Goal: Task Accomplishment & Management: Use online tool/utility

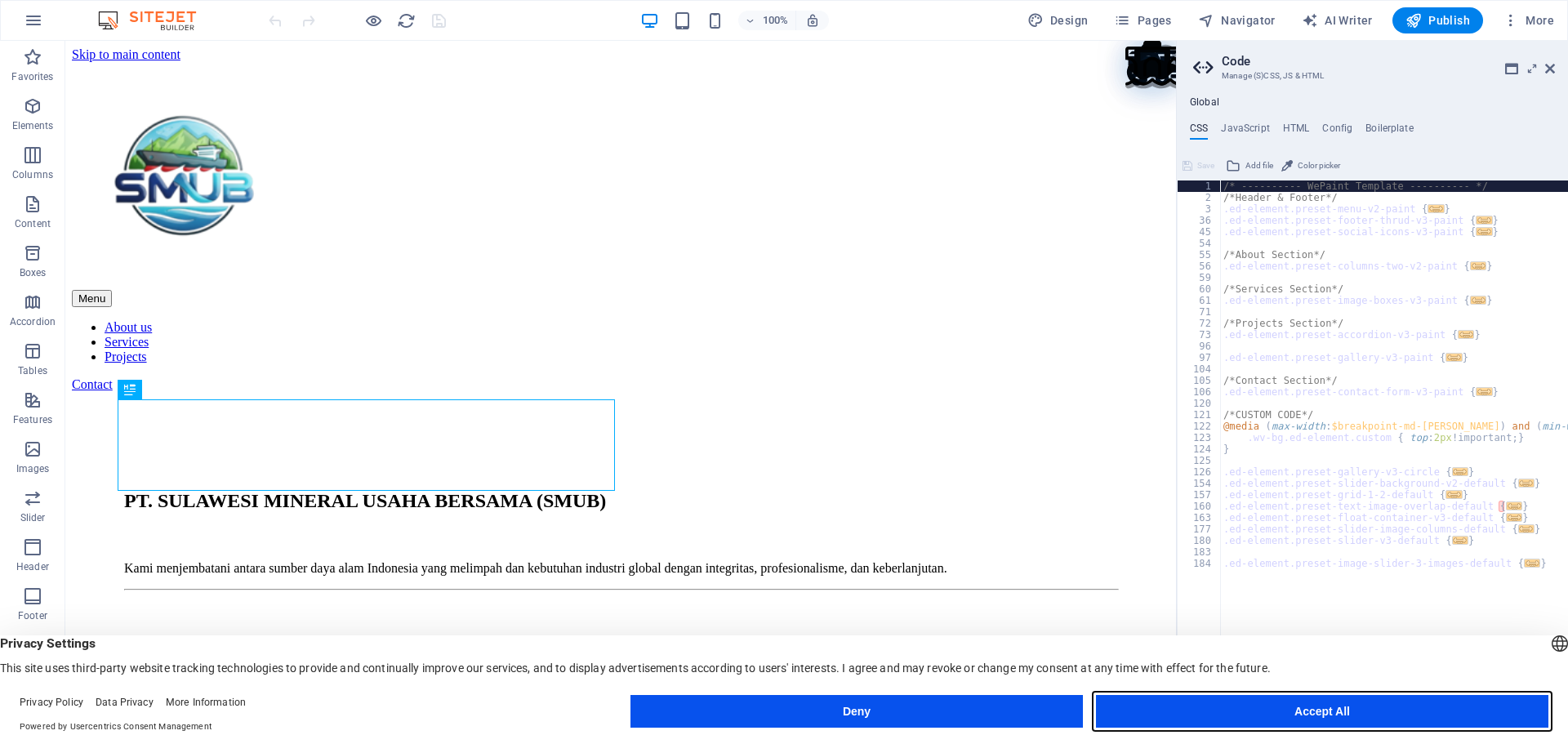
type textarea "/* ---------- WePaint Template ---------- */"
click at [1262, 710] on button "Accept All" at bounding box center [1322, 711] width 453 height 33
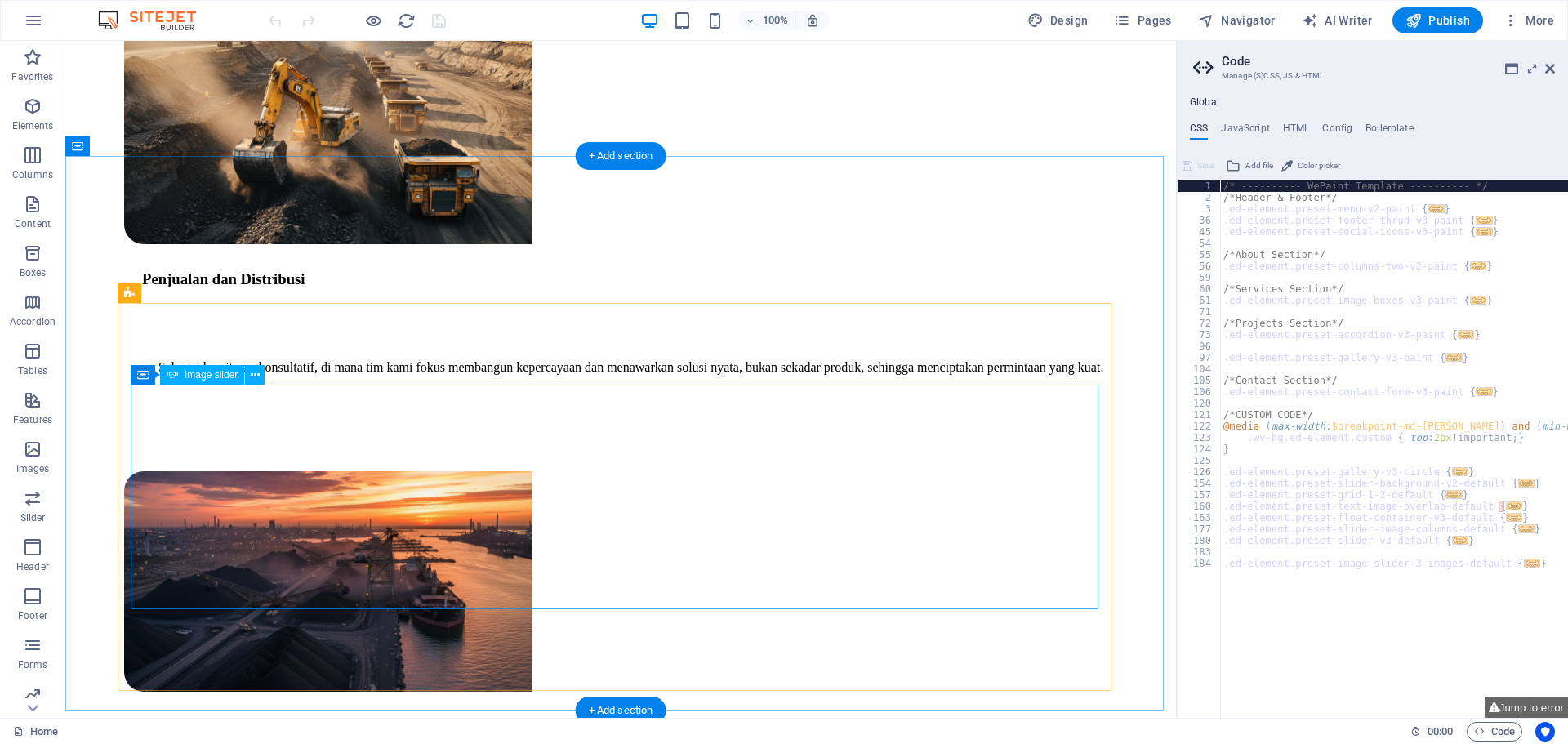
scroll to position [2368, 0]
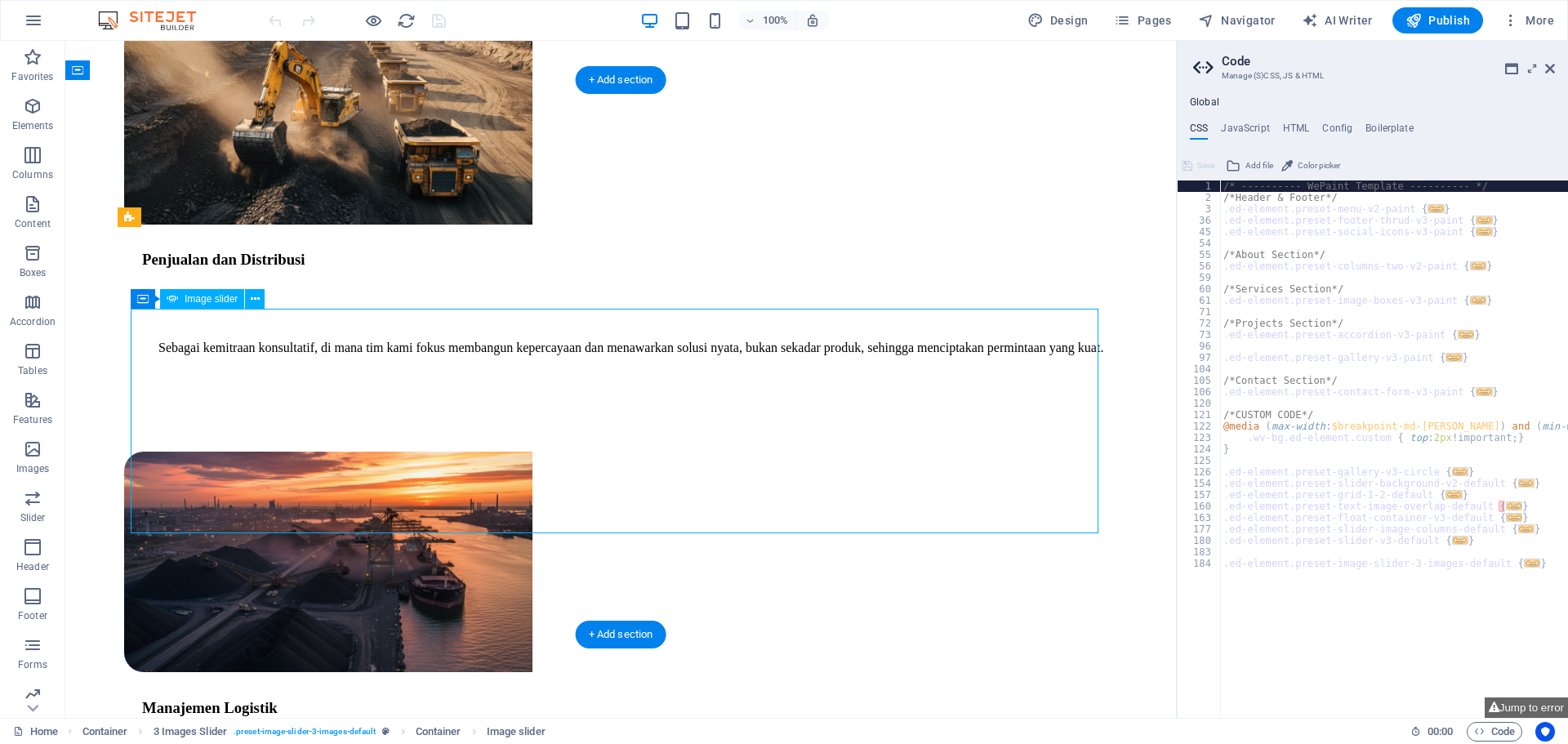
click at [156, 418] on div "Drag here to replace the existing content. Press “Ctrl” if you want to create a…" at bounding box center [621, 379] width 1111 height 677
select select "px"
select select "ms"
select select "s"
select select "progressive"
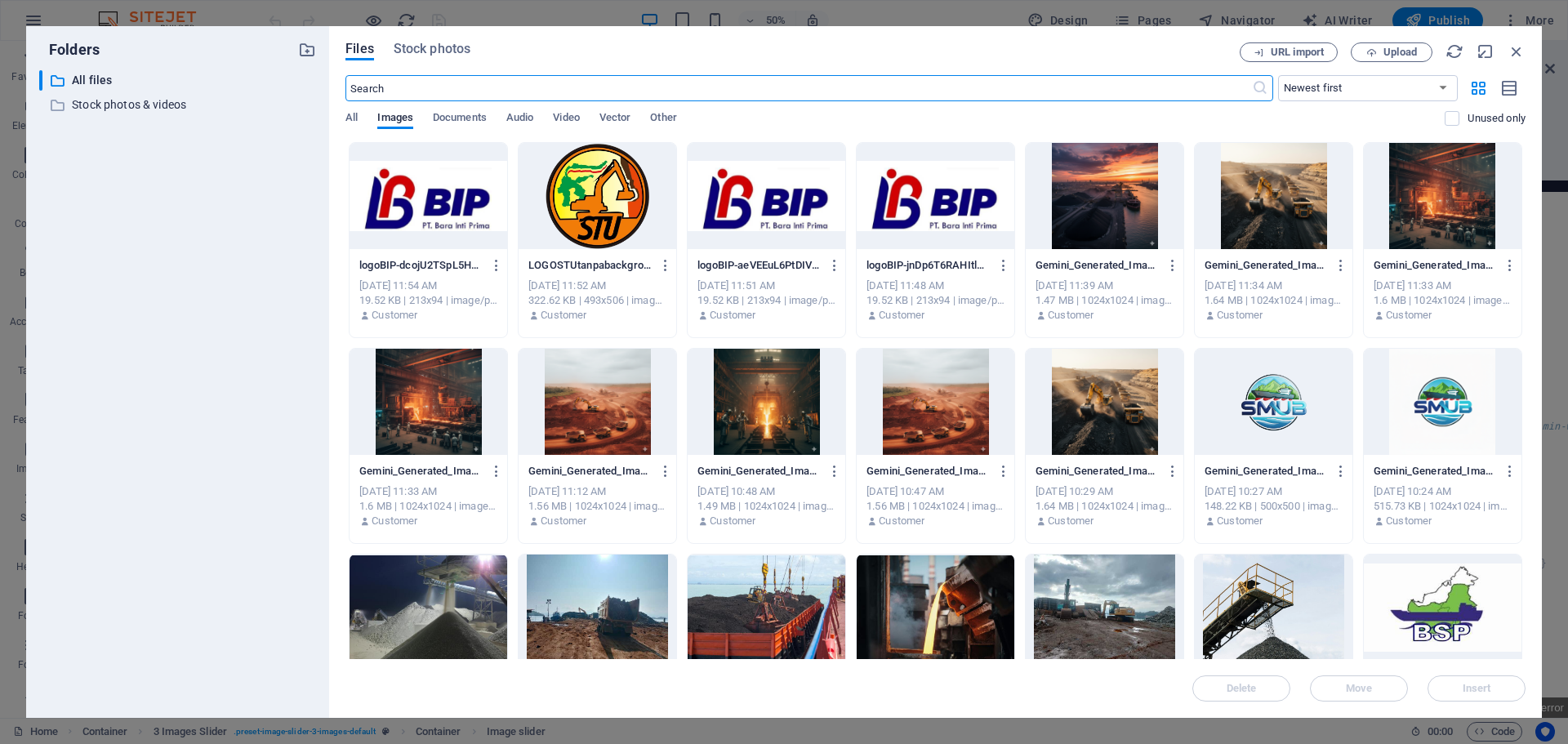
scroll to position [2892, 0]
click at [1520, 50] on icon "button" at bounding box center [1517, 52] width 18 height 18
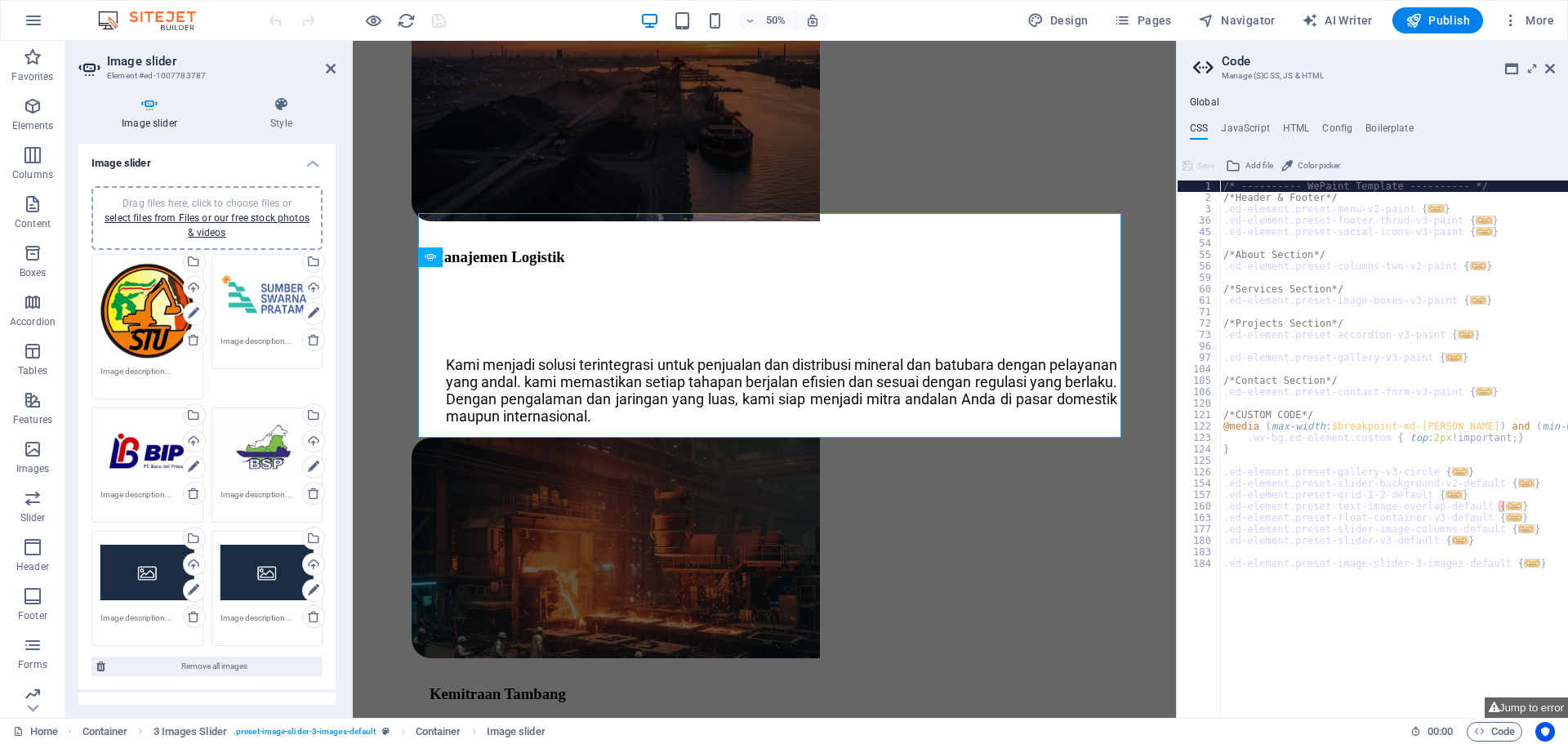
scroll to position [2946, 0]
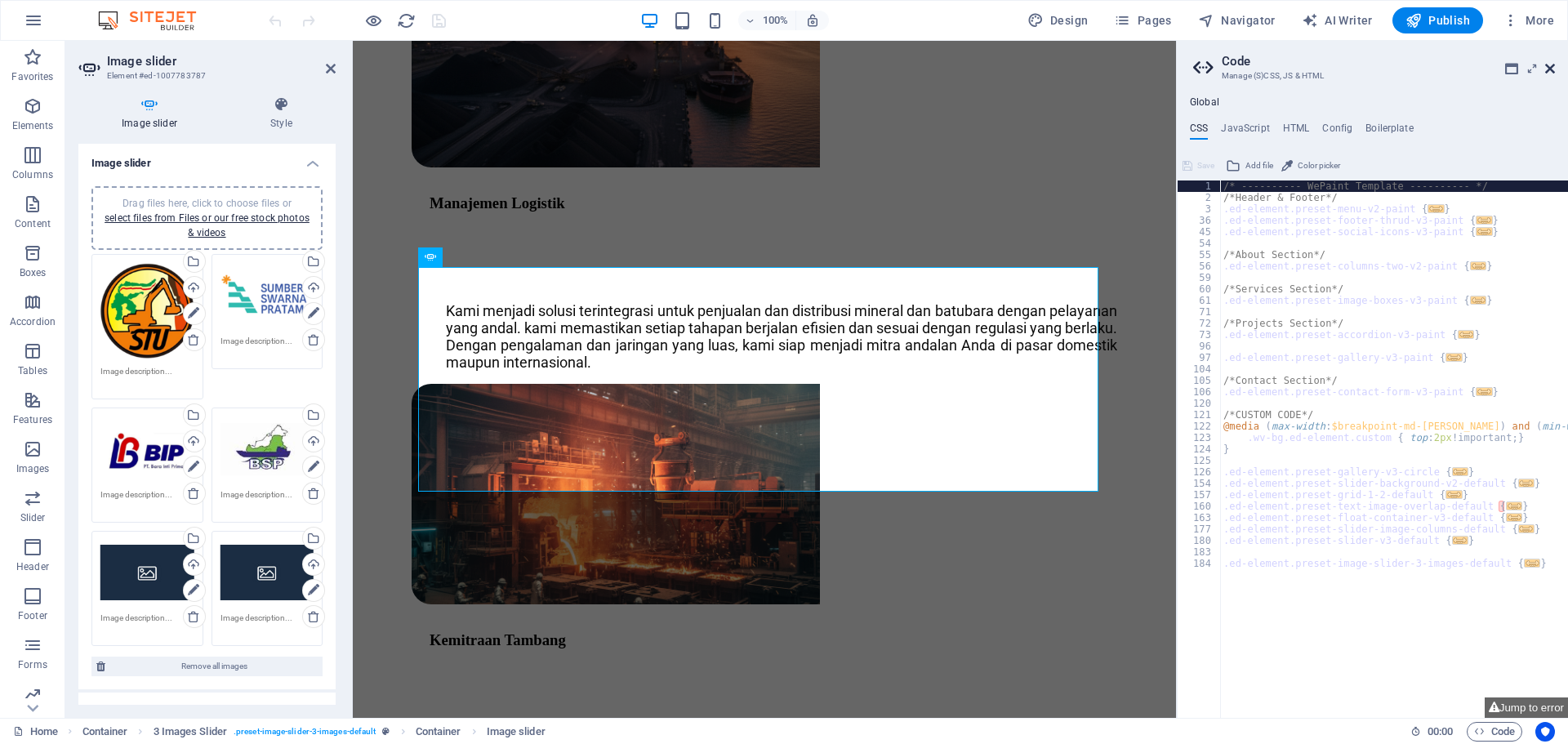
click at [1553, 62] on icon at bounding box center [1550, 69] width 10 height 13
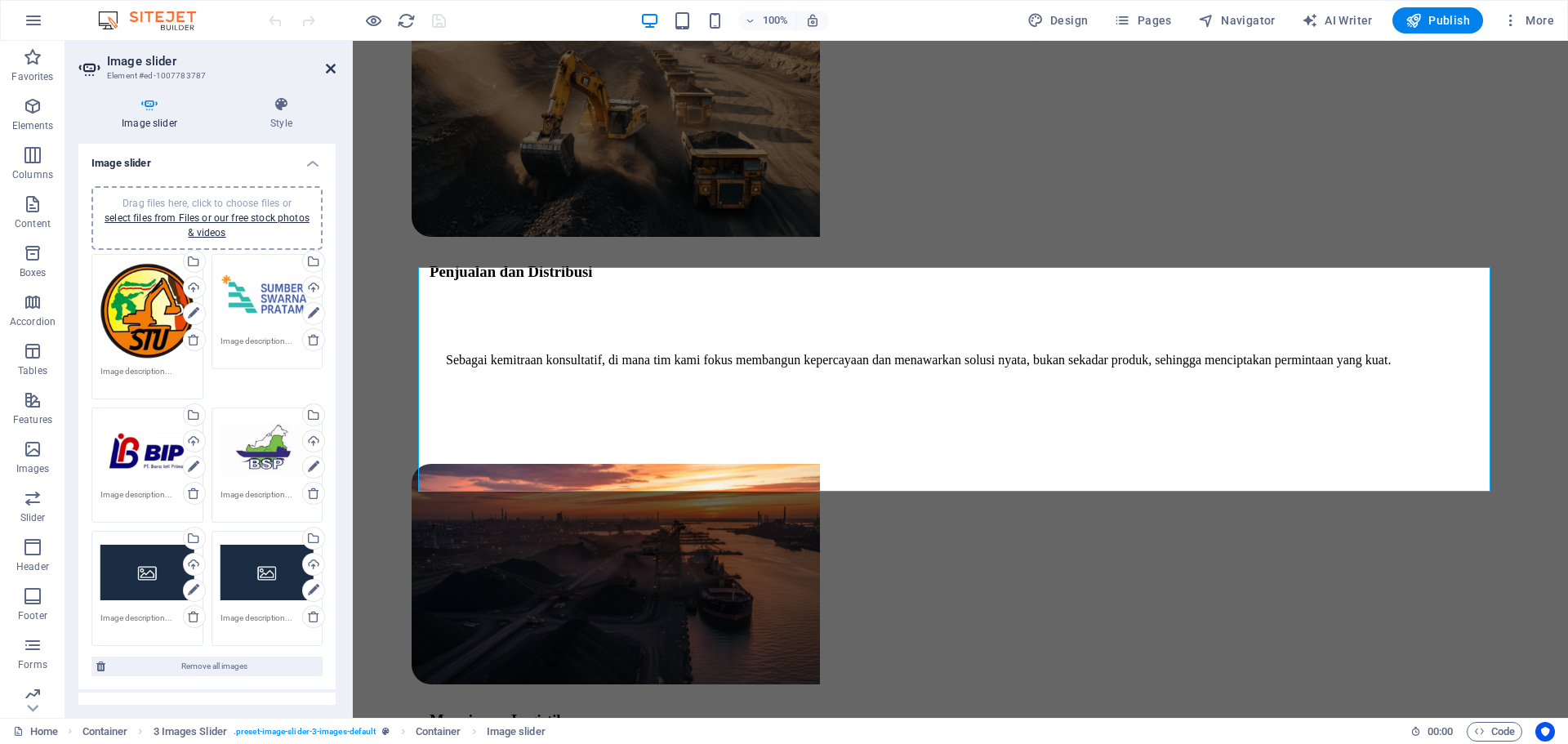
click at [332, 70] on icon at bounding box center [331, 69] width 10 height 13
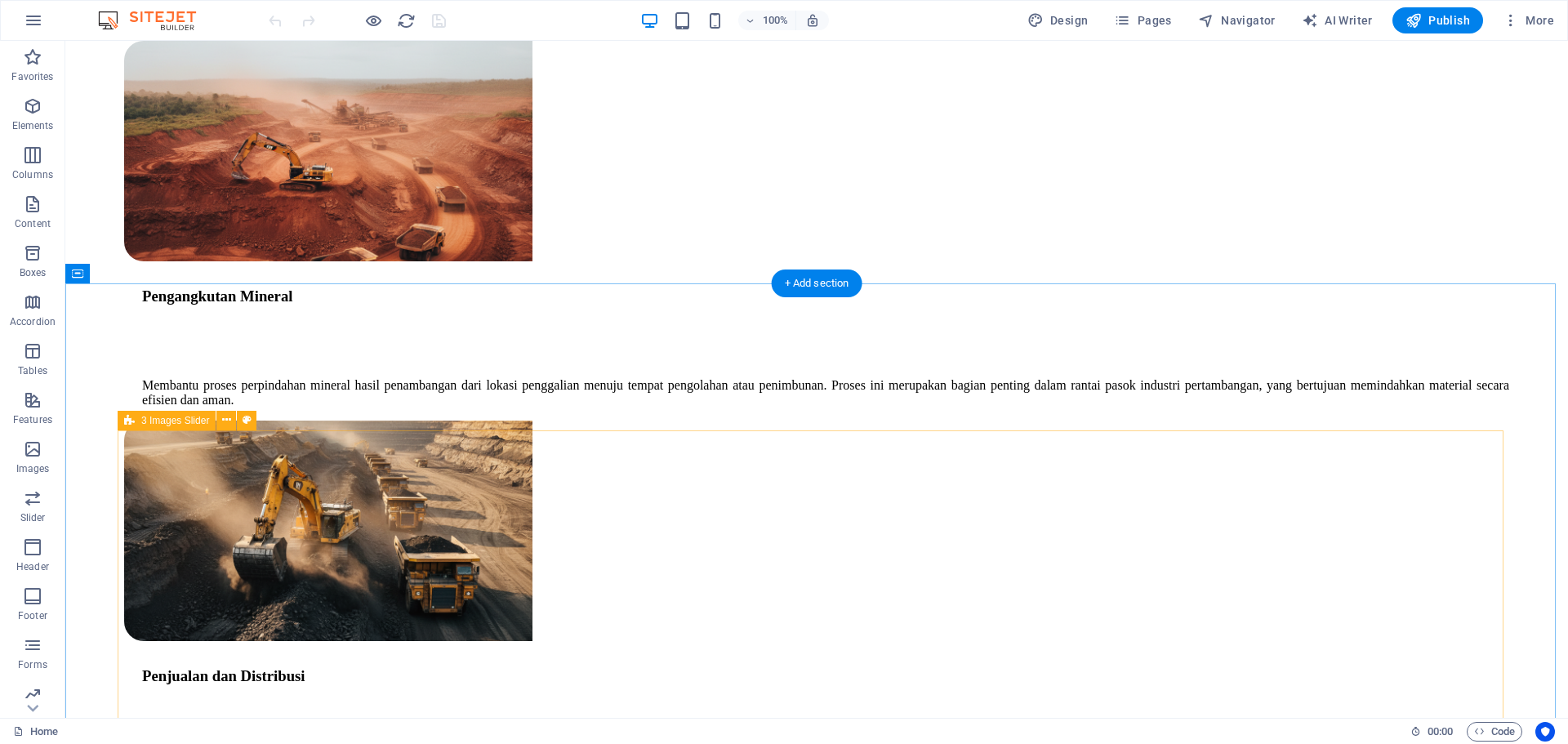
scroll to position [1959, 0]
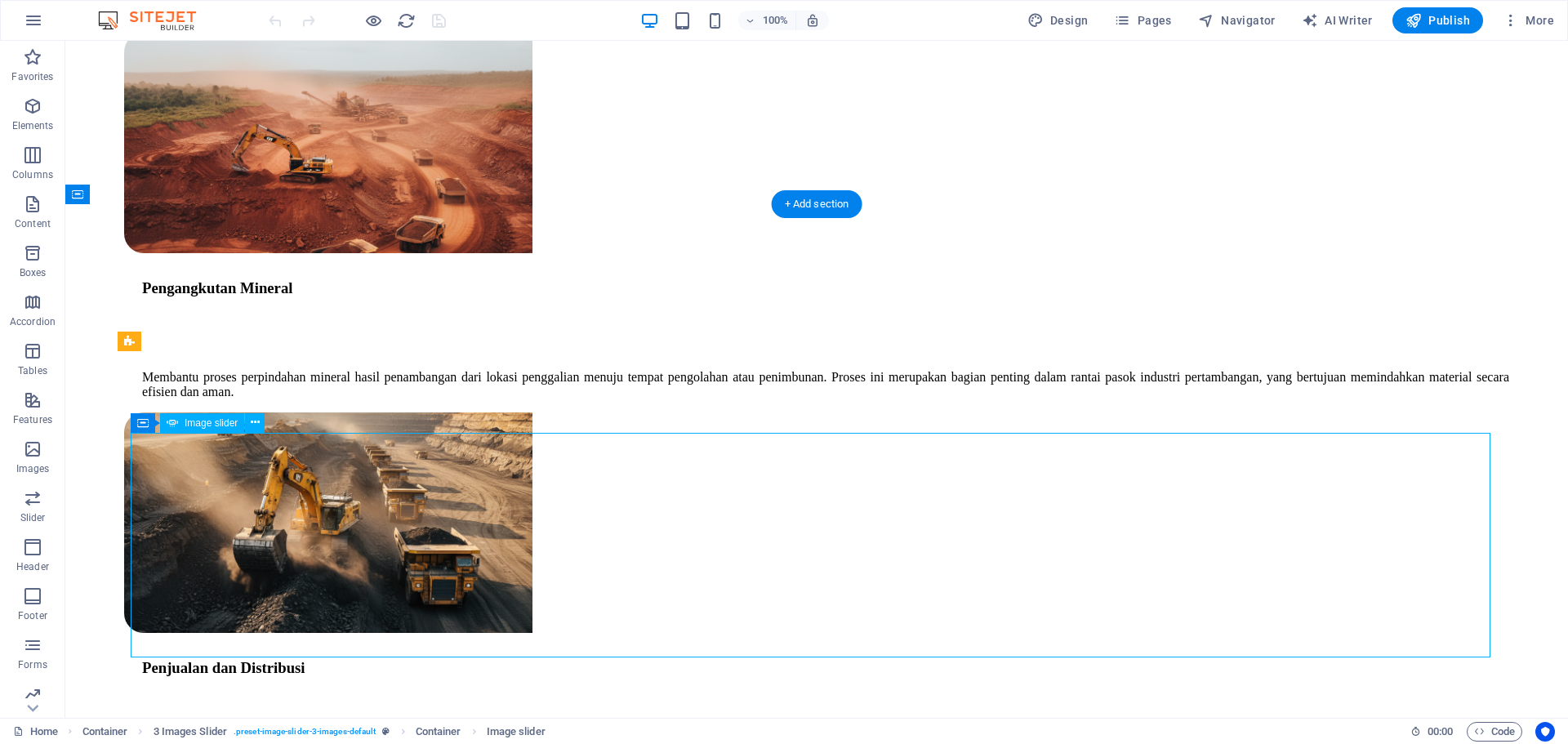
drag, startPoint x: 28, startPoint y: 461, endPoint x: 798, endPoint y: 464, distance: 770.0
click at [28, 461] on span "Images" at bounding box center [33, 459] width 66 height 39
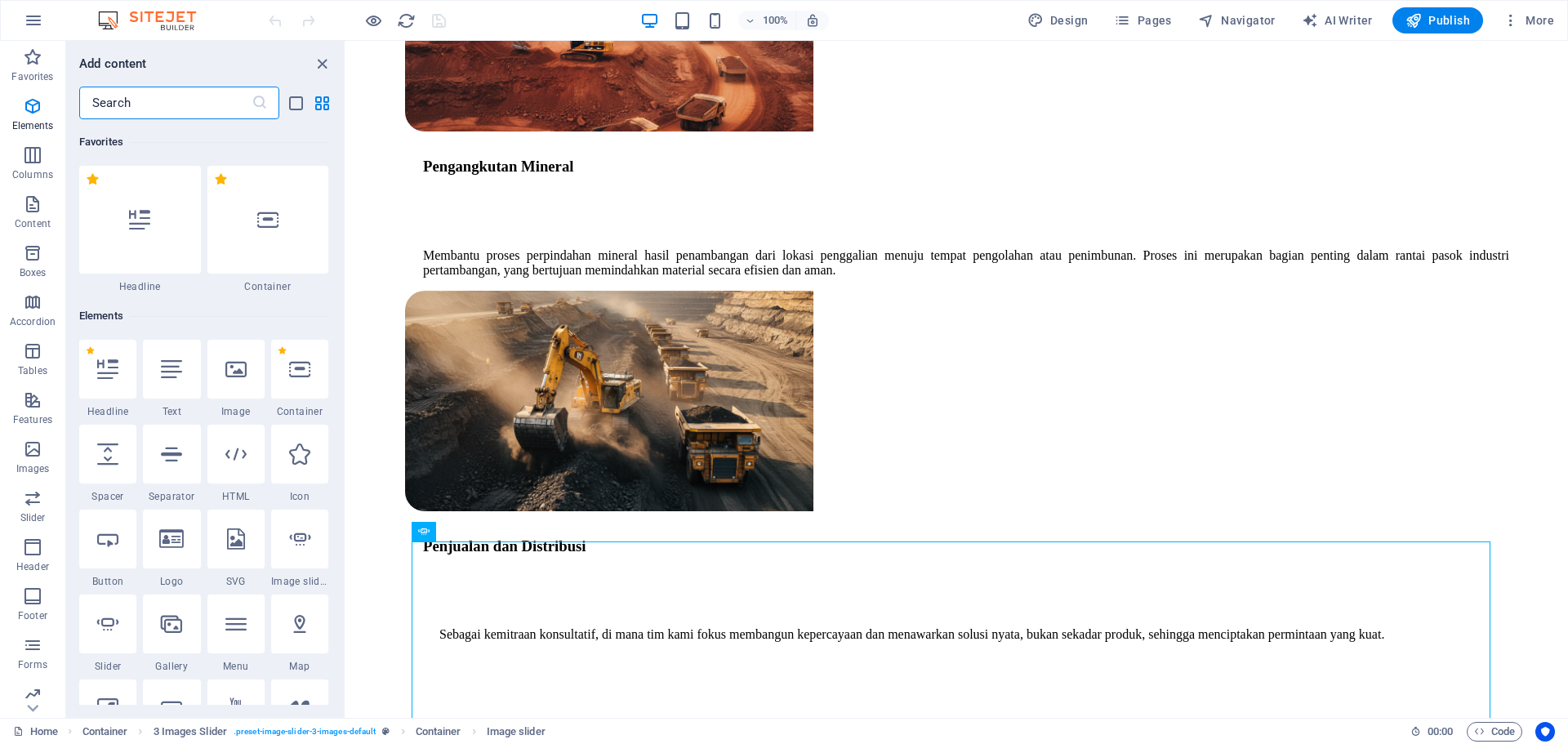
scroll to position [8279, 0]
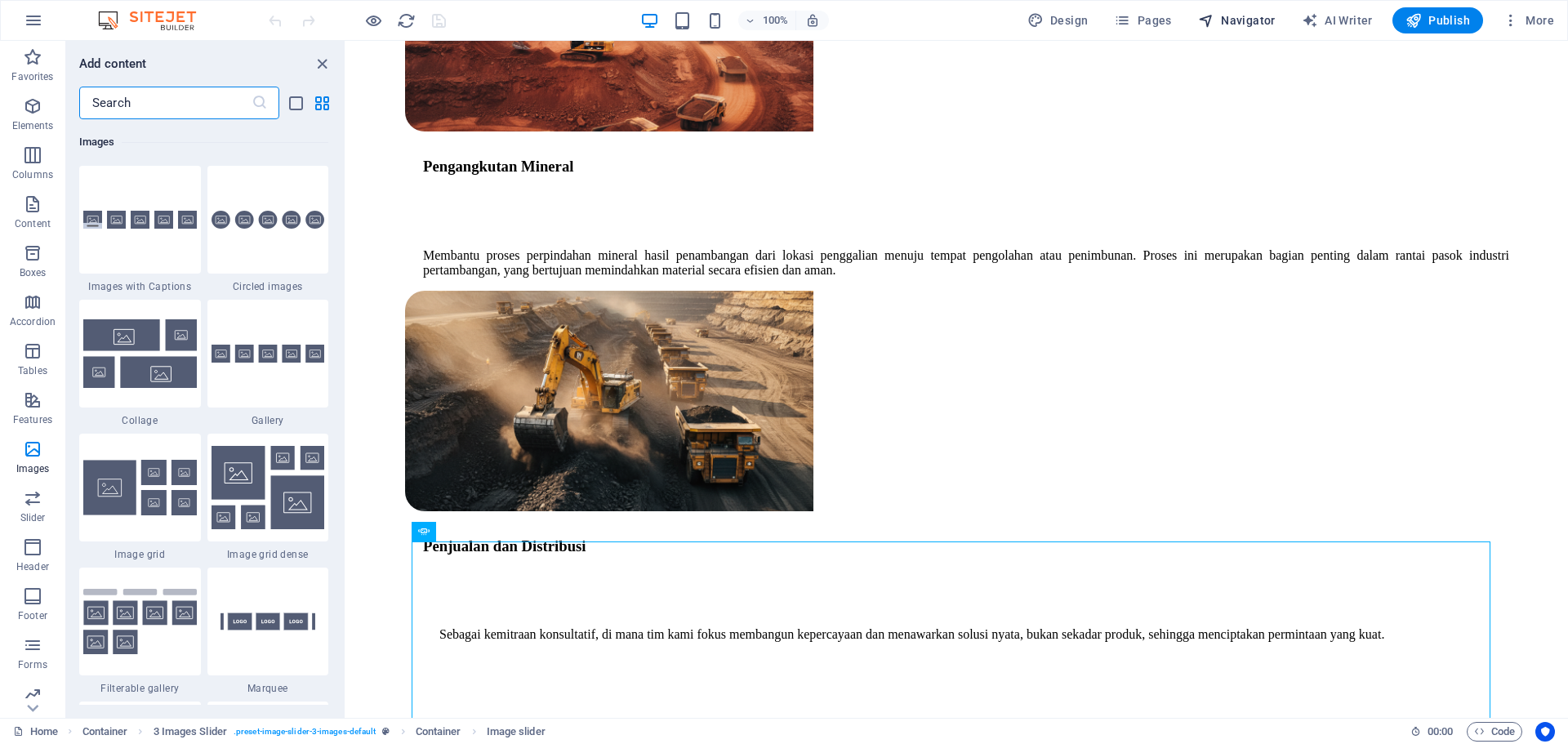
click at [1252, 23] on span "Navigator" at bounding box center [1236, 20] width 78 height 16
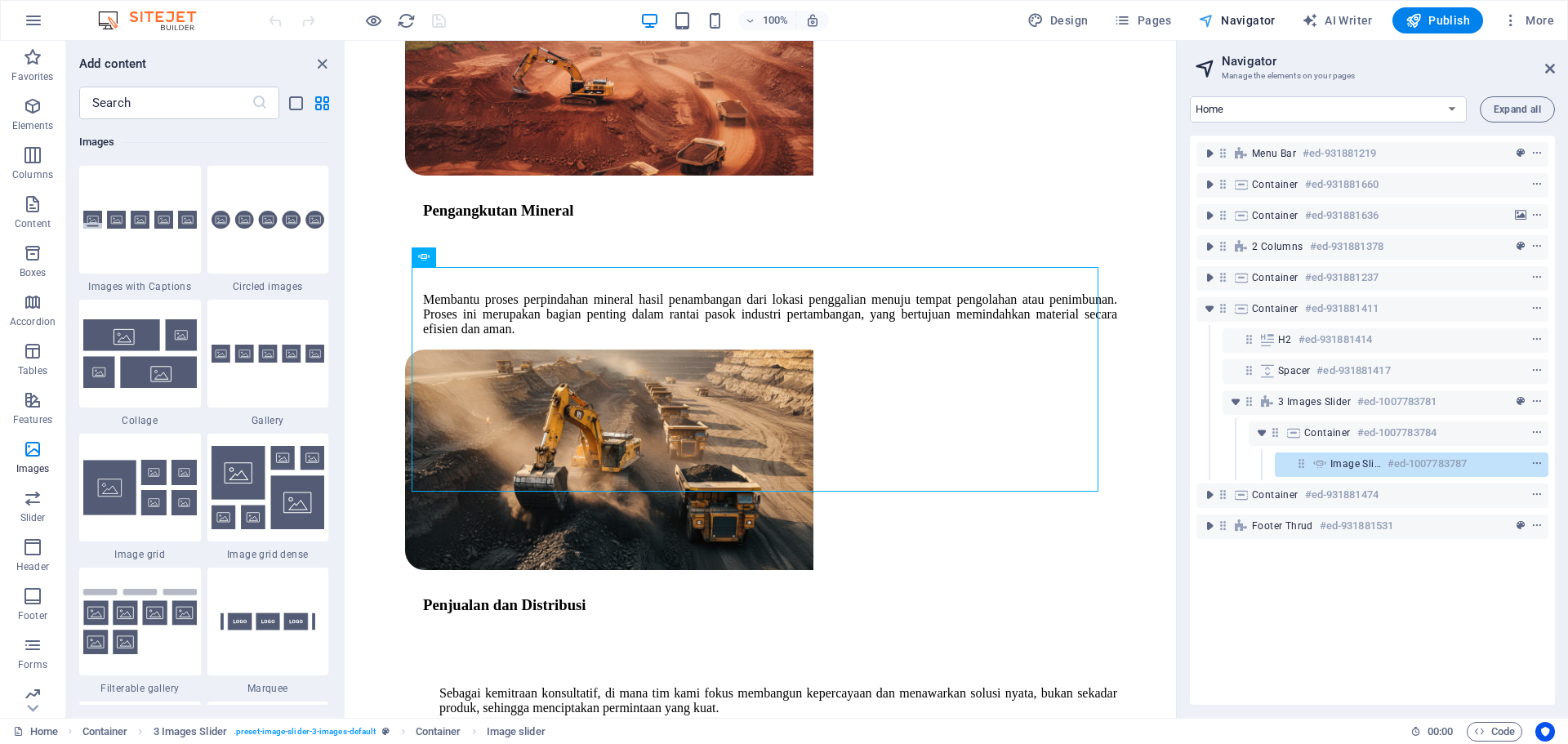
scroll to position [2946, 0]
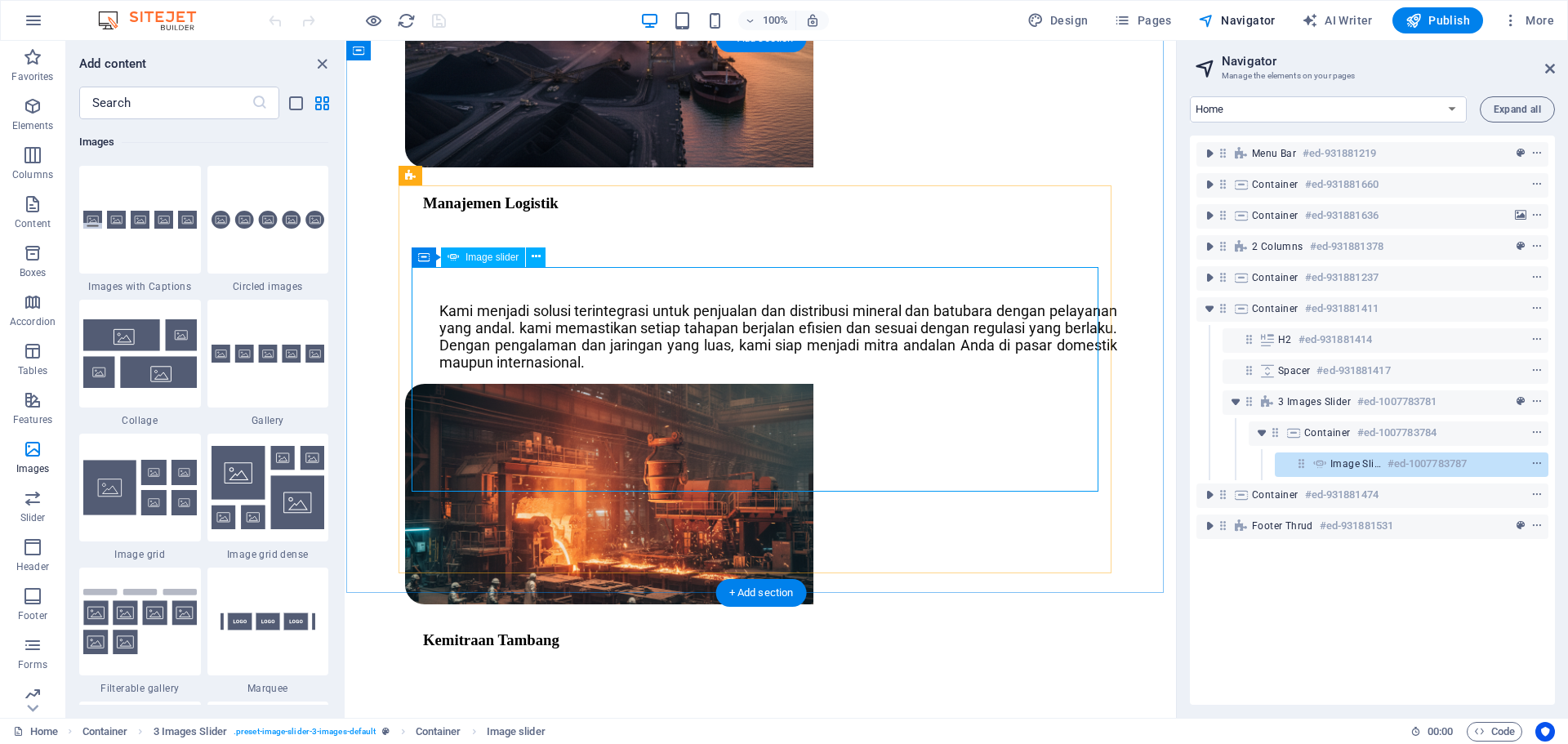
click at [1398, 466] on h6 "#ed-1007783787" at bounding box center [1427, 464] width 79 height 20
click at [1535, 463] on icon "context-menu" at bounding box center [1537, 464] width 11 height 11
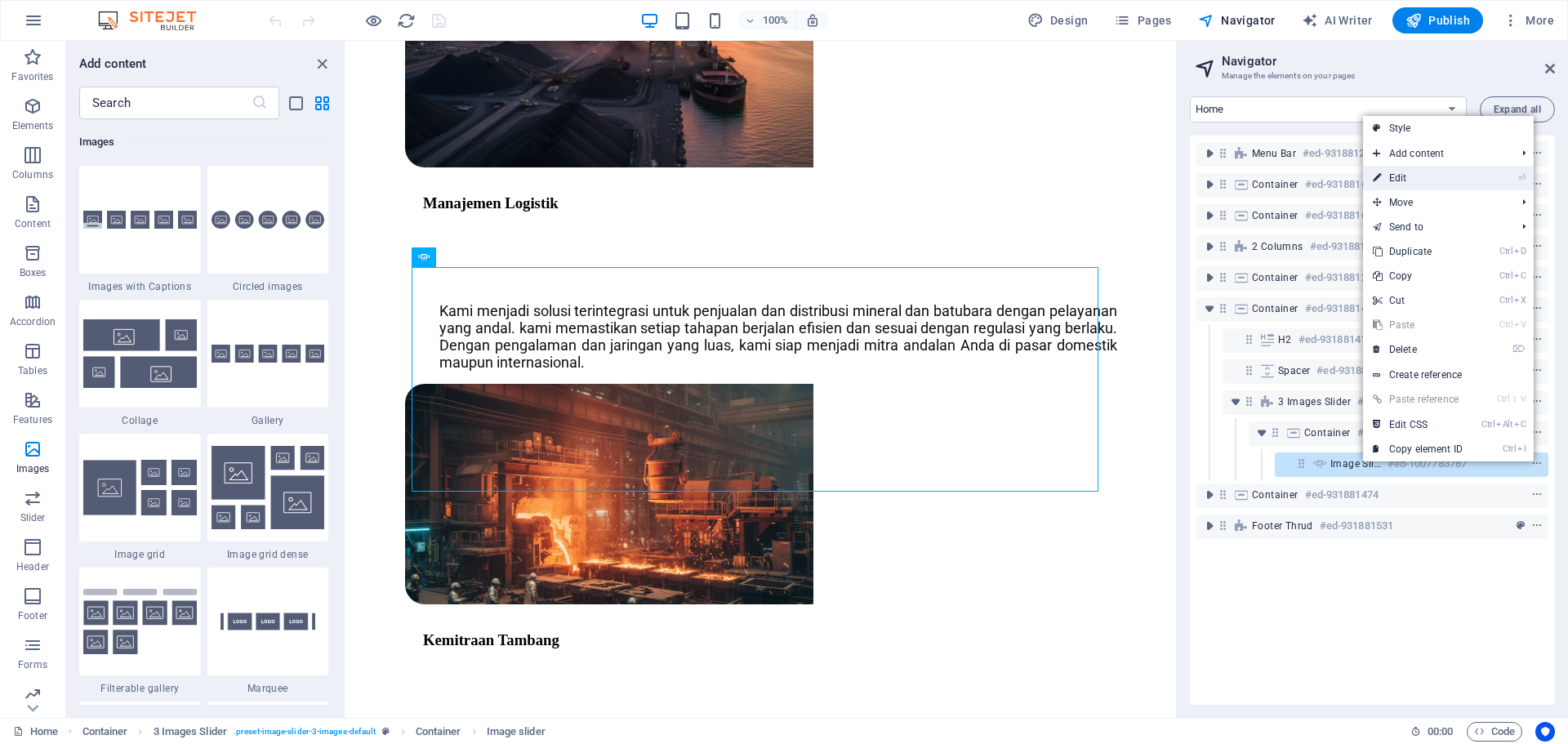
click at [1417, 177] on link "⏎ Edit" at bounding box center [1418, 178] width 110 height 25
select select "px"
select select "ms"
select select "s"
select select "progressive"
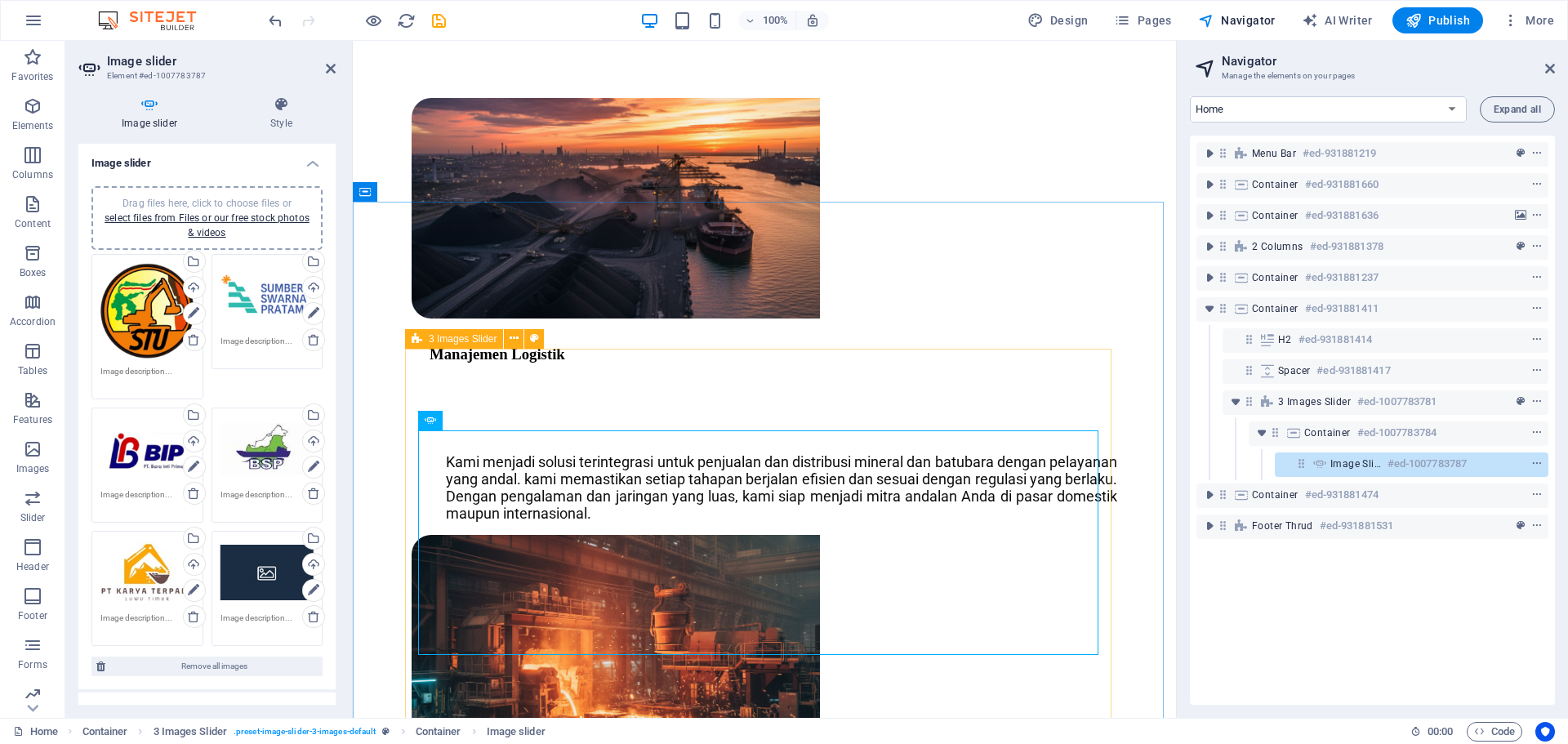
scroll to position [2783, 0]
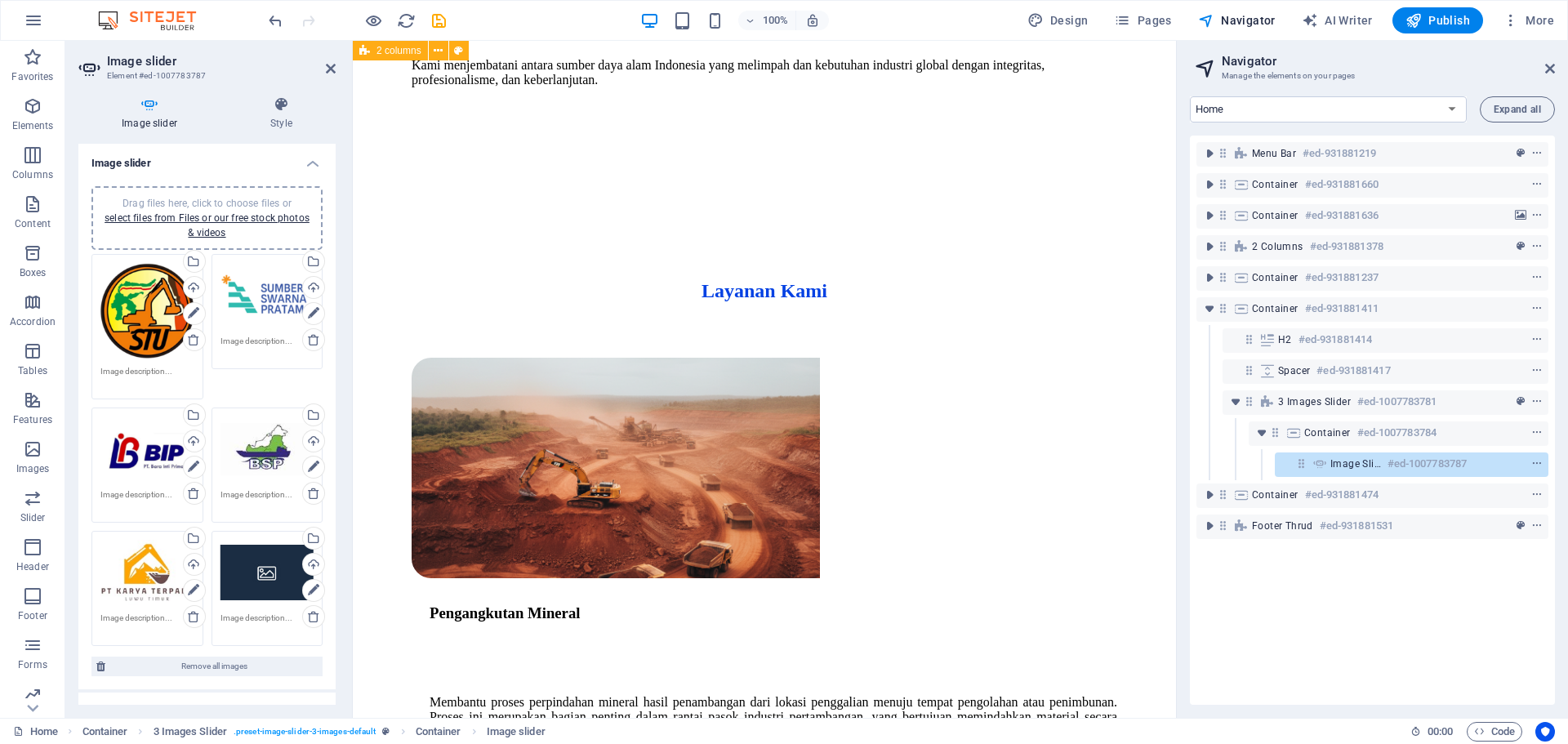
scroll to position [1715, 0]
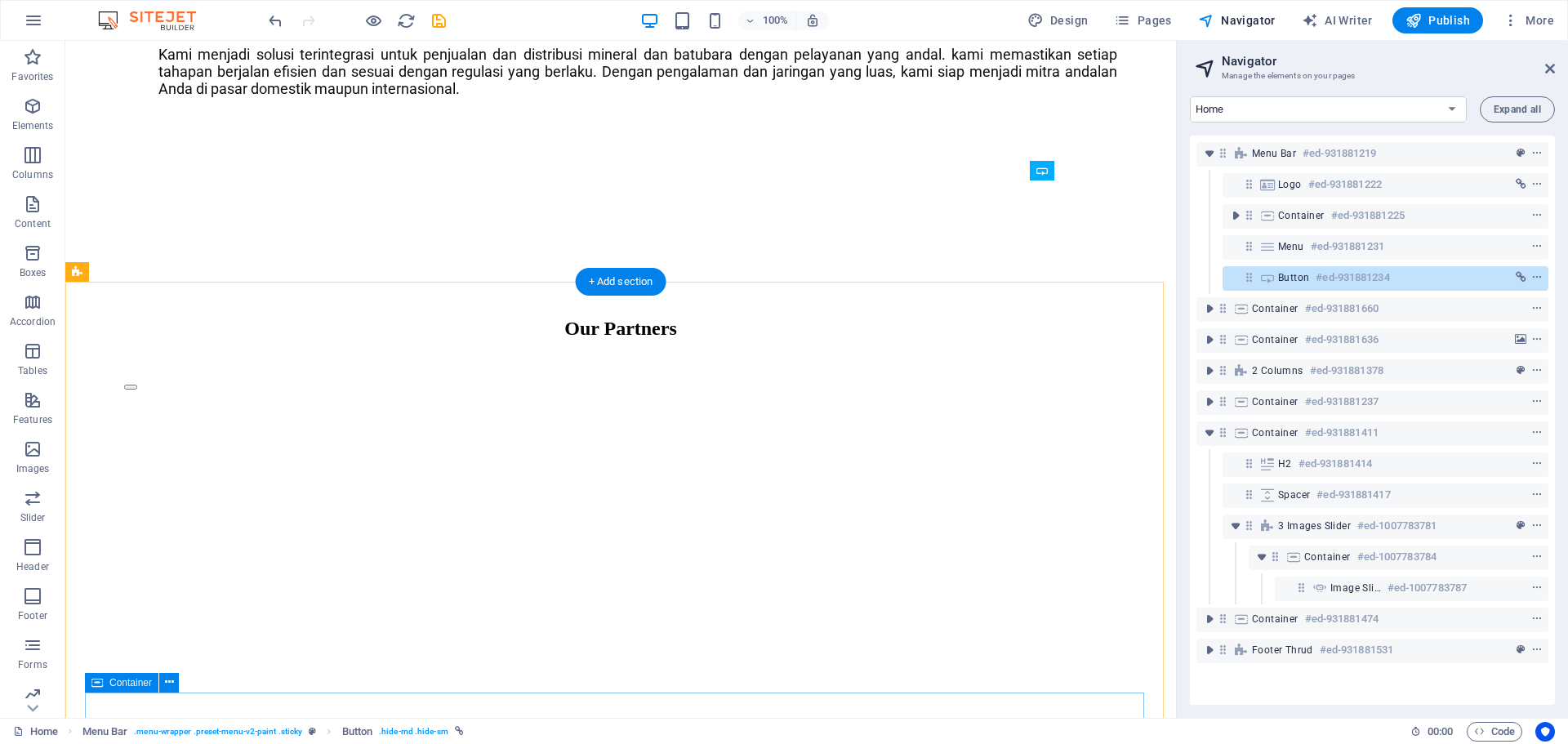
scroll to position [3492, 0]
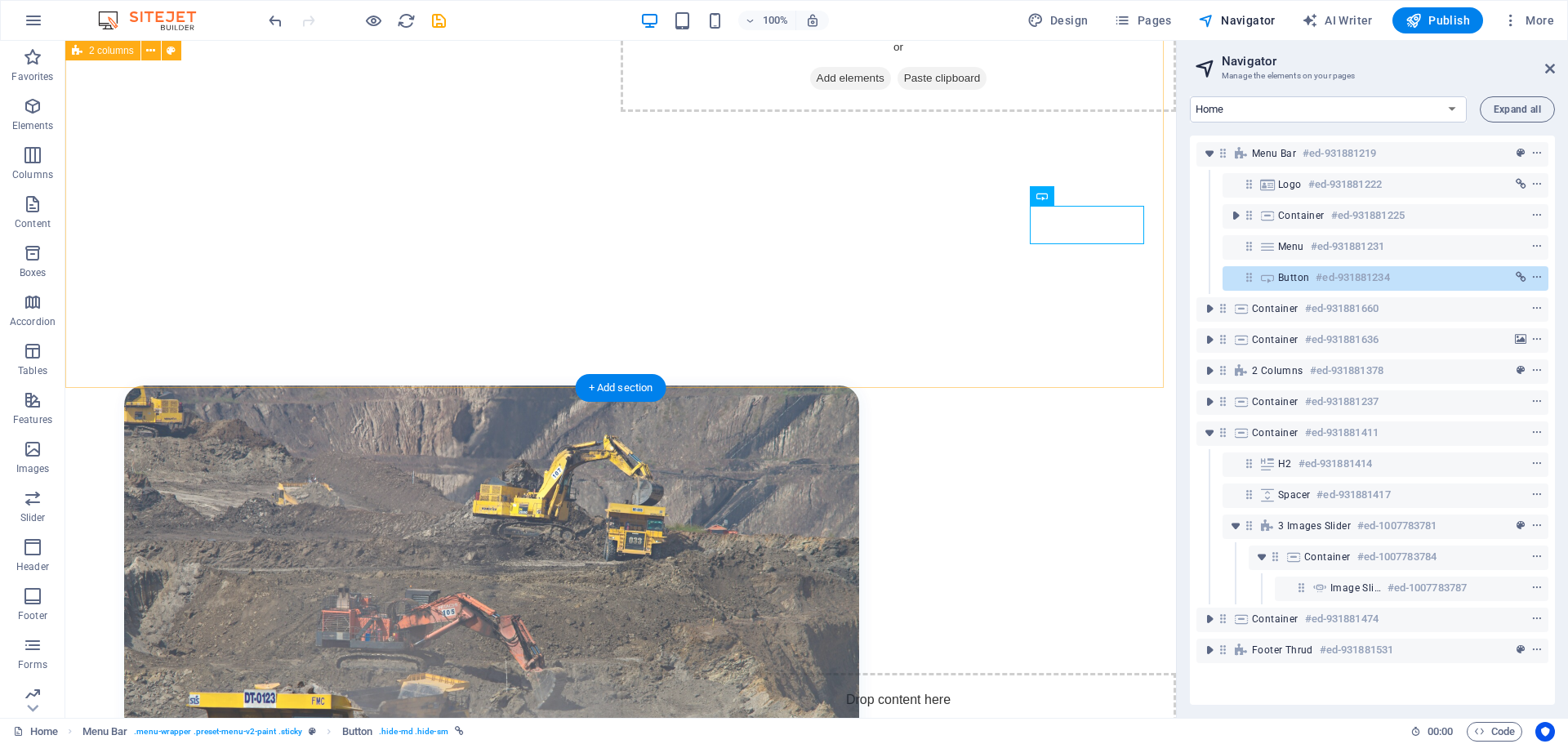
scroll to position [716, 0]
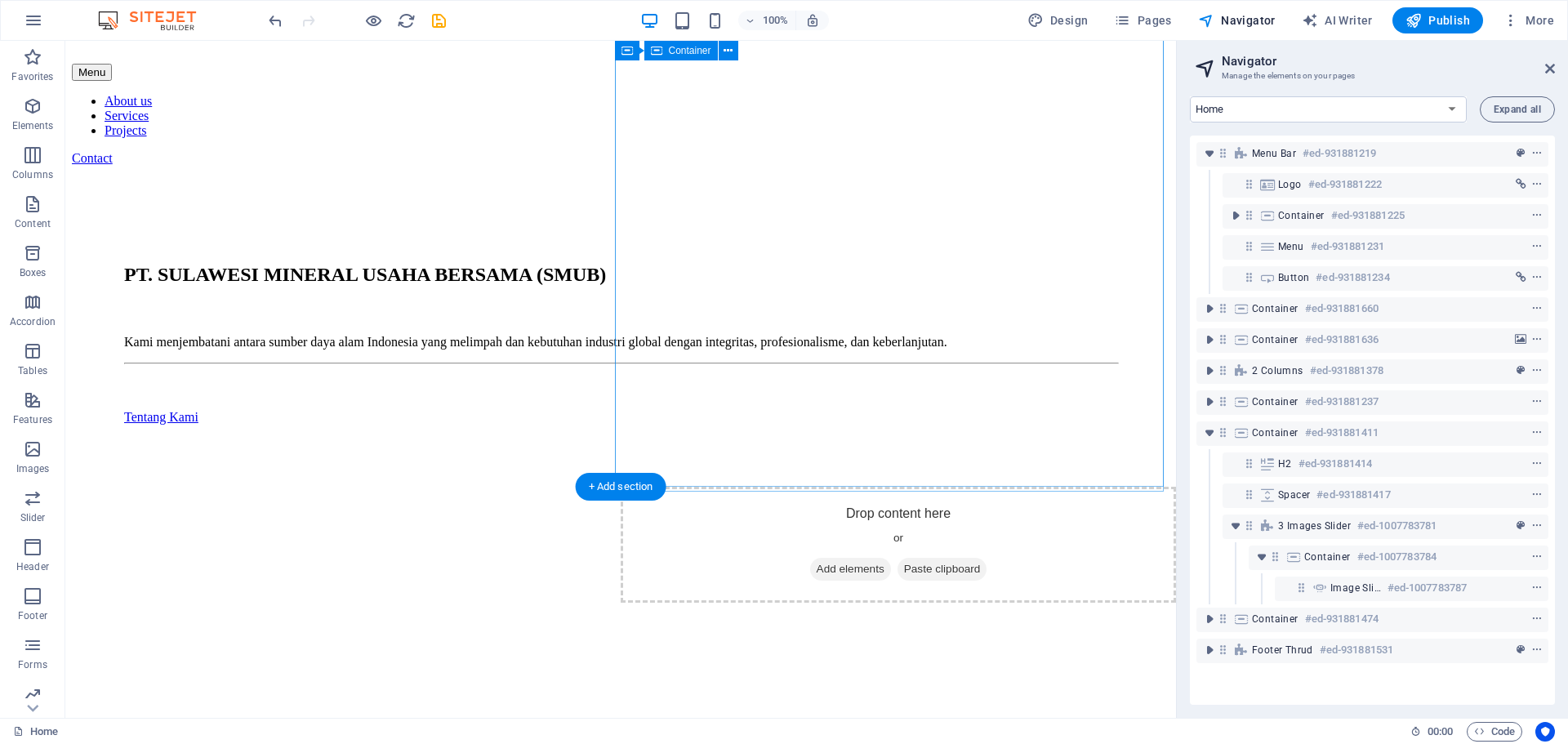
scroll to position [0, 0]
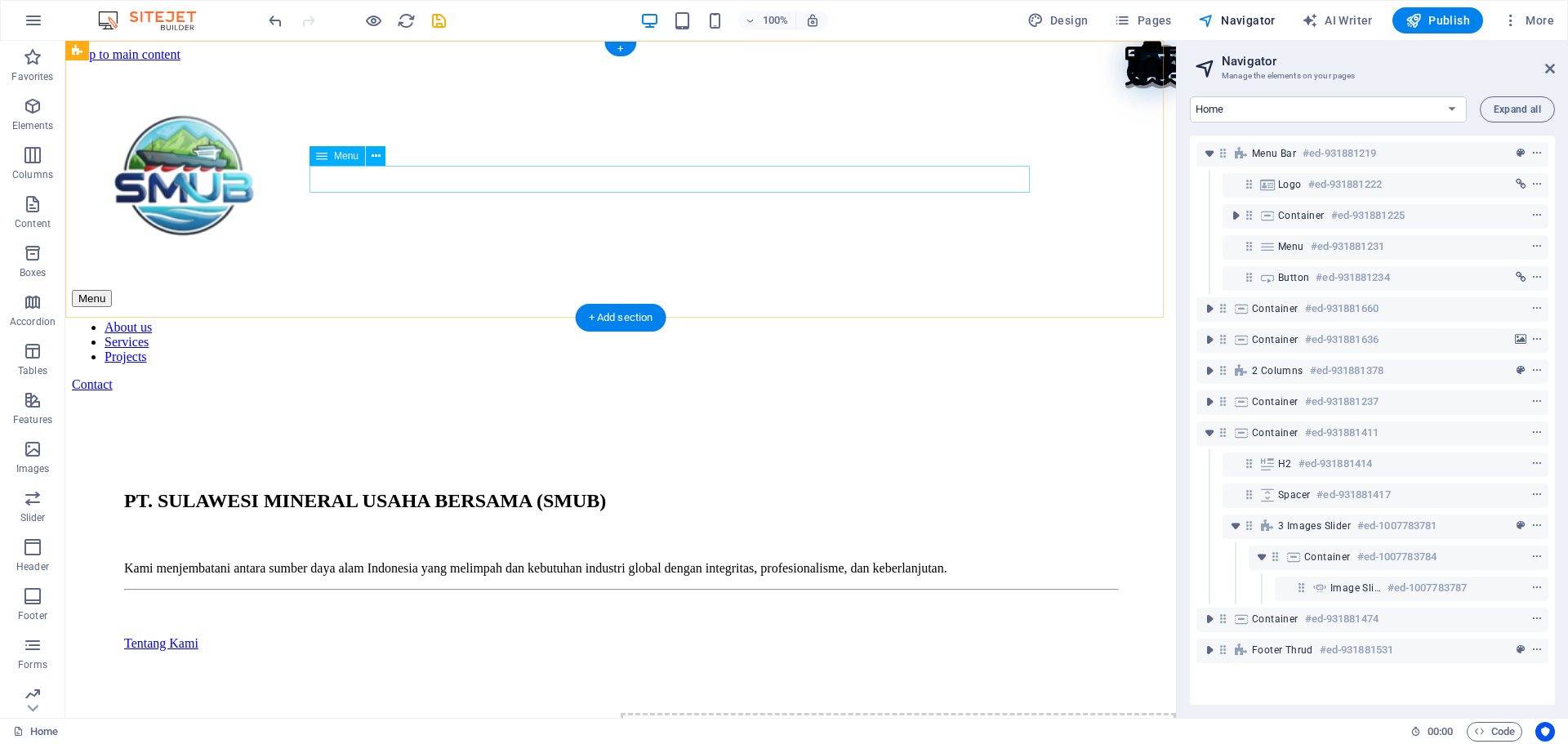
click at [663, 320] on nav "About us Services Projects" at bounding box center [621, 342] width 1098 height 44
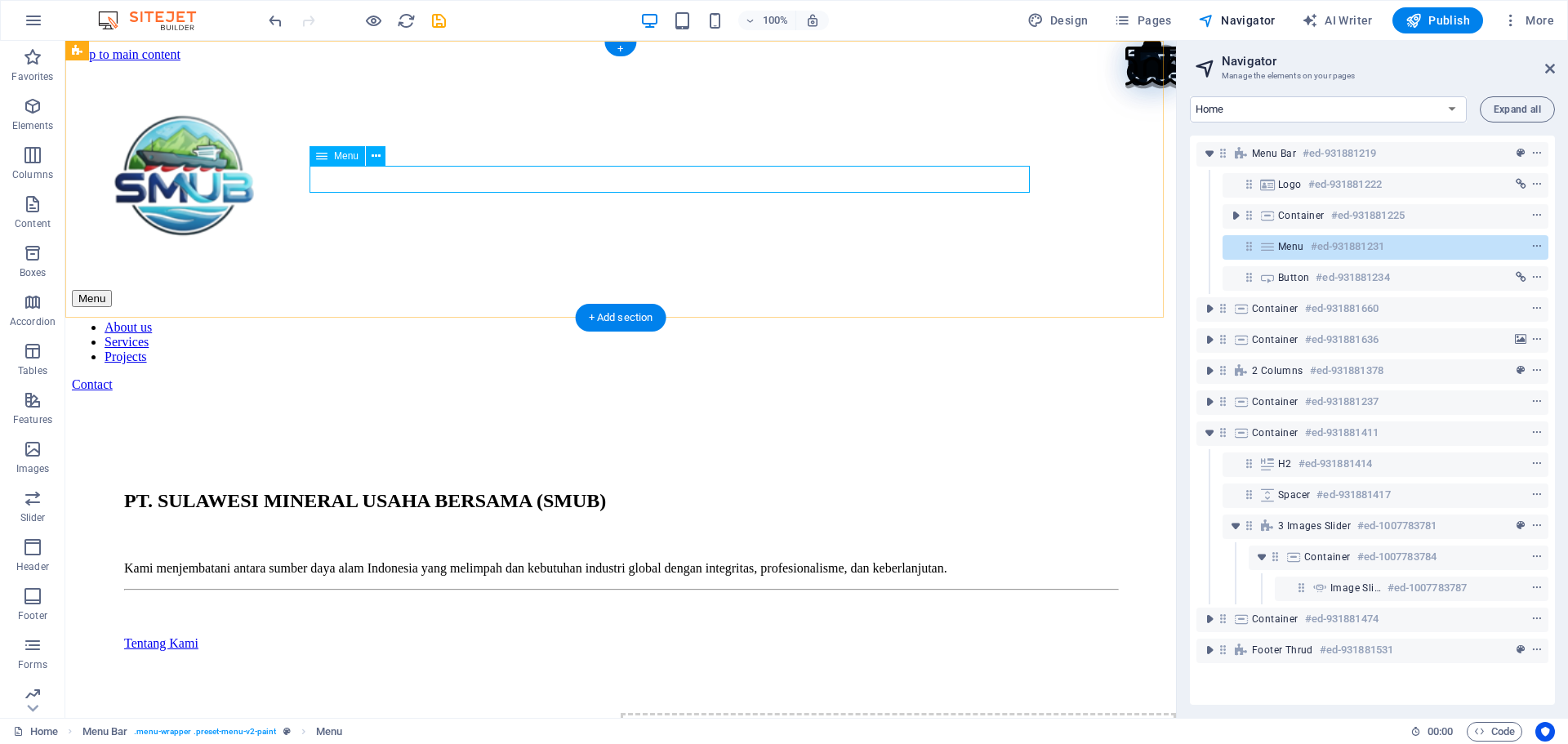
click at [668, 320] on nav "About us Services Projects" at bounding box center [621, 342] width 1098 height 44
click at [1142, 22] on span "Pages" at bounding box center [1143, 20] width 57 height 16
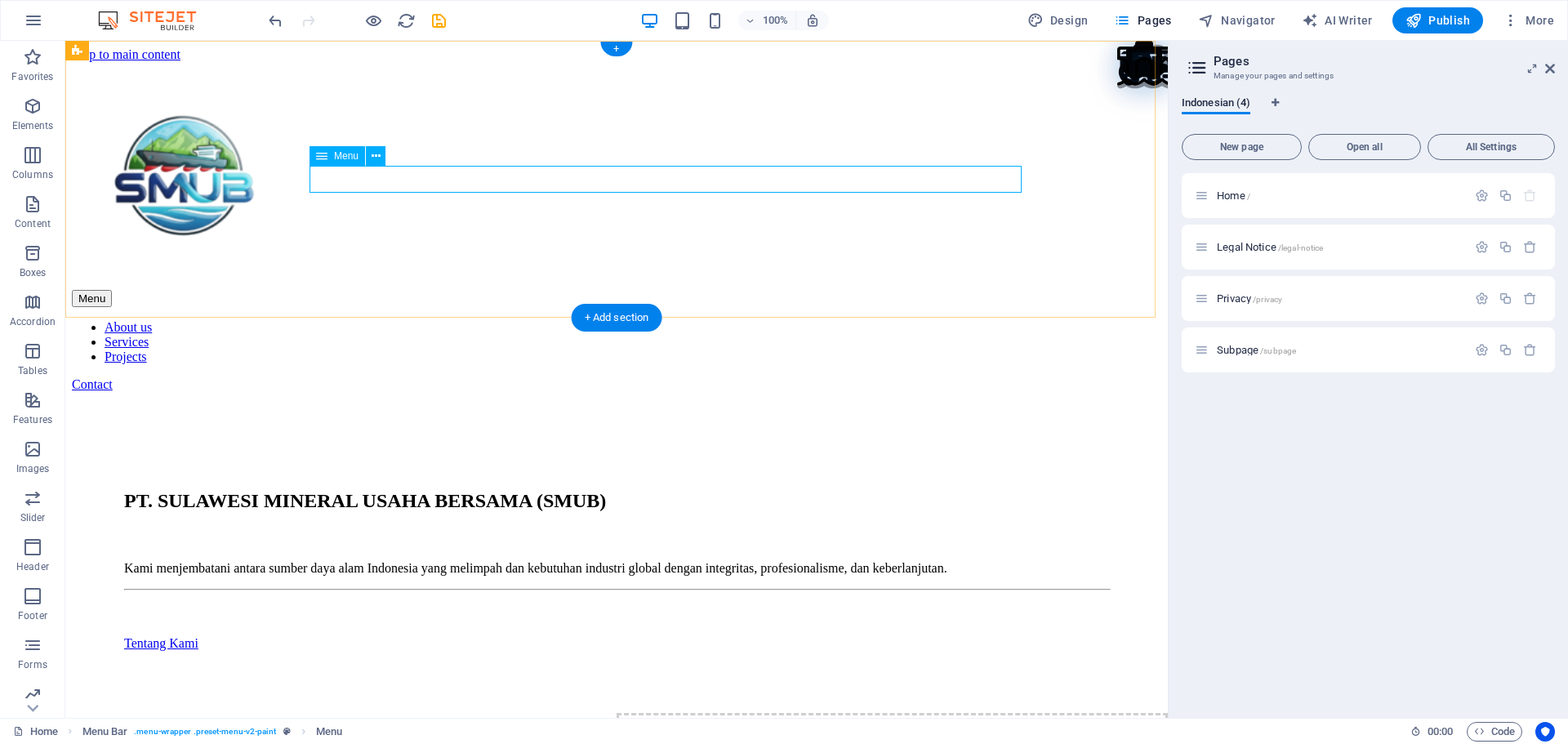
click at [692, 320] on nav "About us Services Projects" at bounding box center [617, 342] width 1090 height 44
click at [779, 320] on nav "About us Services Projects" at bounding box center [617, 342] width 1090 height 44
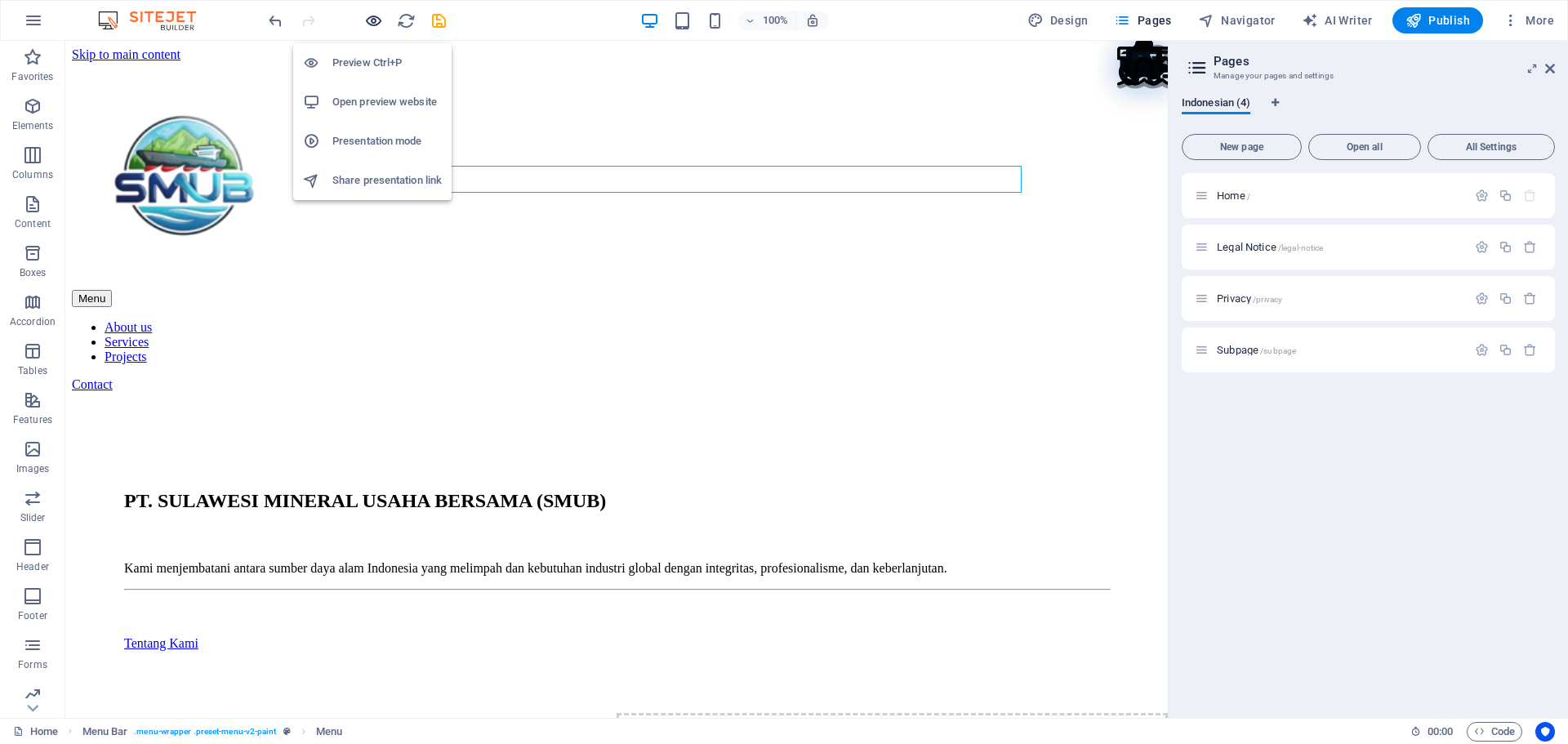
click at [368, 21] on icon "button" at bounding box center [373, 20] width 19 height 19
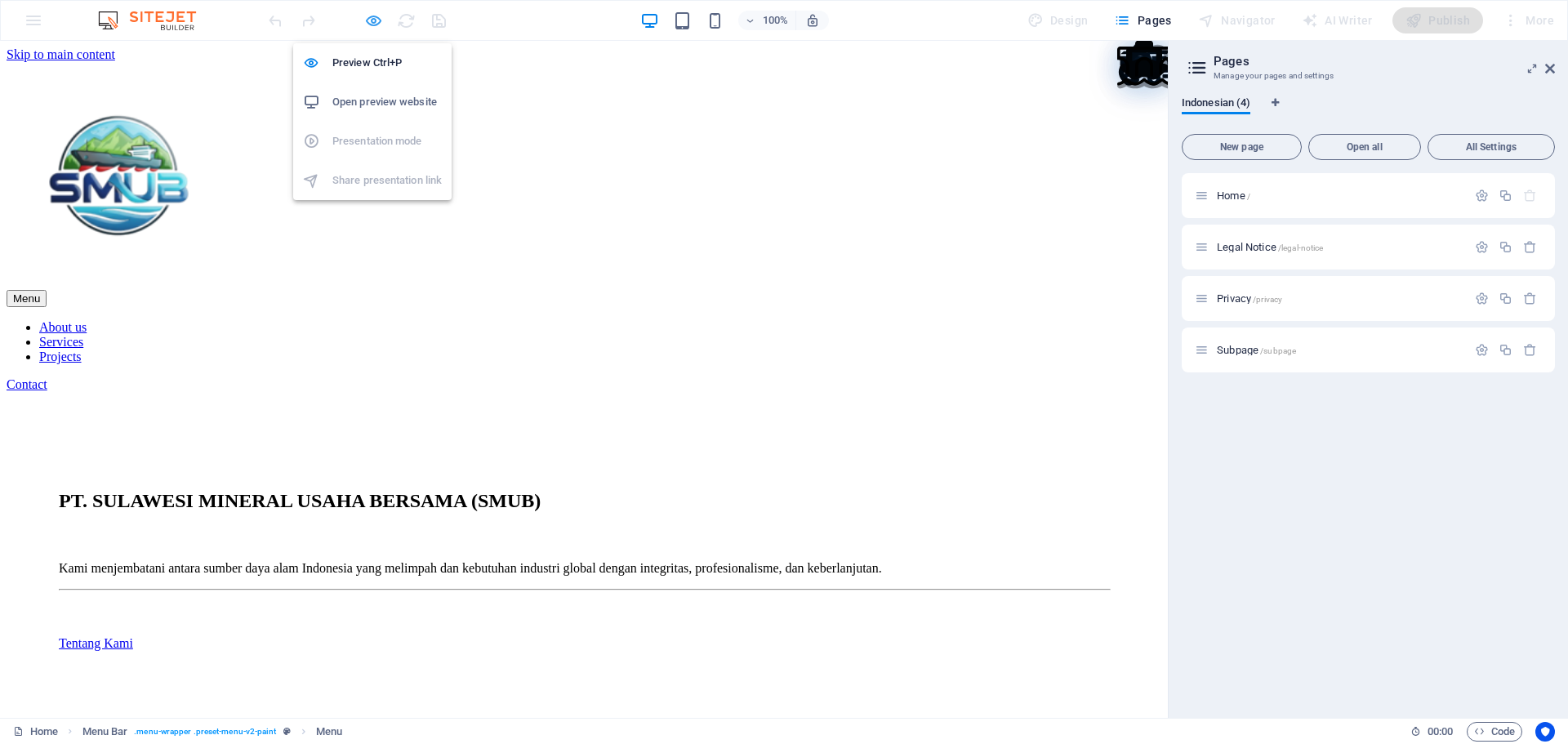
click at [377, 16] on icon "button" at bounding box center [373, 20] width 19 height 19
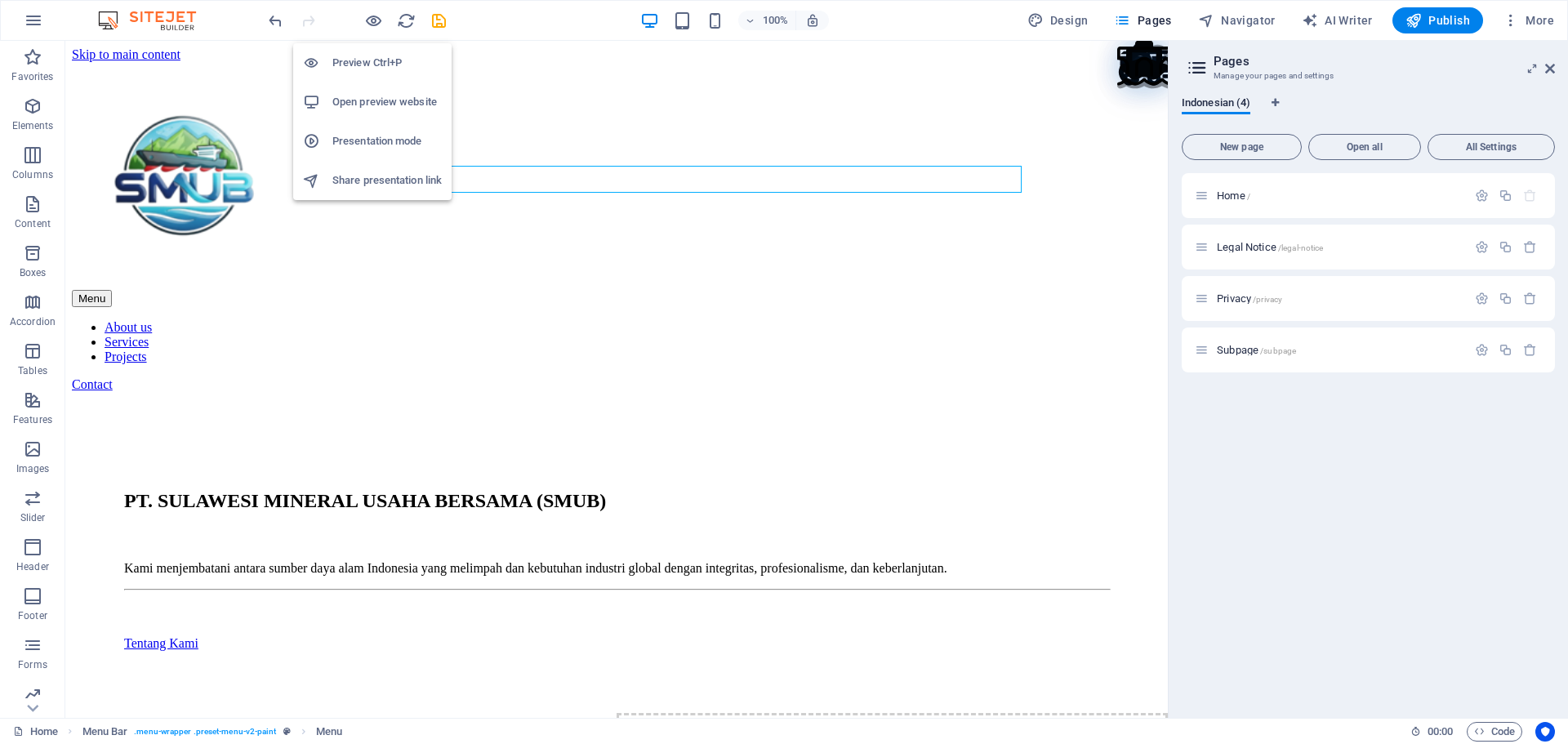
click at [355, 97] on h6 "Open preview website" at bounding box center [387, 102] width 110 height 20
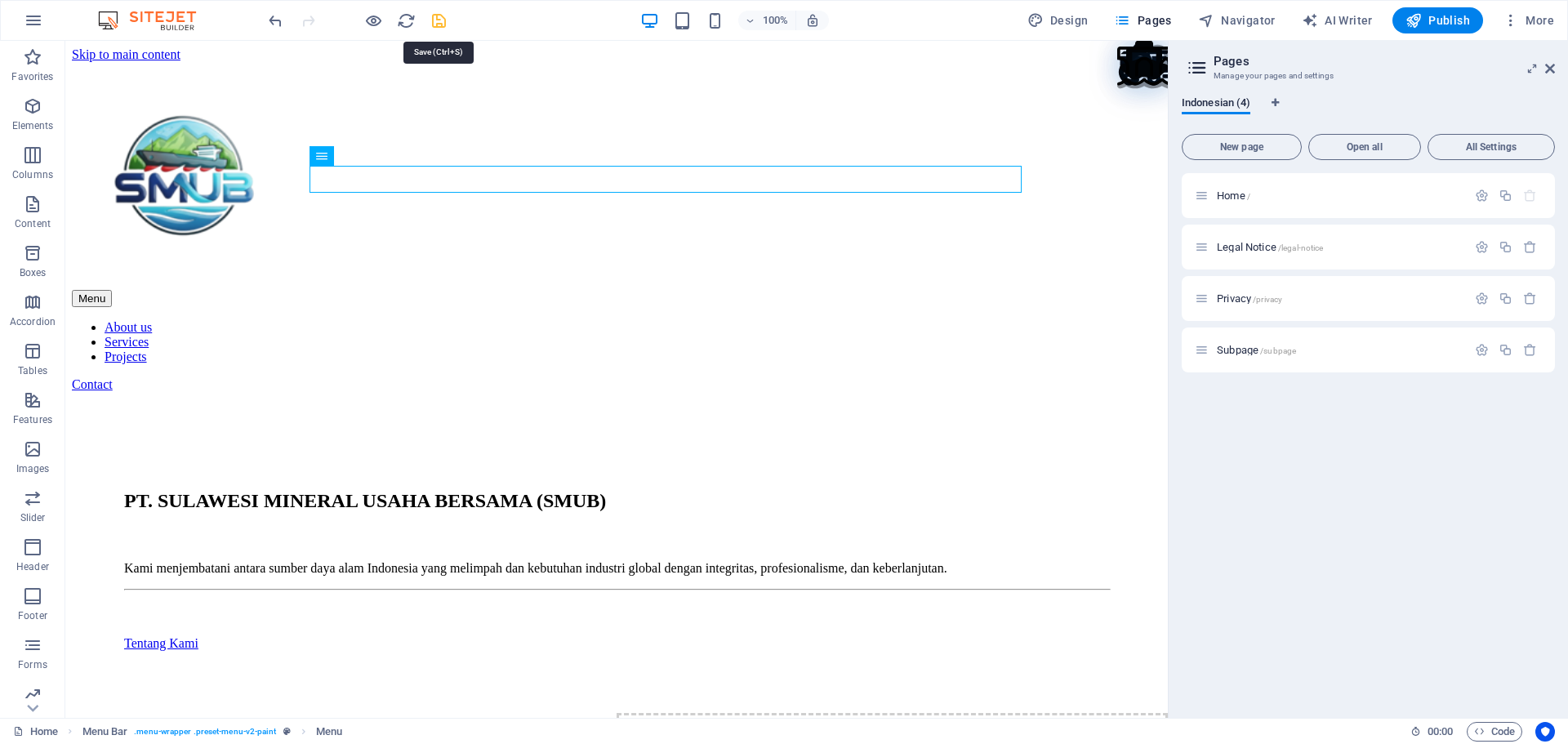
click at [437, 22] on icon "save" at bounding box center [439, 20] width 19 height 19
checkbox input "false"
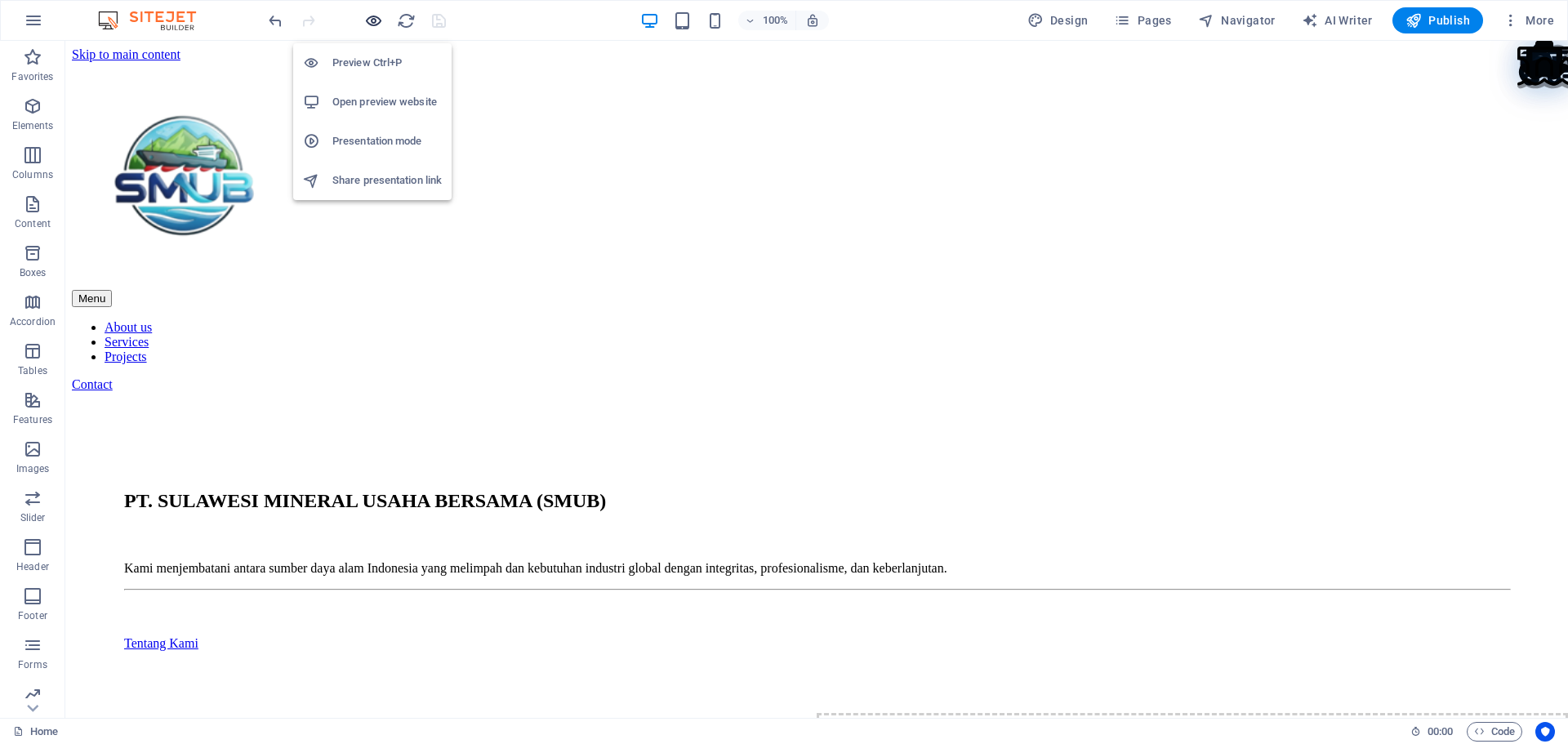
click at [369, 23] on icon "button" at bounding box center [373, 20] width 19 height 19
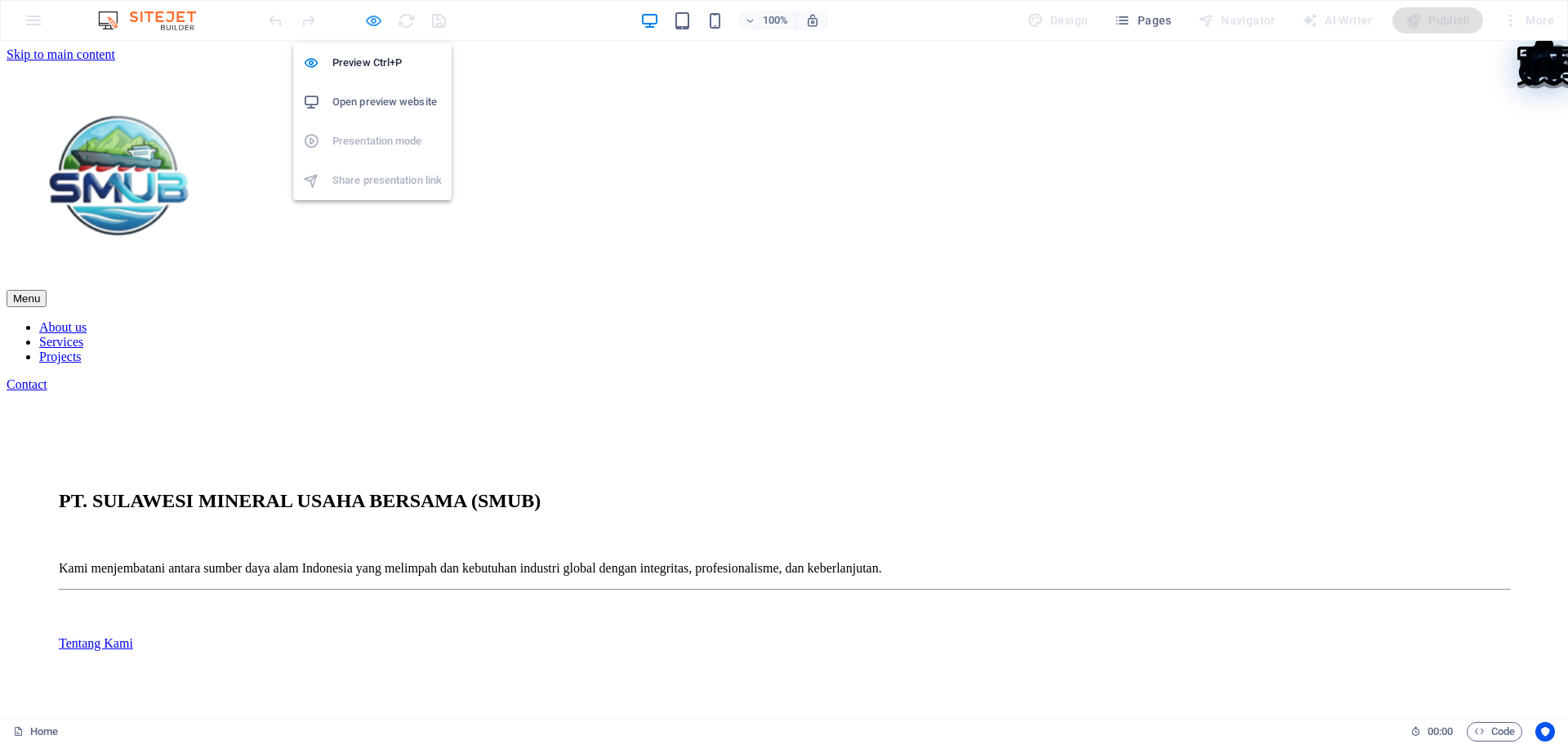
click at [372, 25] on icon "button" at bounding box center [373, 20] width 19 height 19
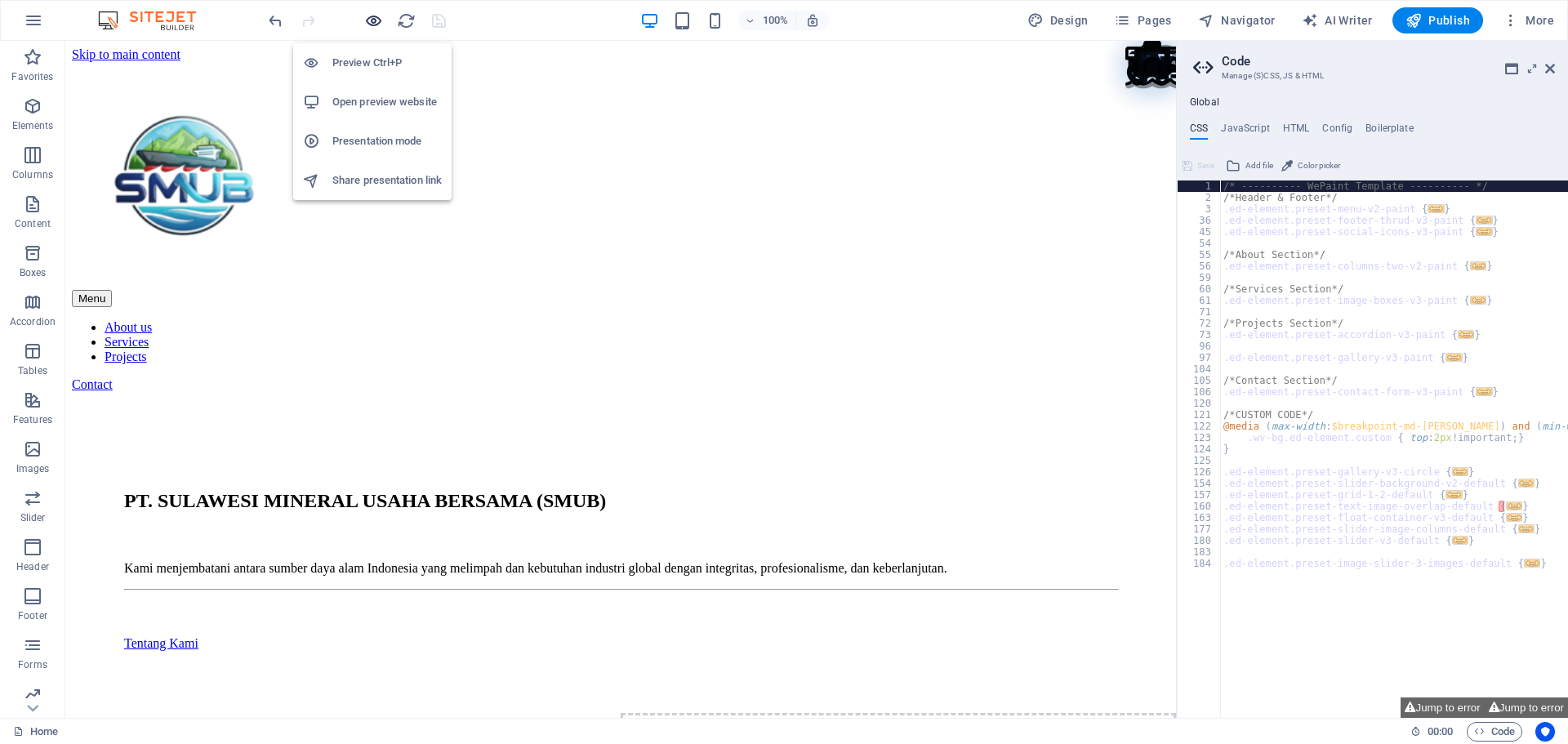
click at [375, 20] on icon "button" at bounding box center [373, 20] width 19 height 19
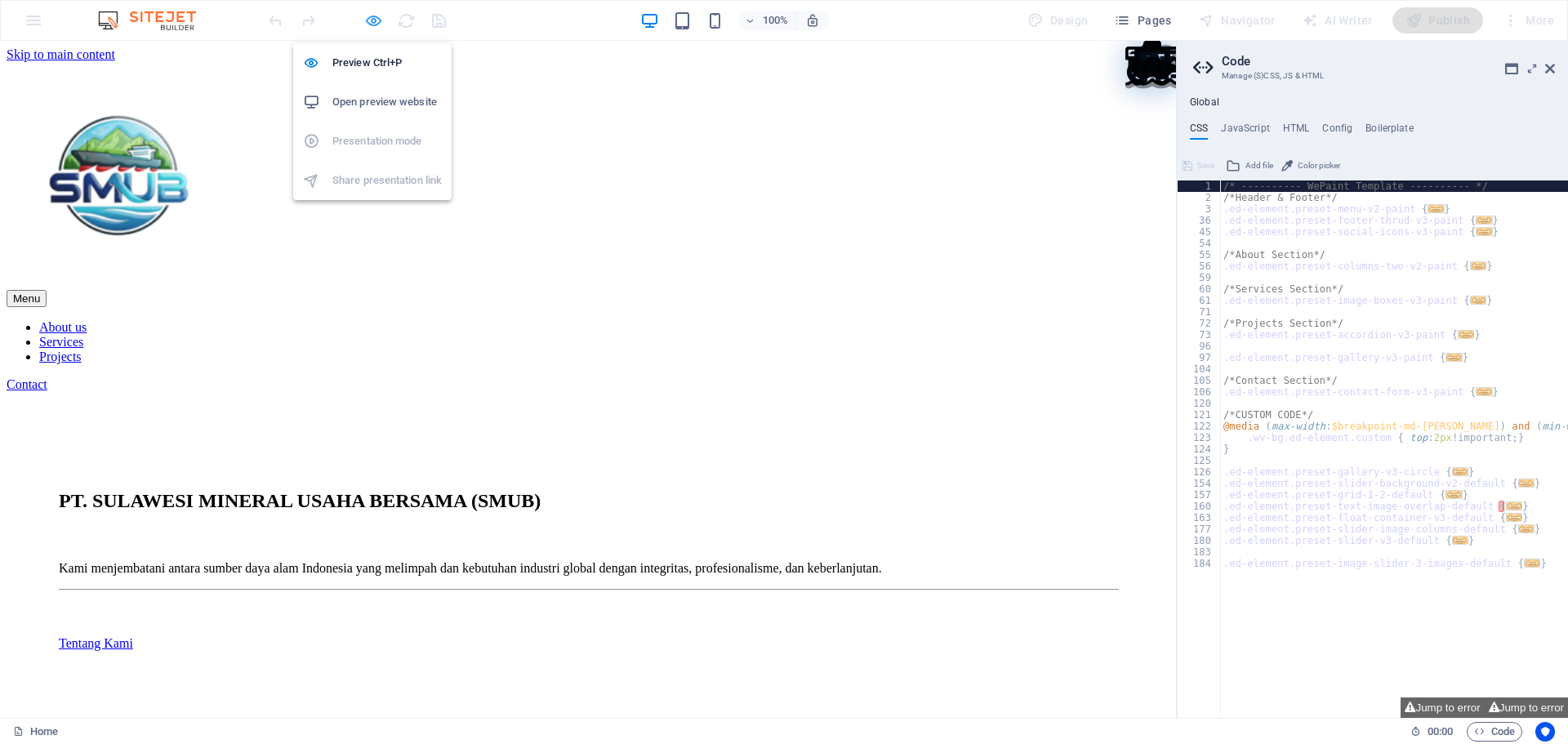
click at [375, 20] on icon "button" at bounding box center [373, 20] width 19 height 19
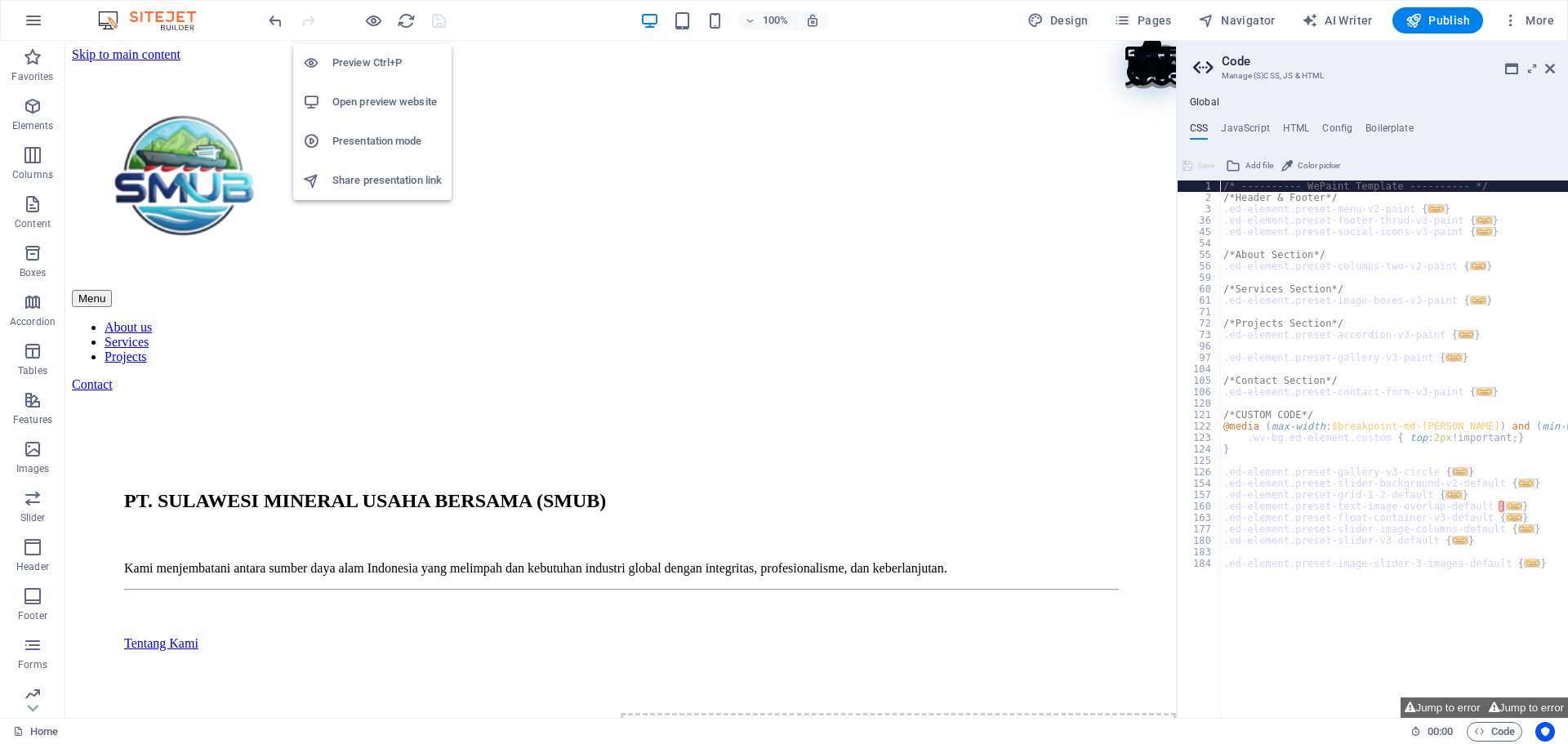
click at [377, 96] on h6 "Open preview website" at bounding box center [387, 102] width 110 height 20
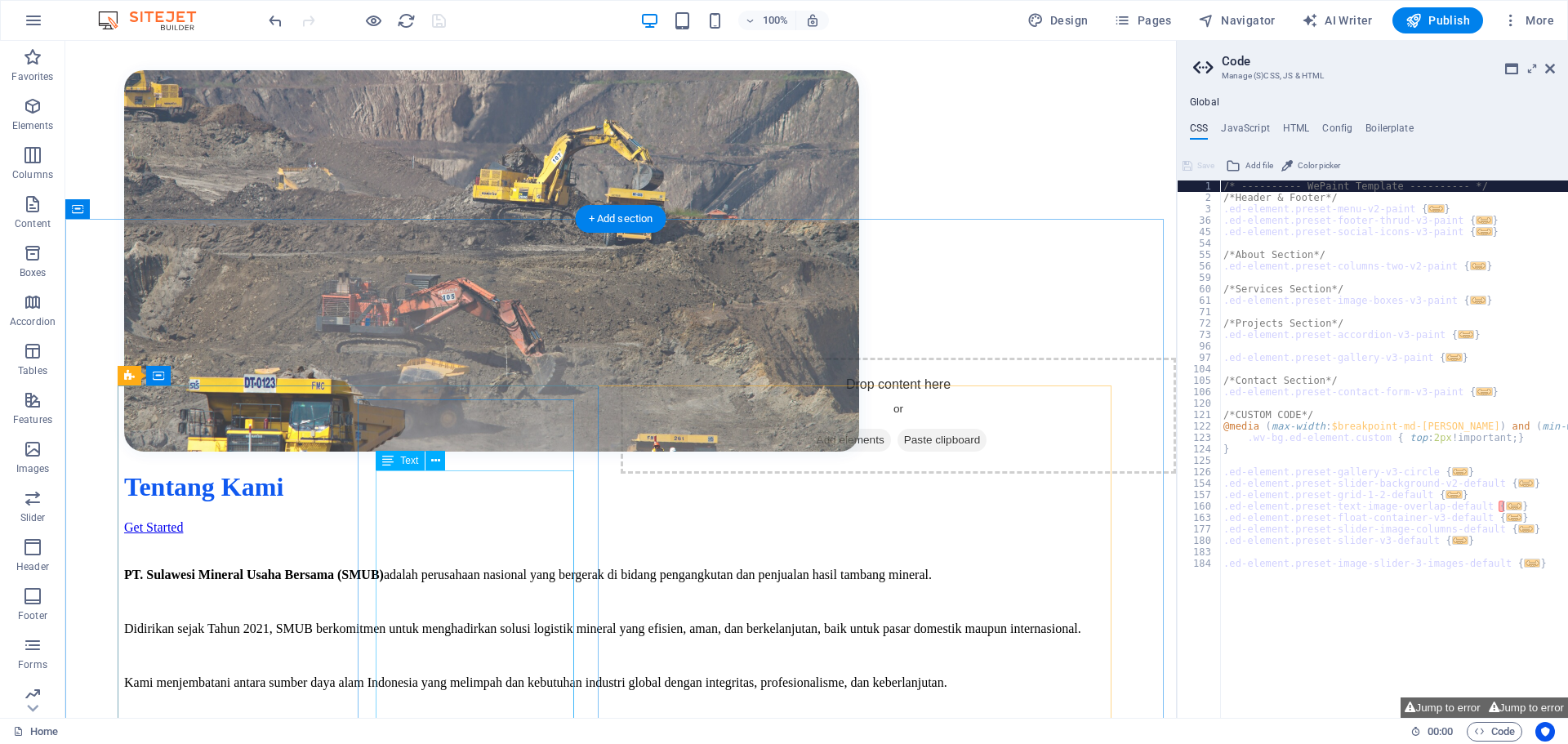
scroll to position [1062, 0]
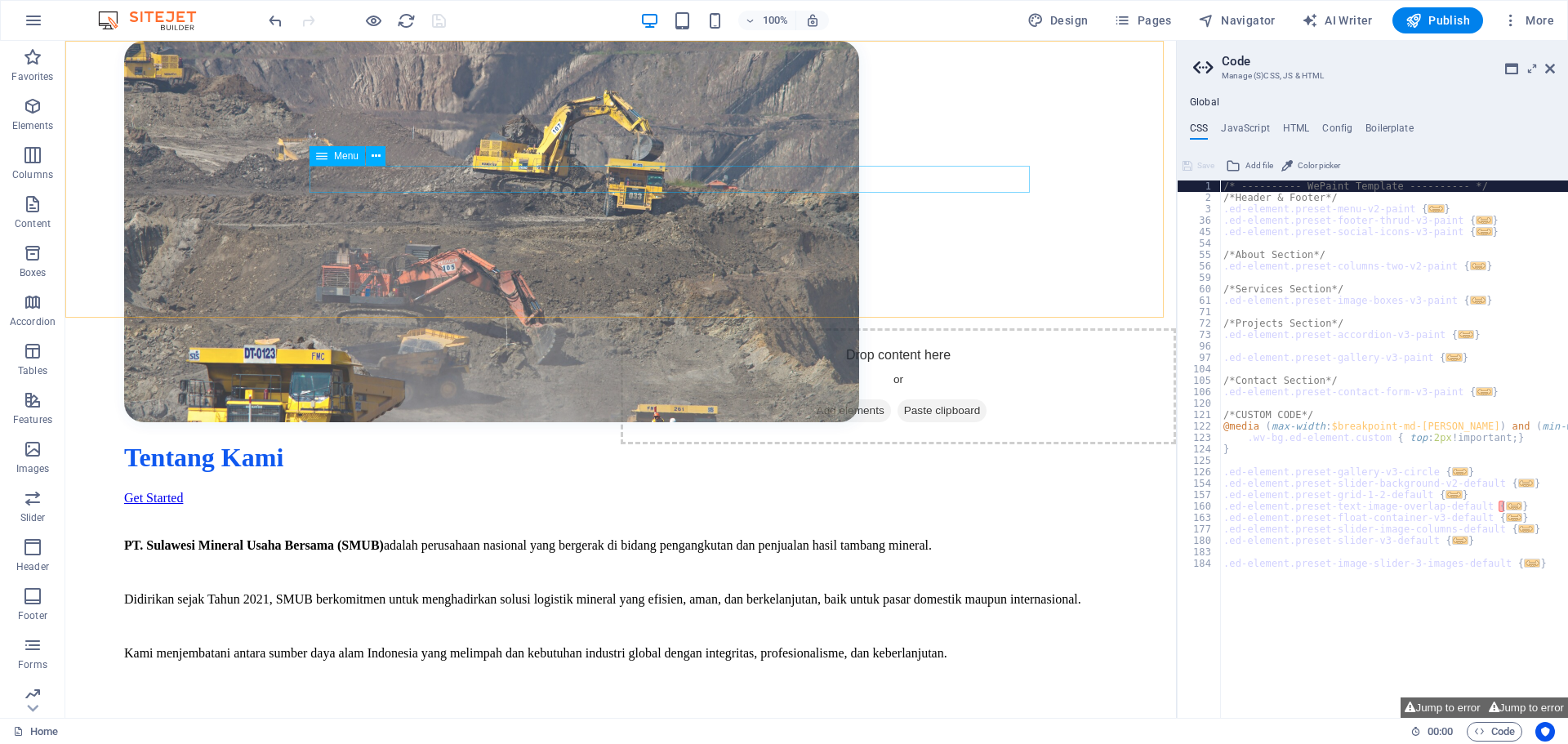
select select
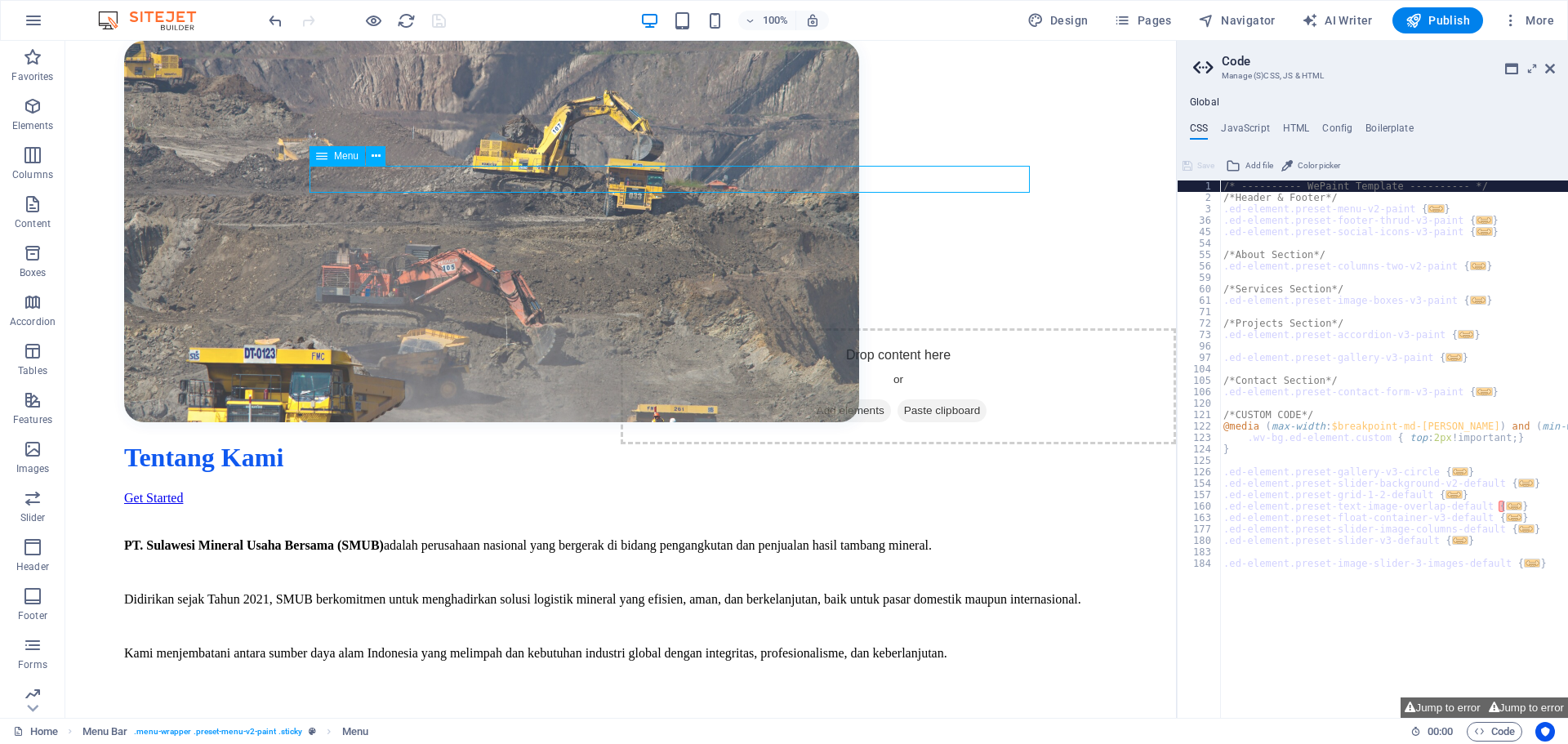
select select
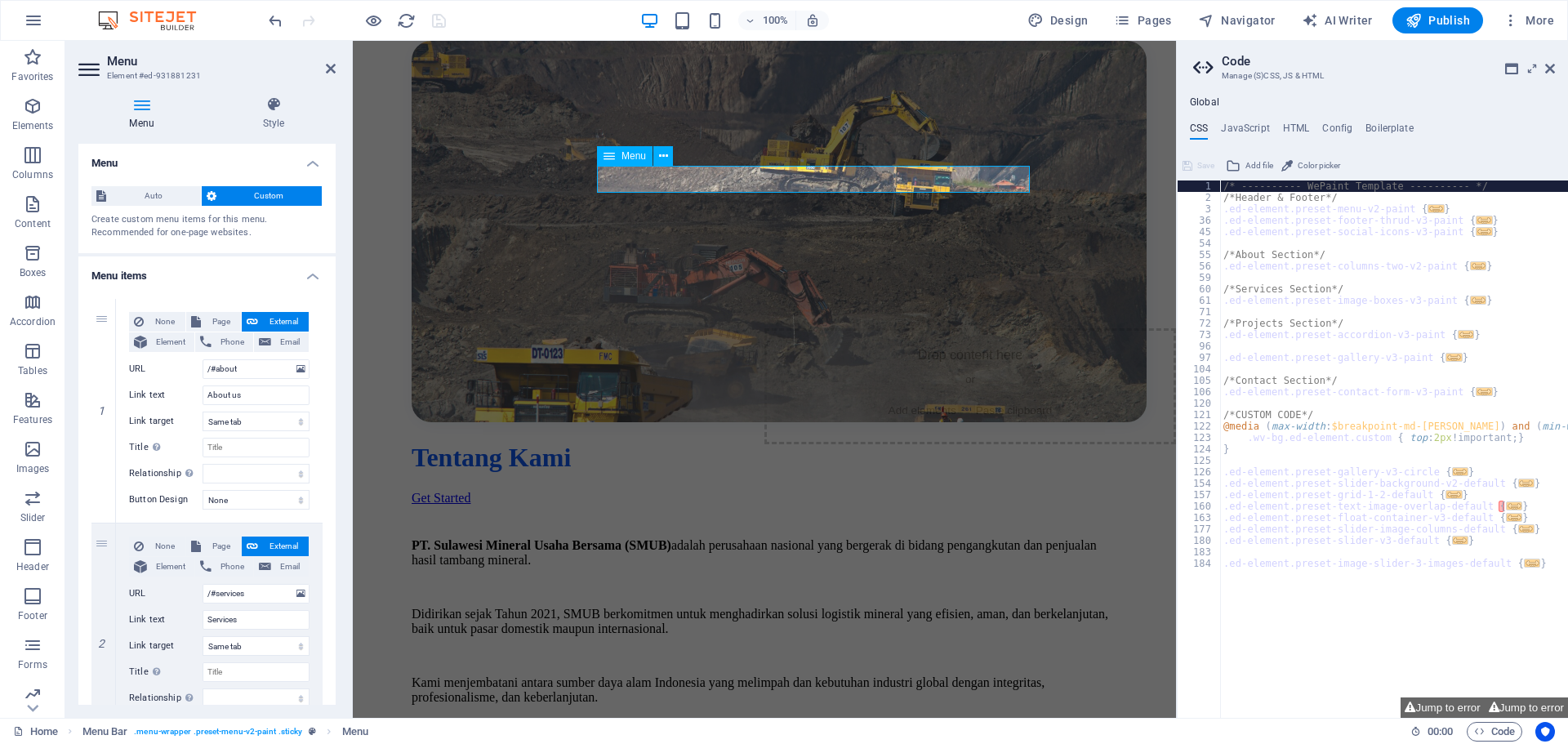
scroll to position [1141, 0]
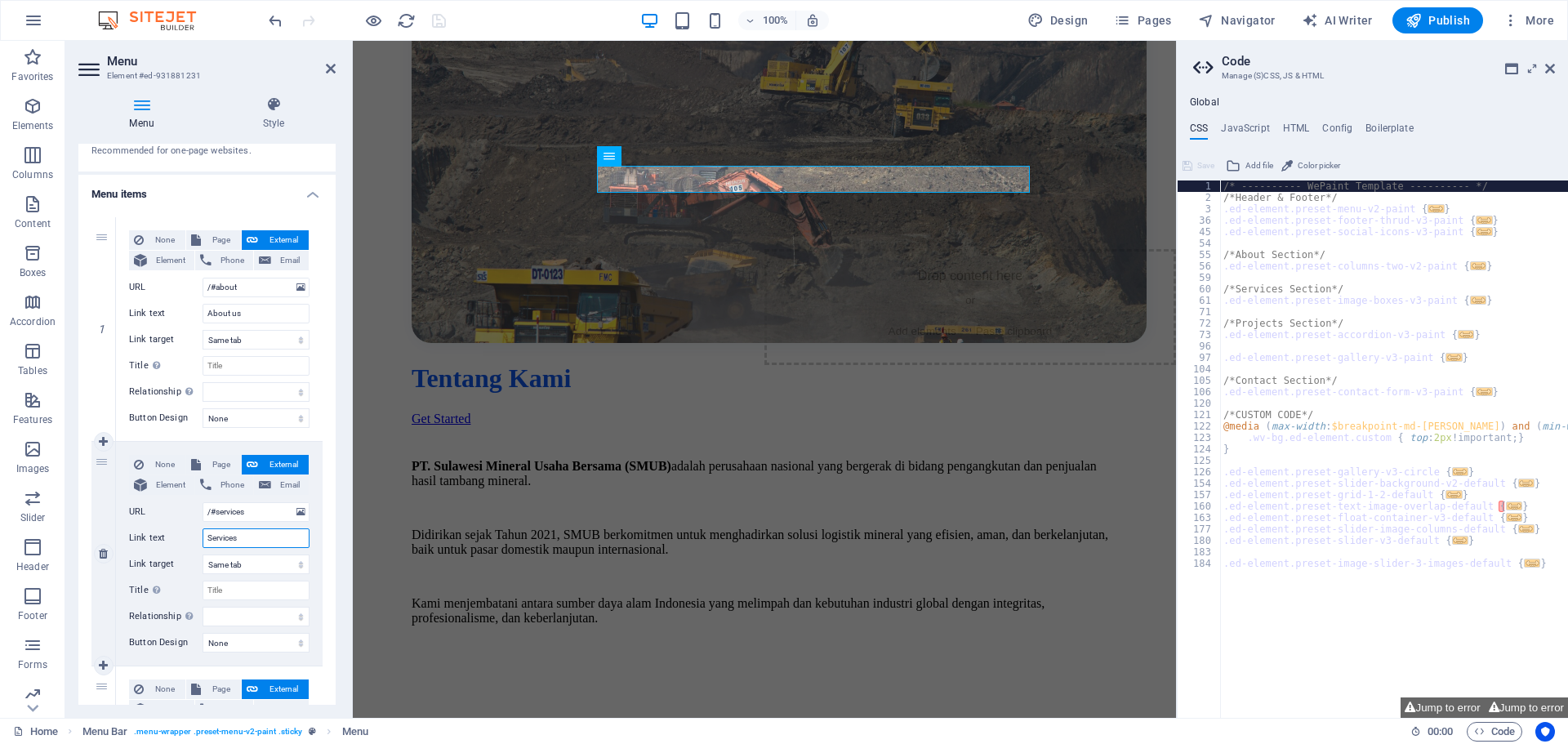
click at [258, 534] on input "Services" at bounding box center [255, 538] width 107 height 20
type input "Layaan"
select select
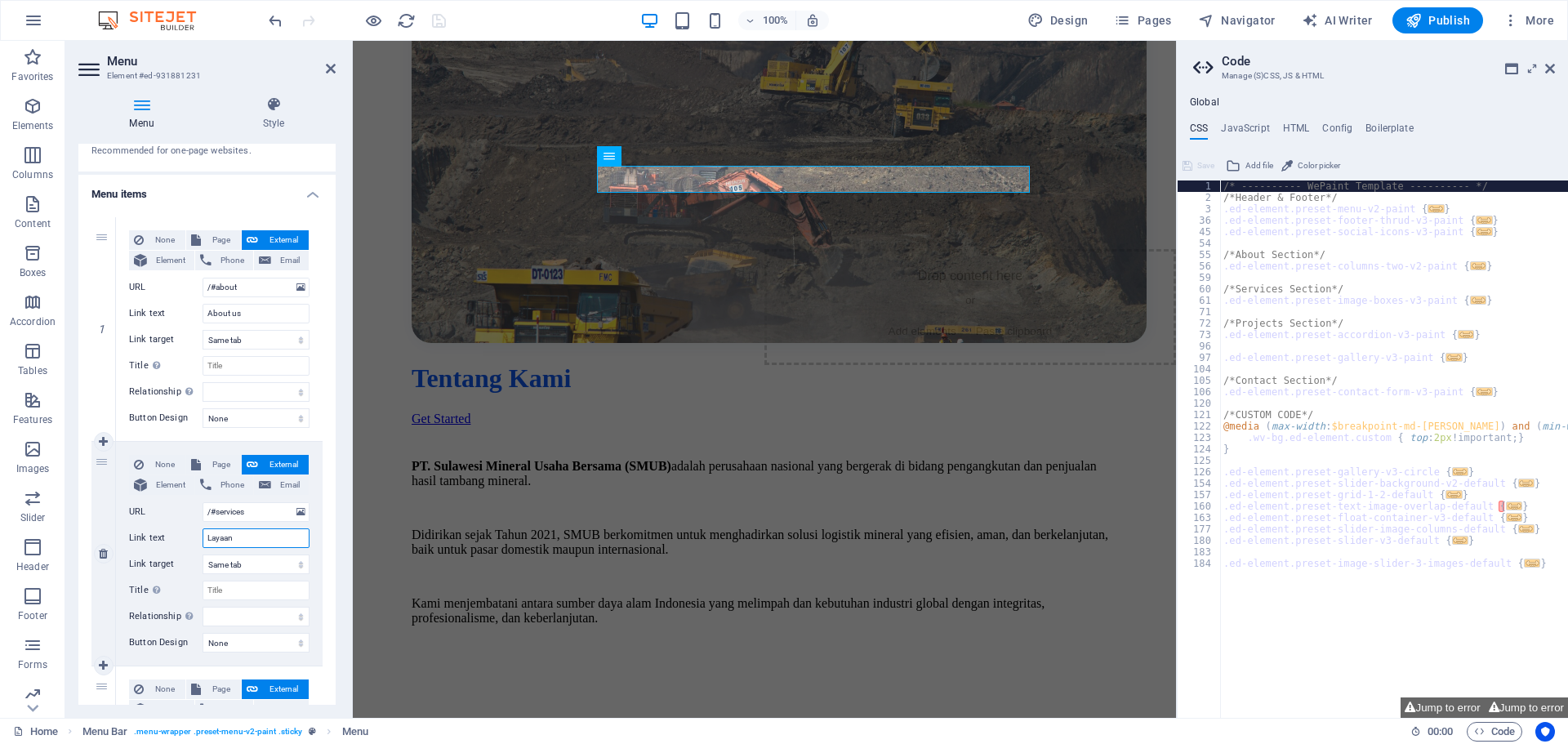
select select
type input "Layanan"
select select
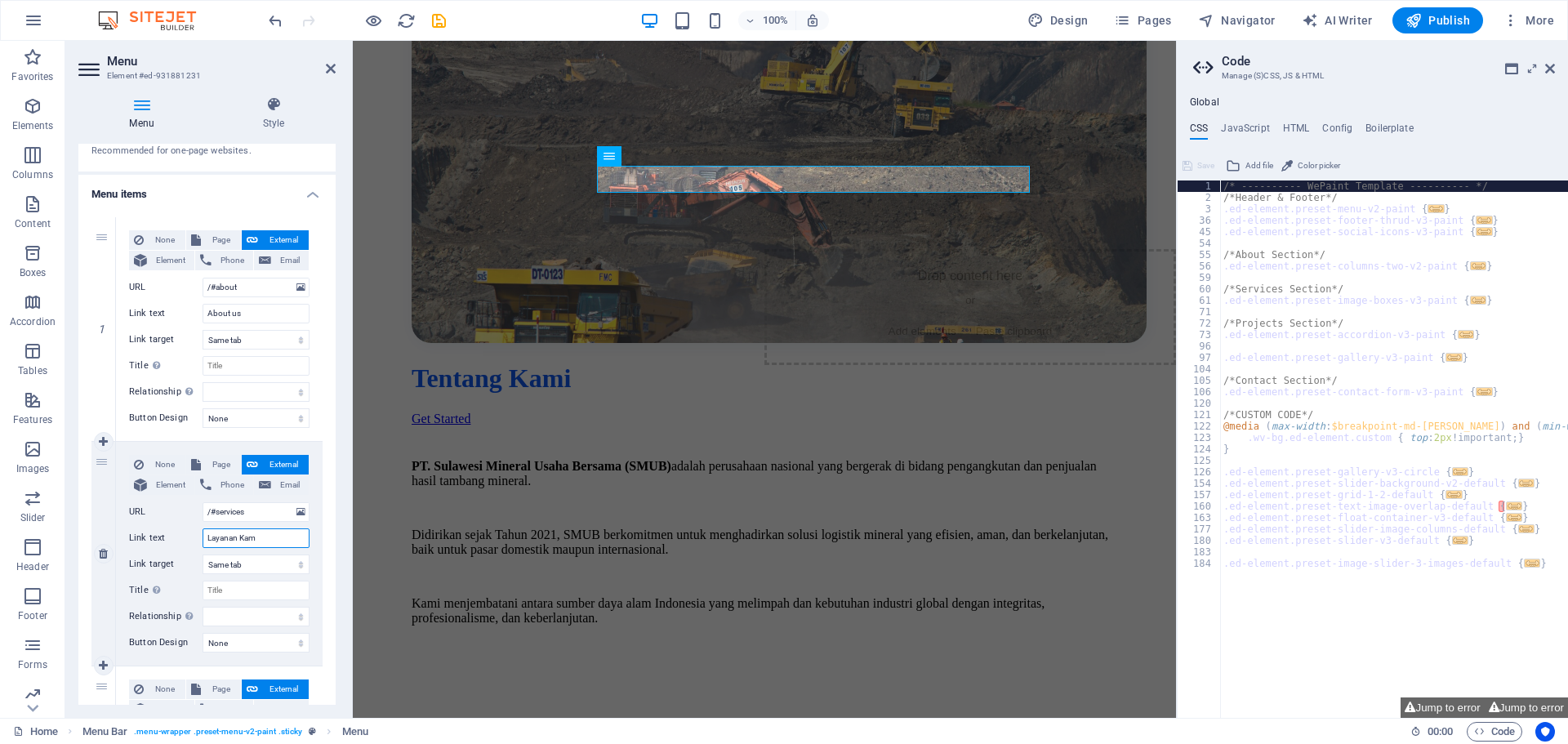
type input "Layanan Kami"
select select
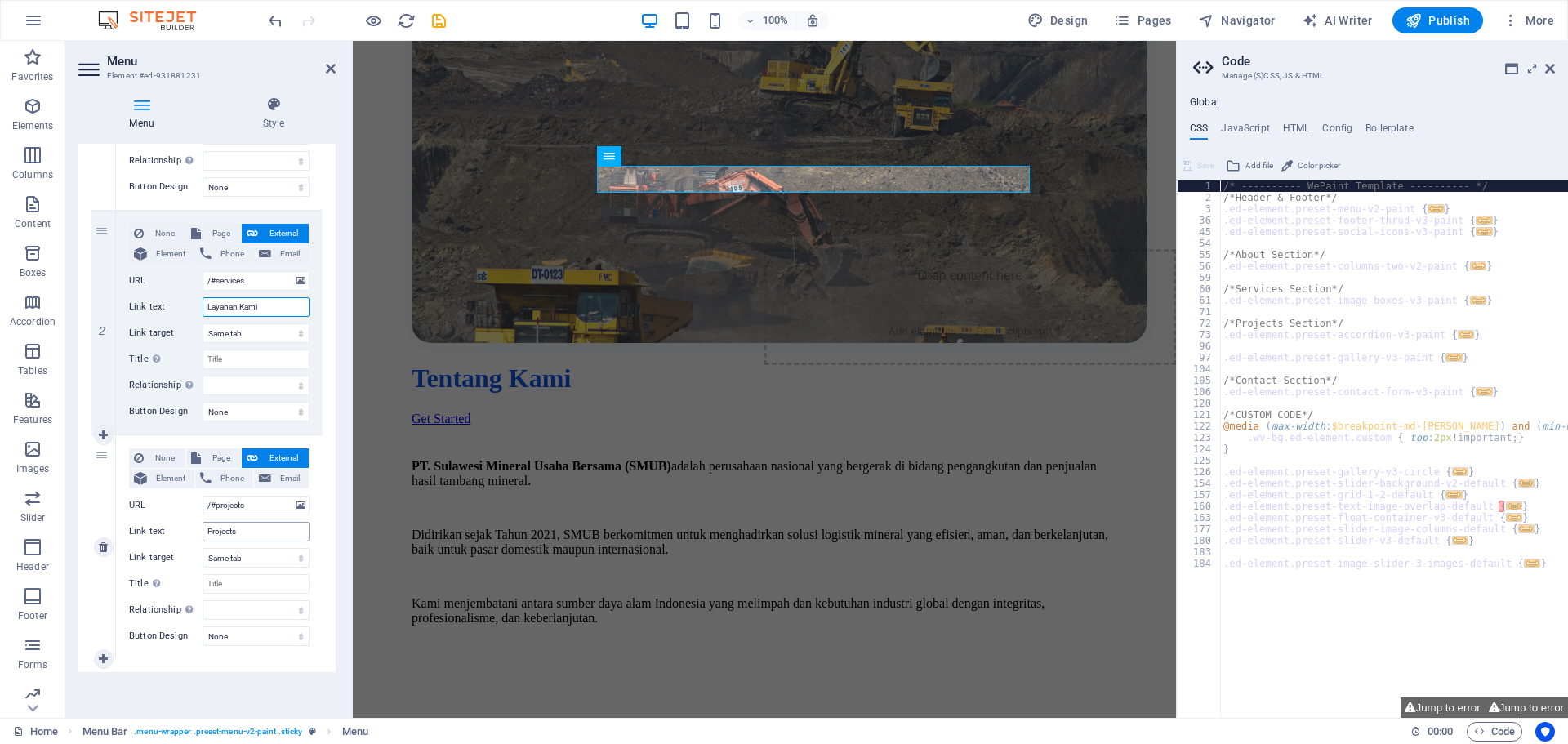
type input "Layanan Kami"
click at [229, 537] on input "Projects" at bounding box center [255, 531] width 107 height 20
type input "Our Partner"
select select
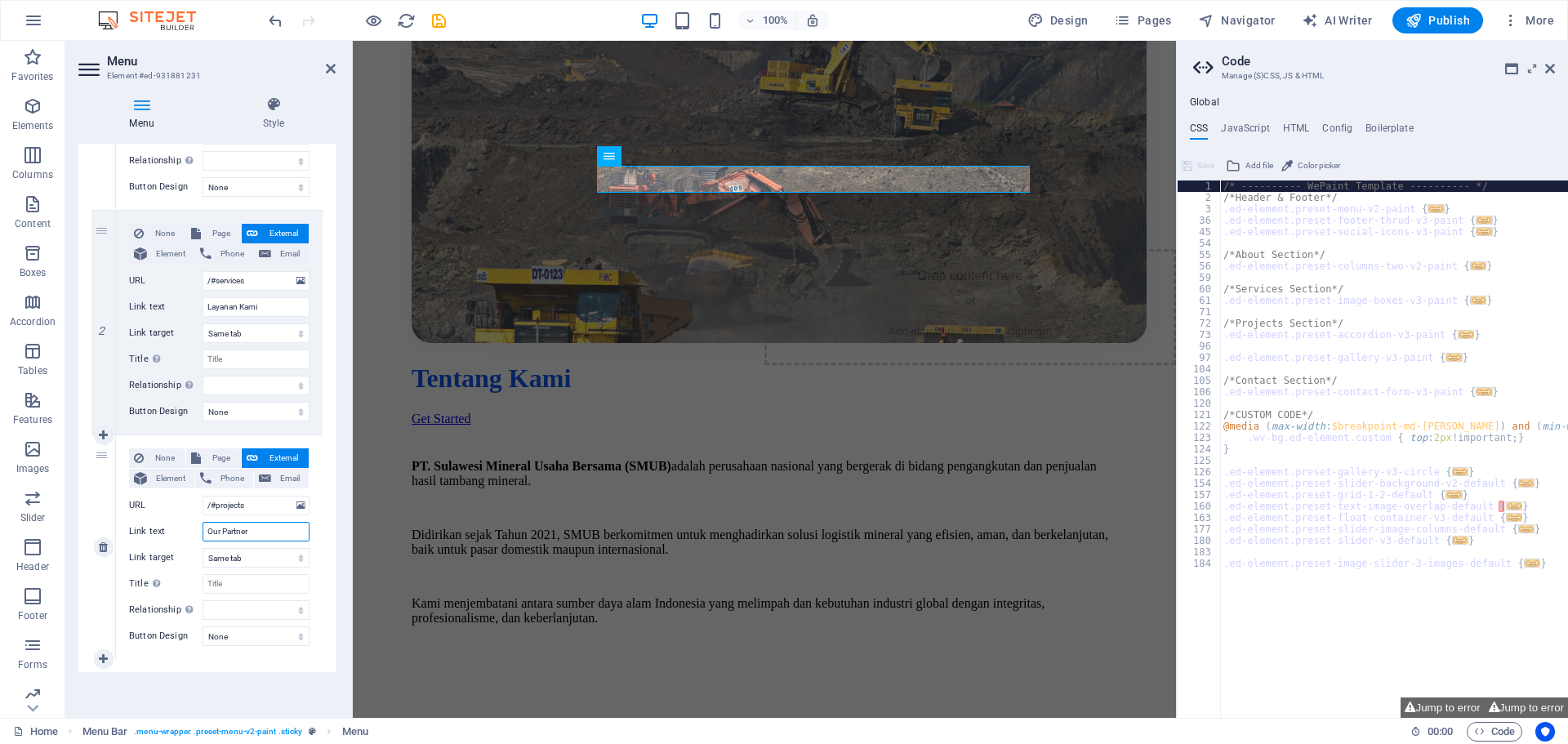
select select
type input "Our Partner"
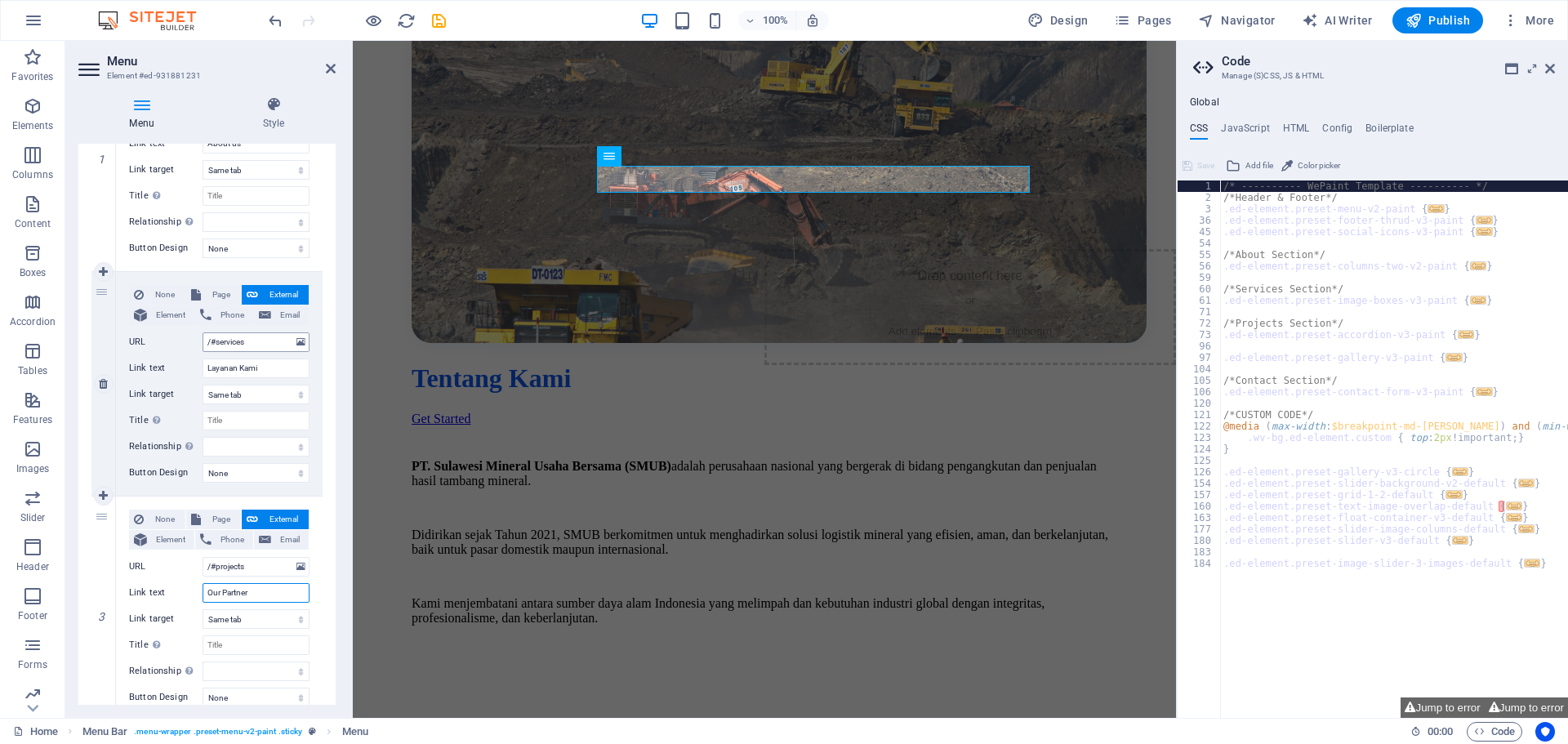
scroll to position [150, 0]
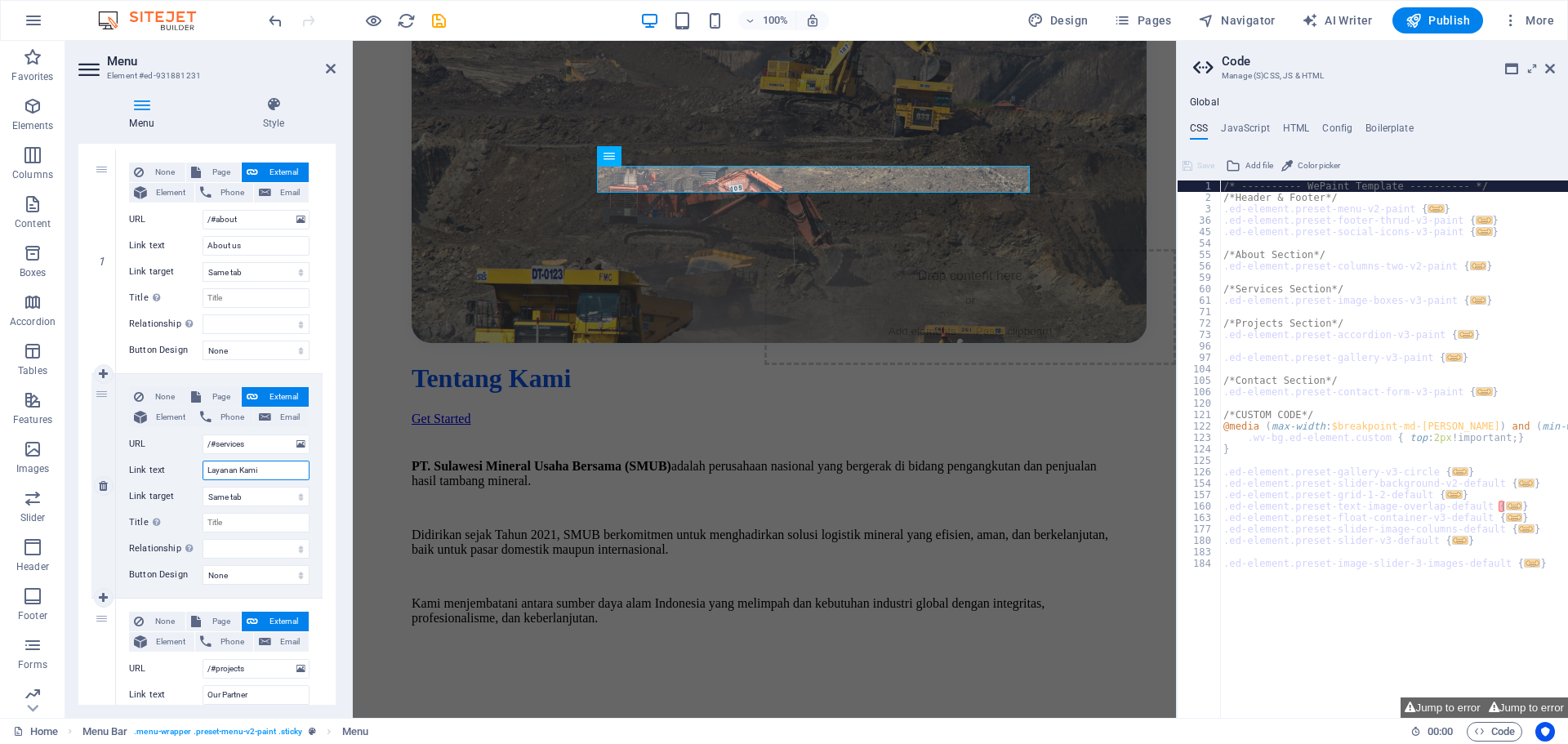
click at [264, 472] on input "Layanan Kami" at bounding box center [255, 471] width 107 height 20
type input "Ser"
select select
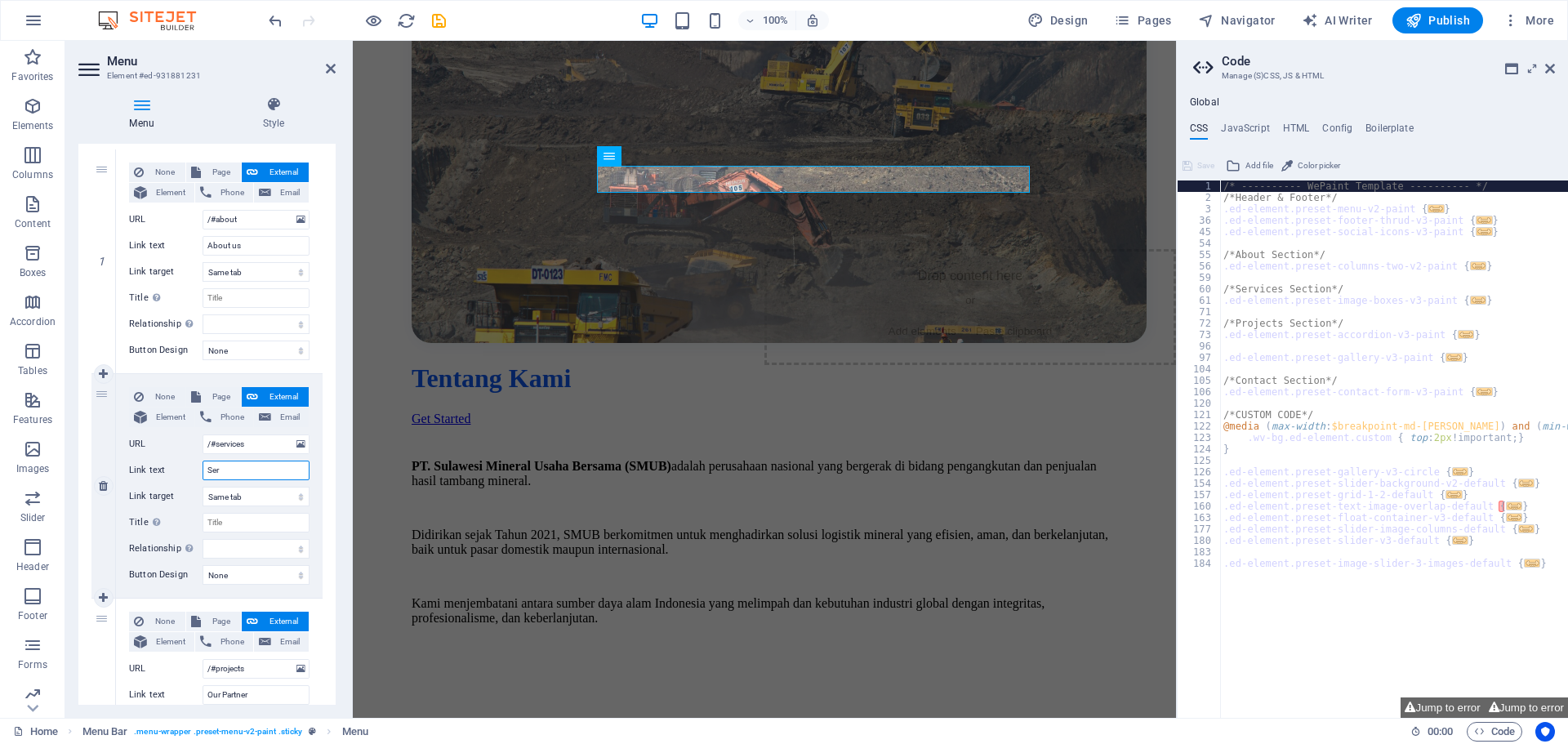
select select
type input "Servo"
select select
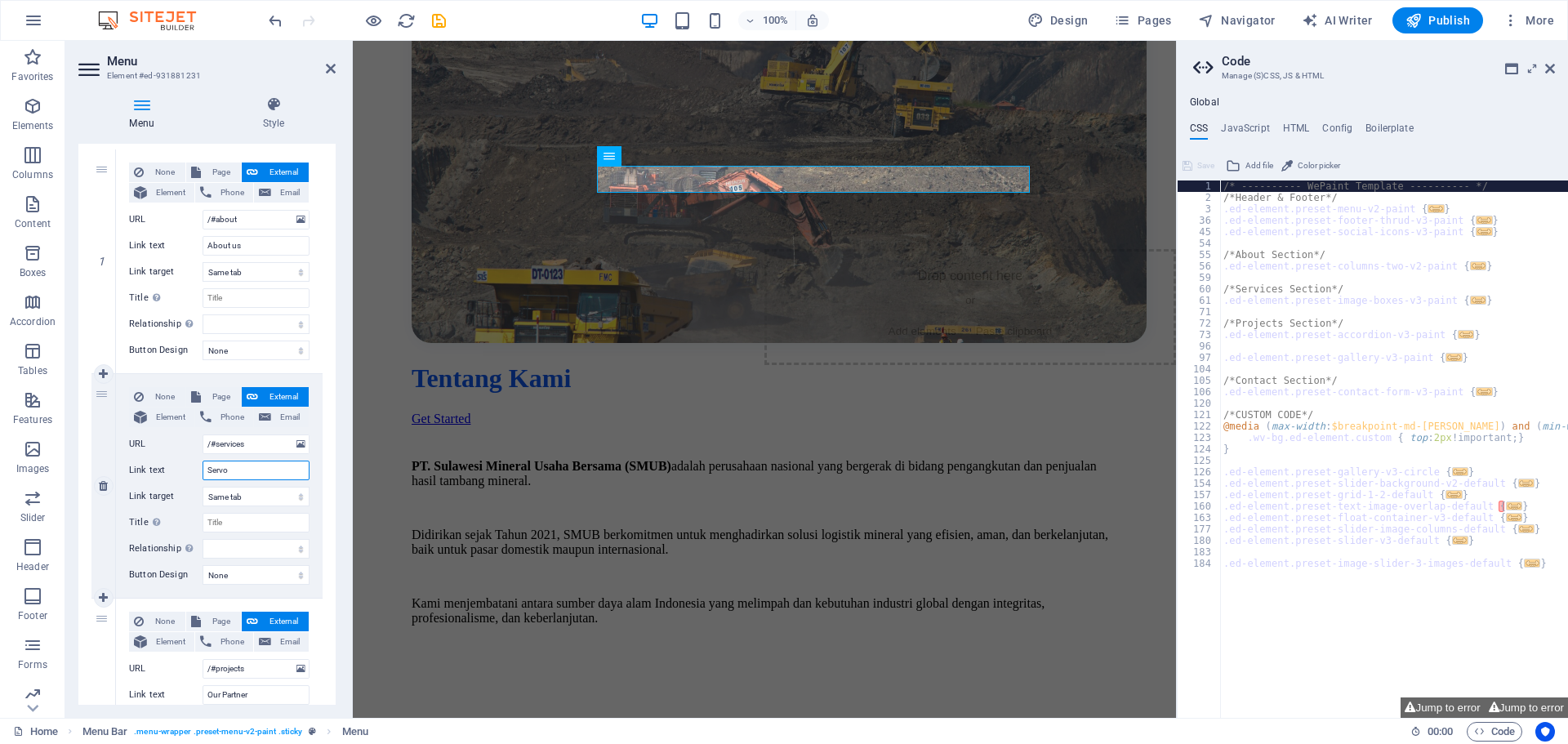
select select
type input "Serv"
select select
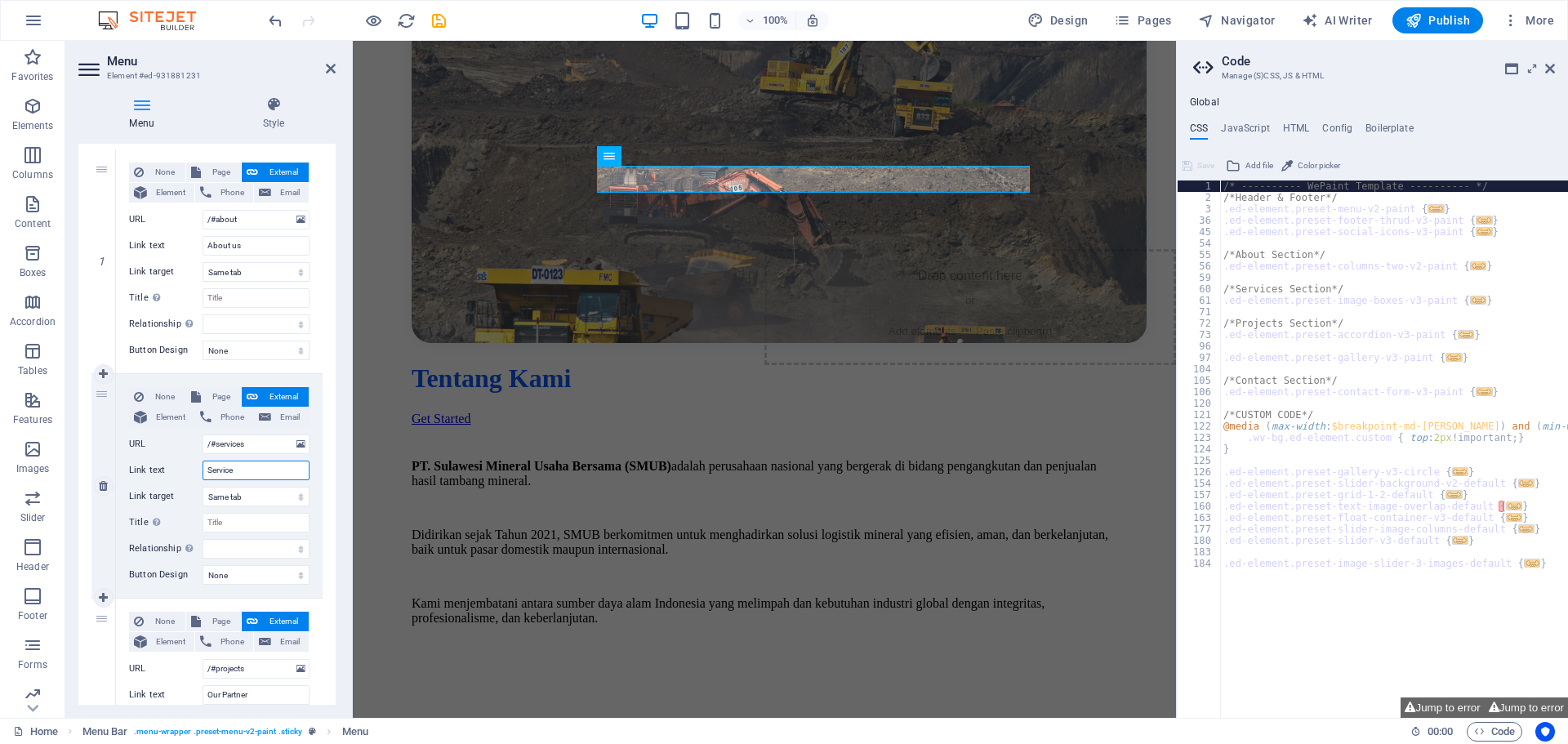
type input "Services"
select select
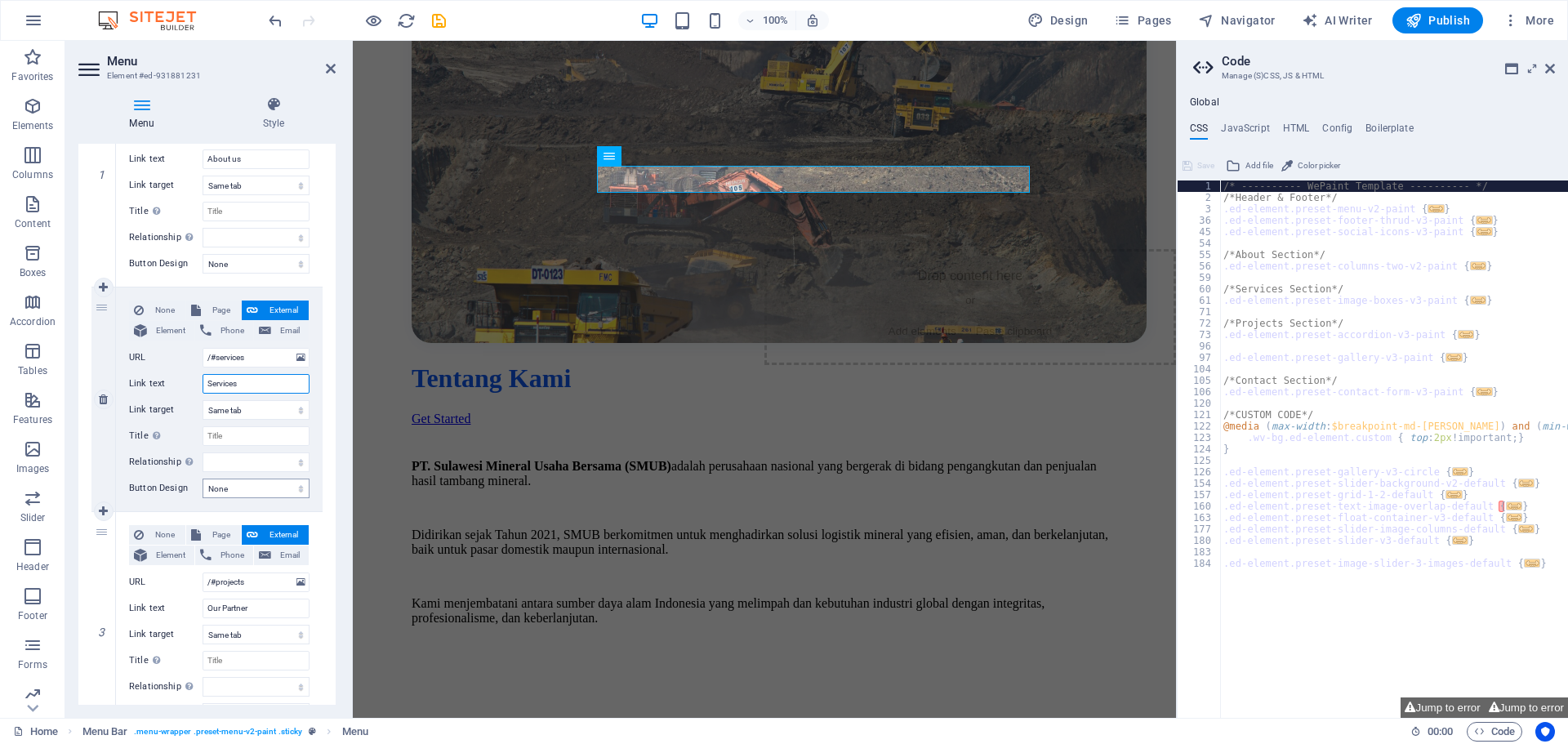
scroll to position [313, 0]
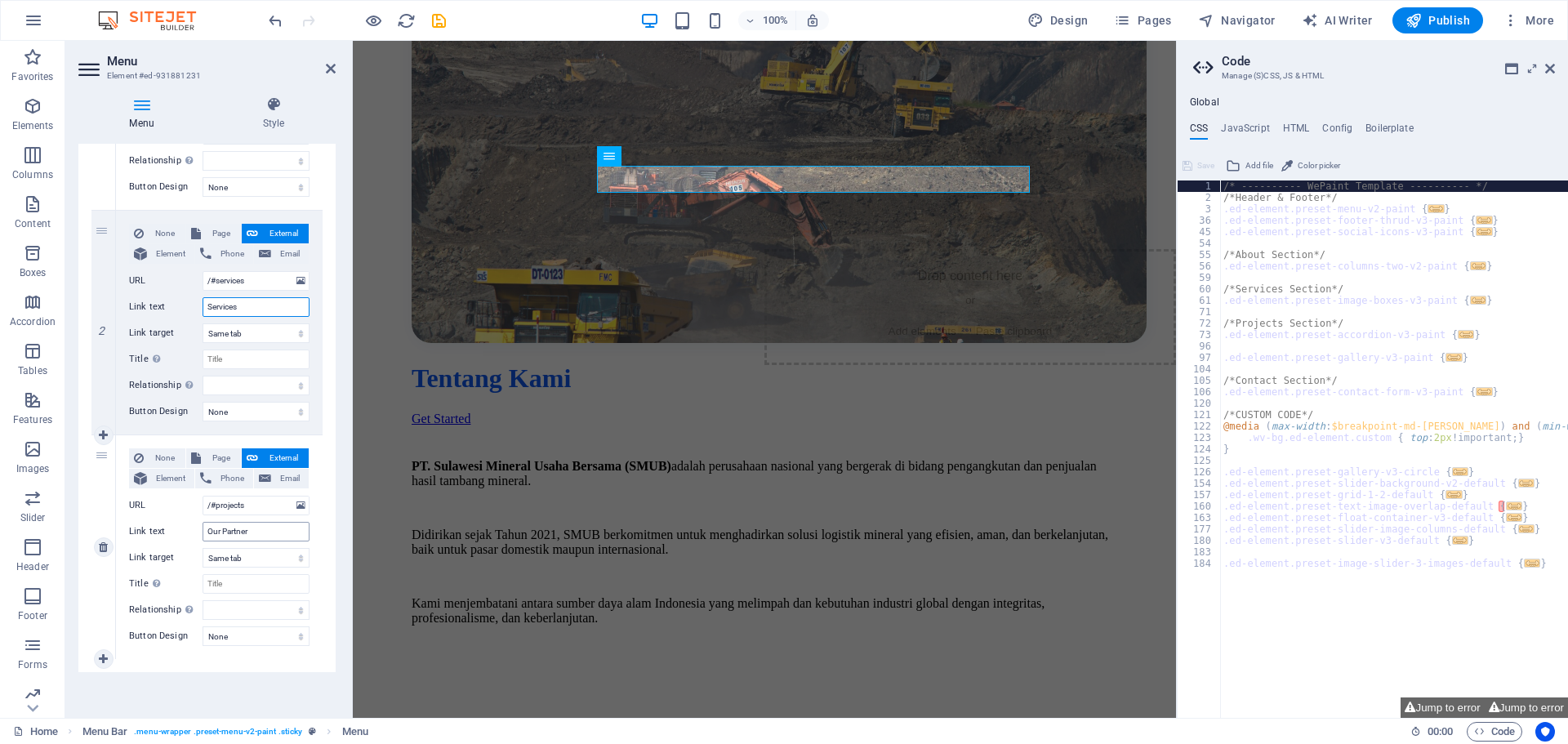
type input "Services"
click at [251, 530] on input "Our Partner" at bounding box center [255, 531] width 107 height 20
type input "Our Partners"
select select
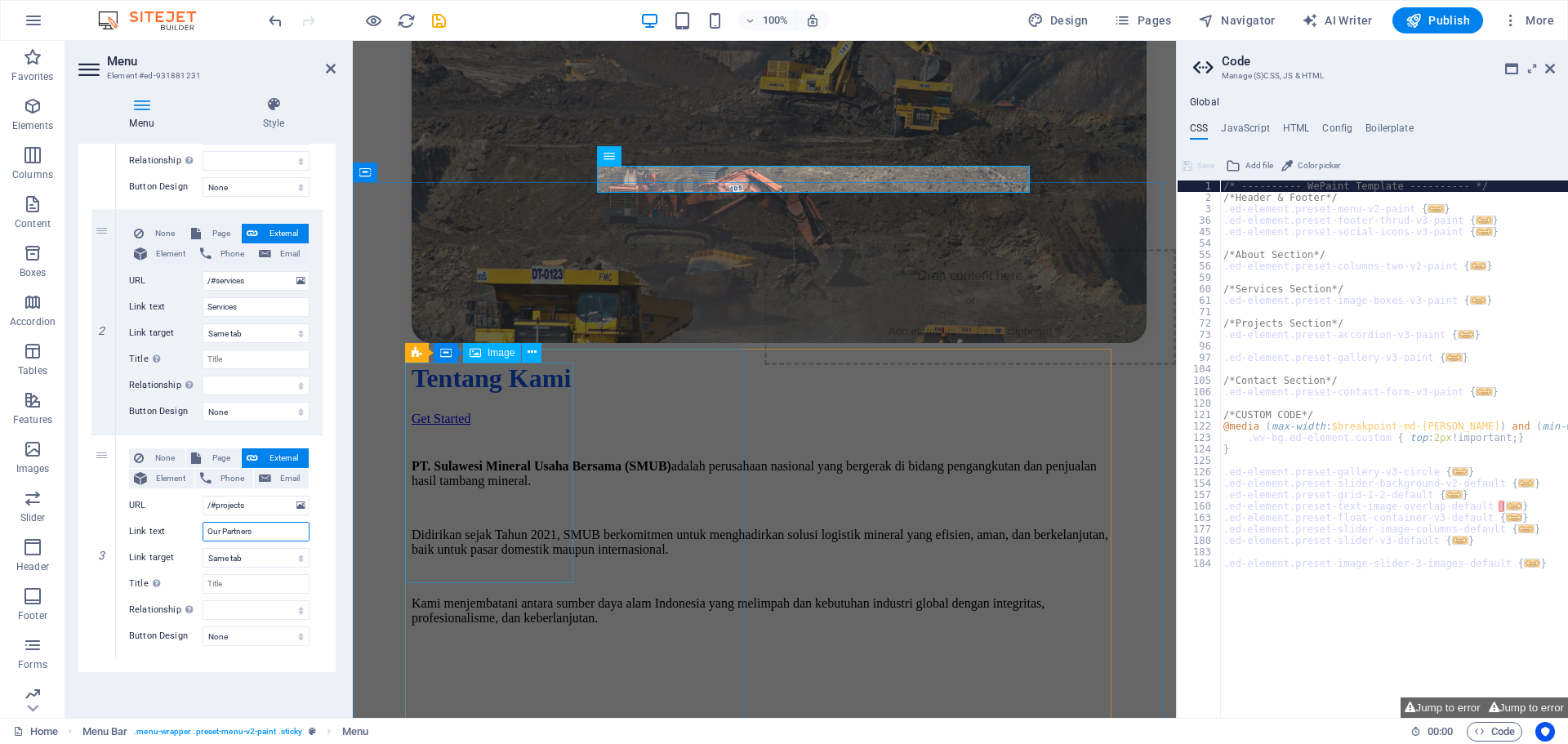
select select
type input "Our Partners"
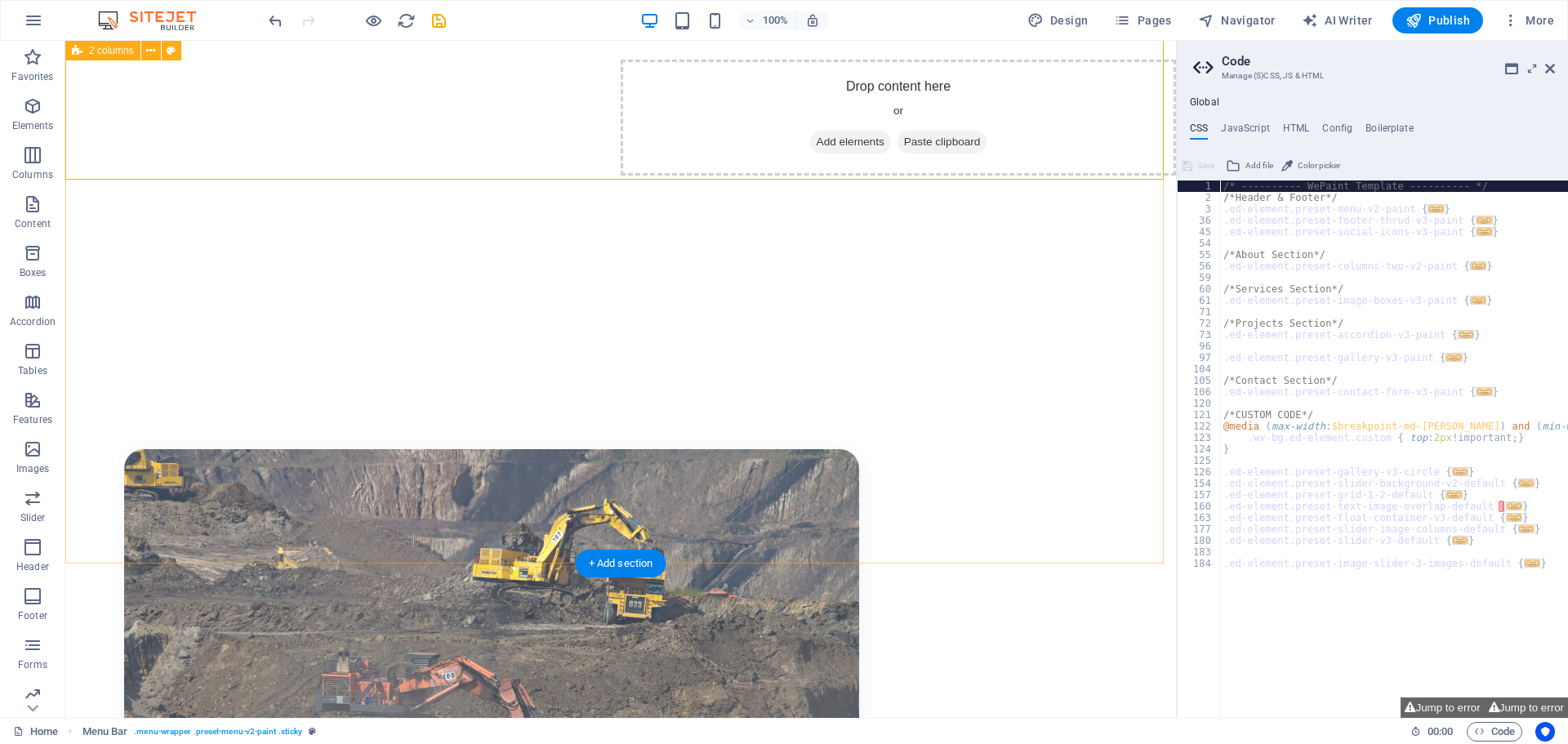
scroll to position [735, 0]
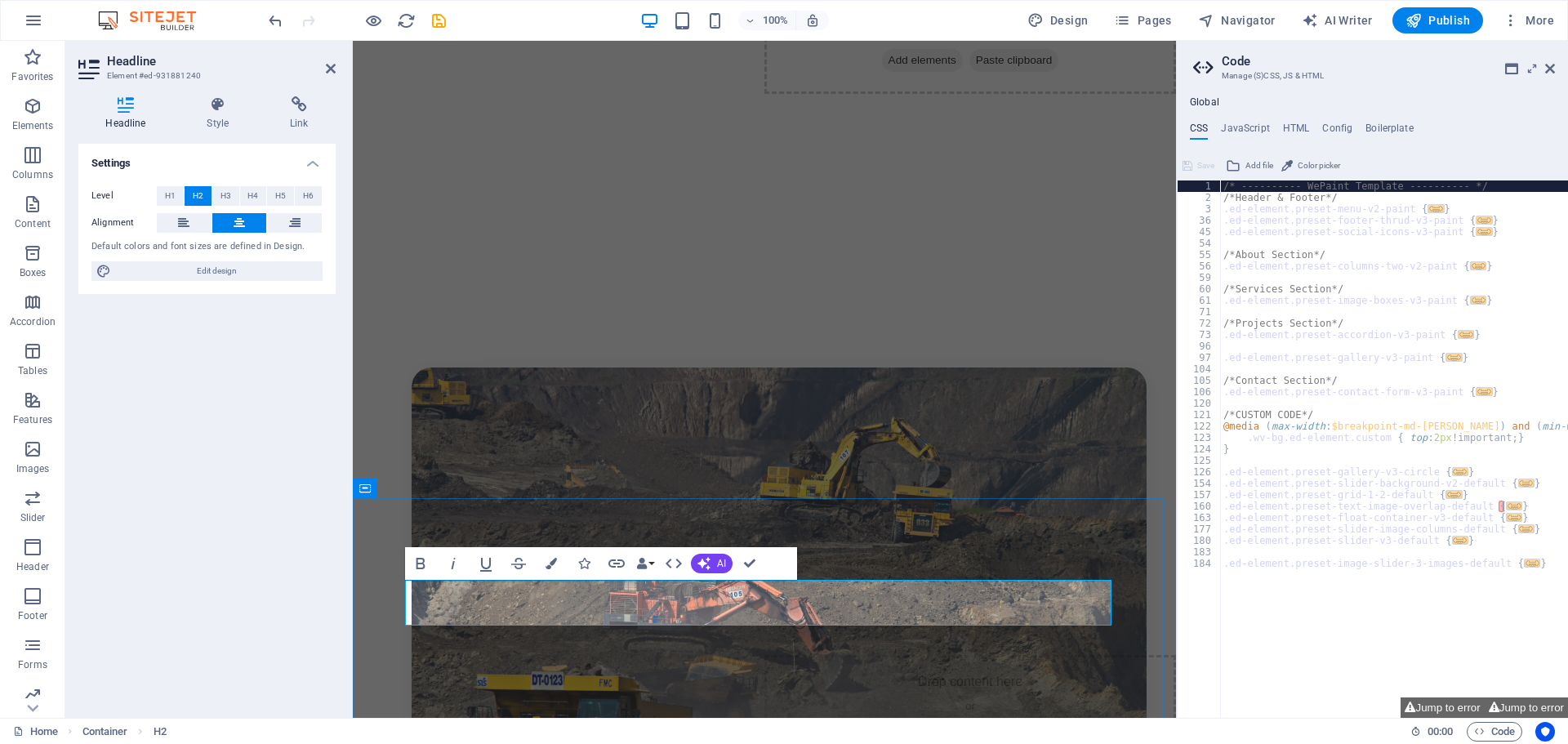
scroll to position [825, 0]
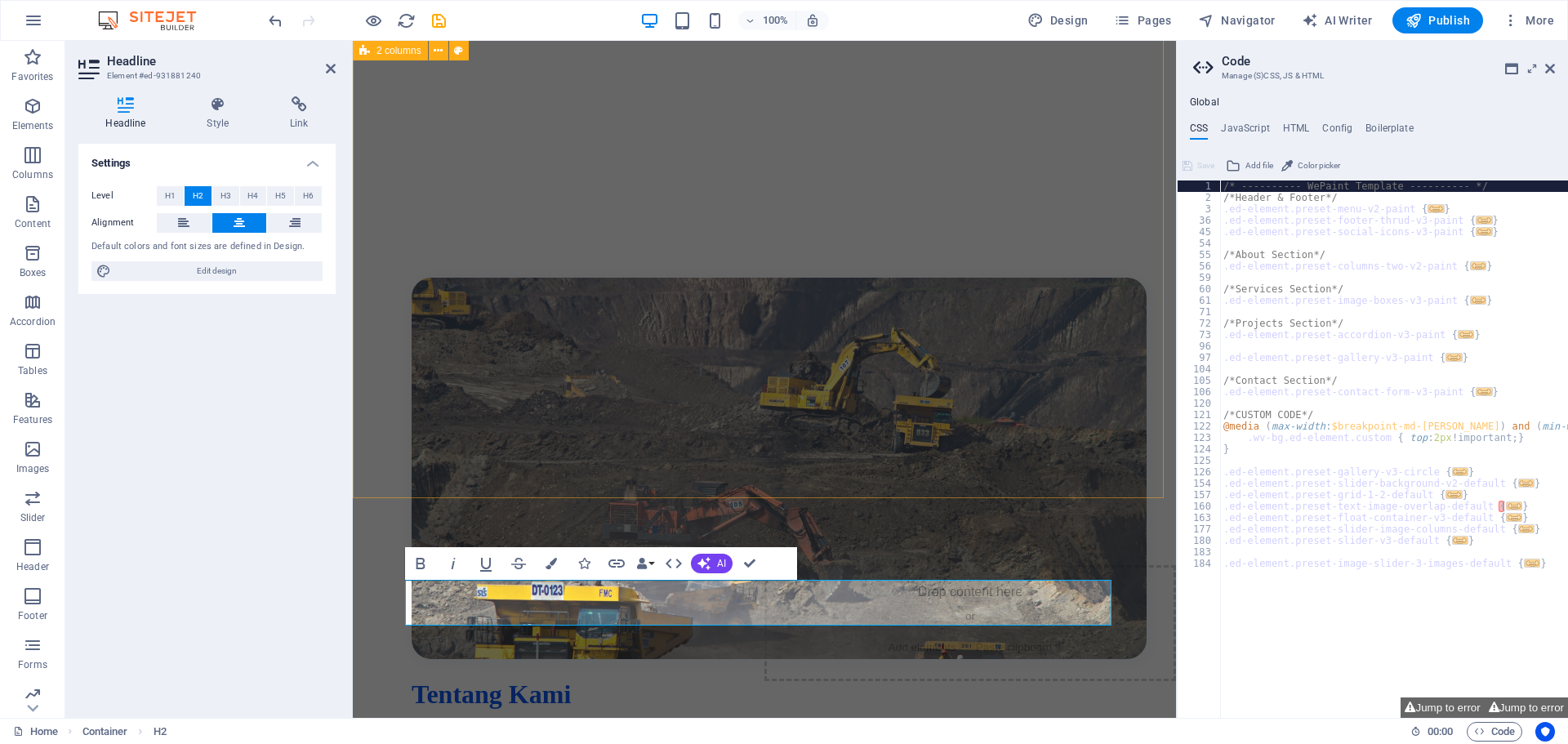
click at [445, 427] on div "Tentang Kami Get Started PT. Sulawesi Mineral Usaha Bersama (SMUB) adalah perus…" at bounding box center [765, 615] width 811 height 841
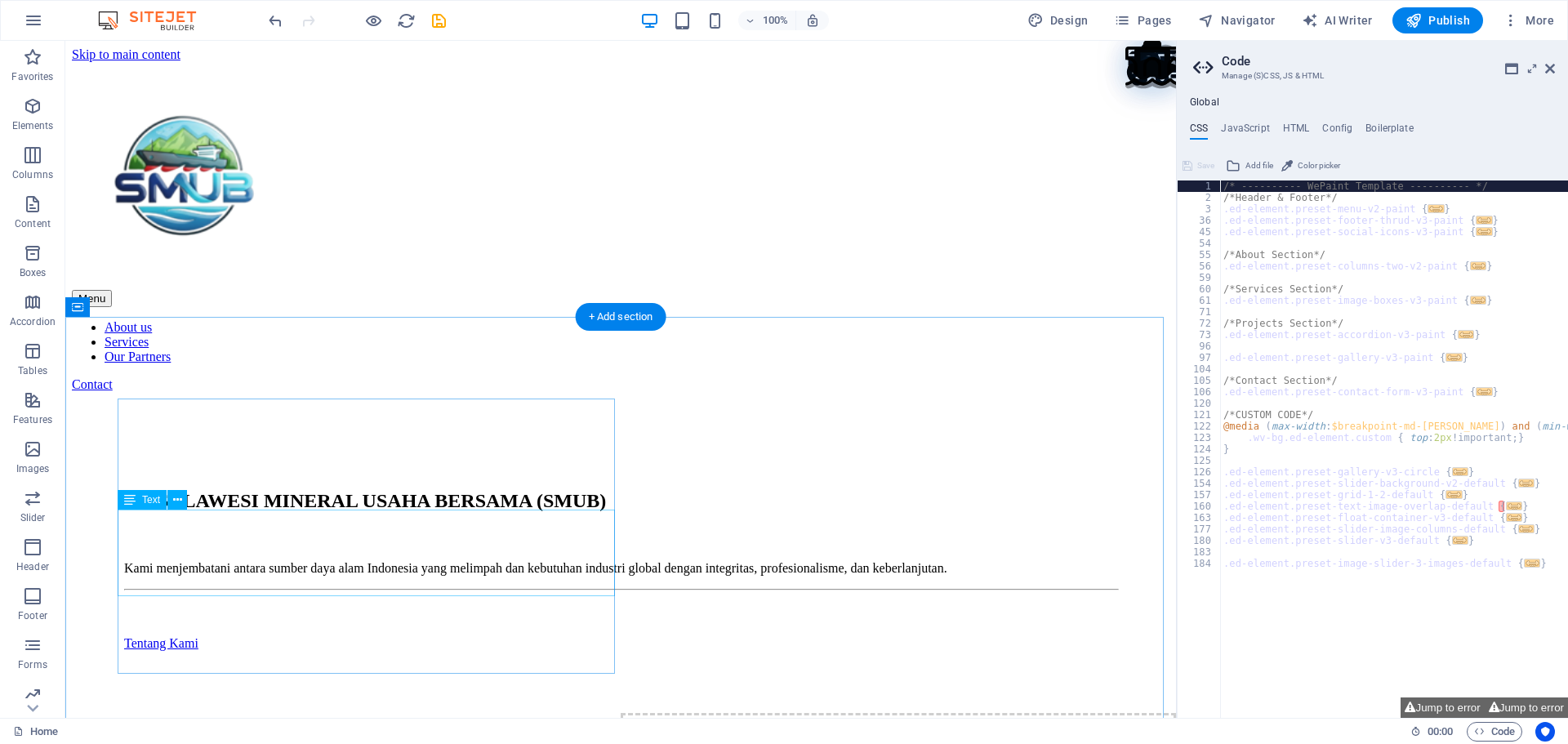
scroll to position [0, 0]
click at [431, 22] on icon "save" at bounding box center [439, 20] width 19 height 19
checkbox input "false"
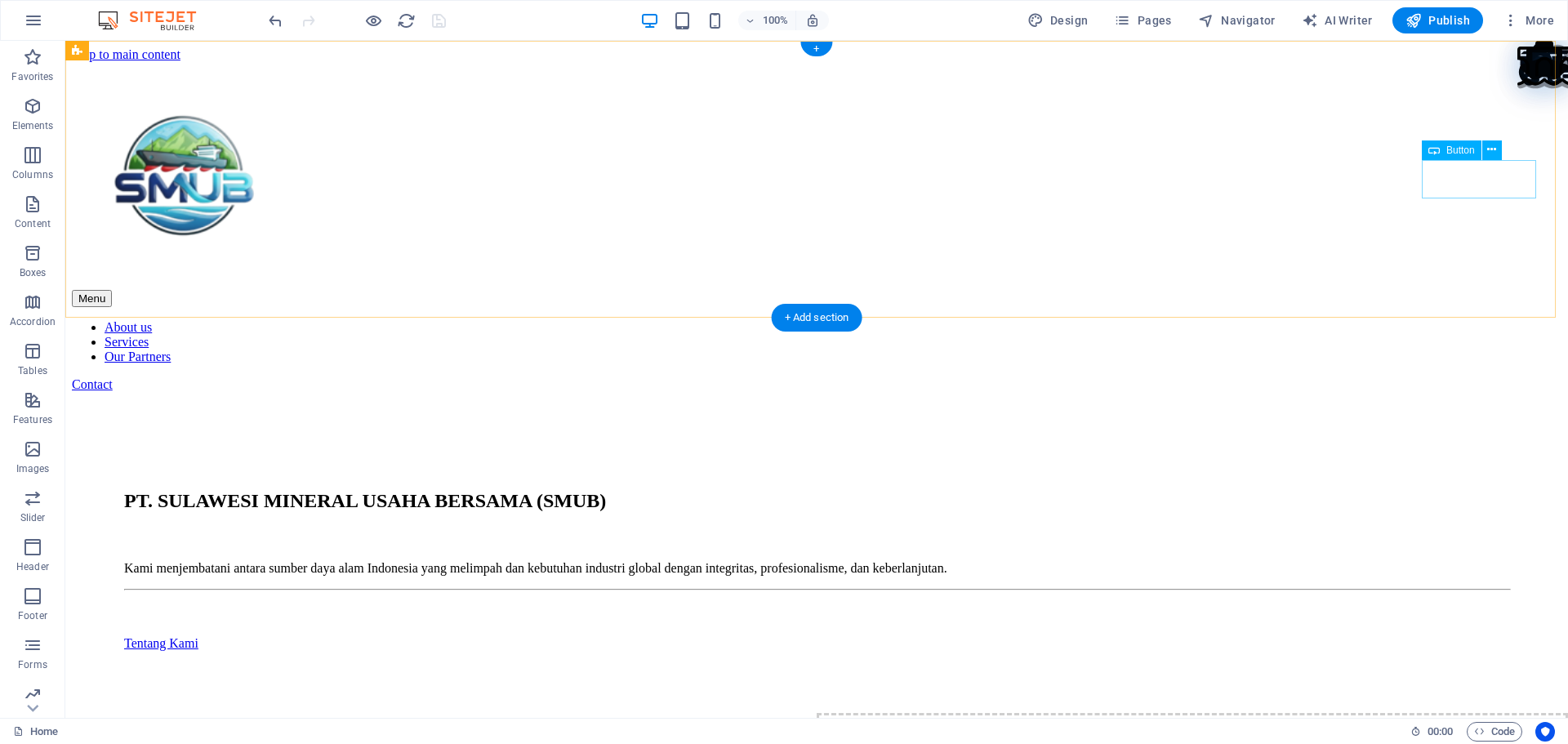
click at [1479, 377] on div "Contact" at bounding box center [817, 385] width 1490 height 15
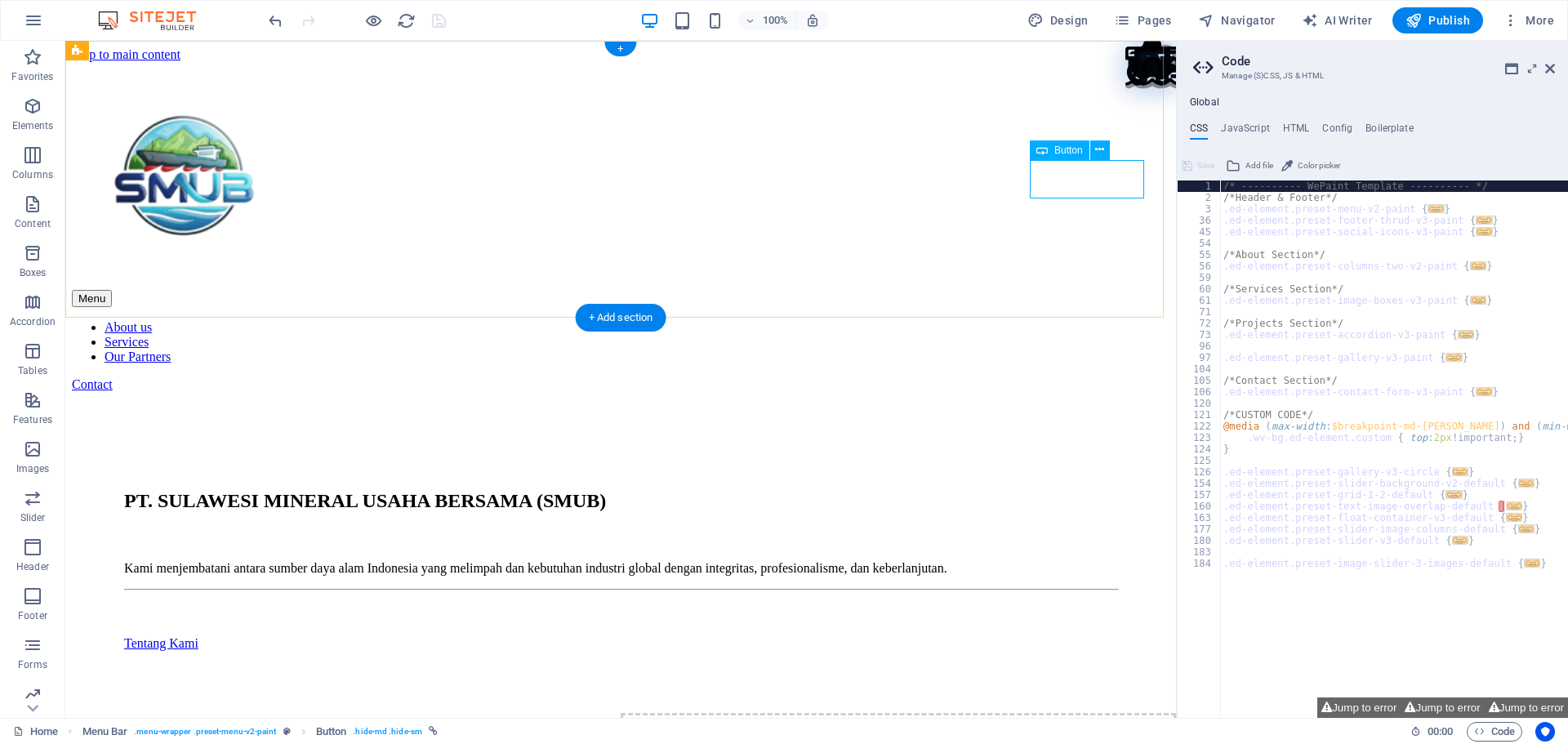
click at [1100, 377] on div "Contact" at bounding box center [621, 385] width 1098 height 15
click at [1098, 377] on div "Contact" at bounding box center [621, 385] width 1098 height 15
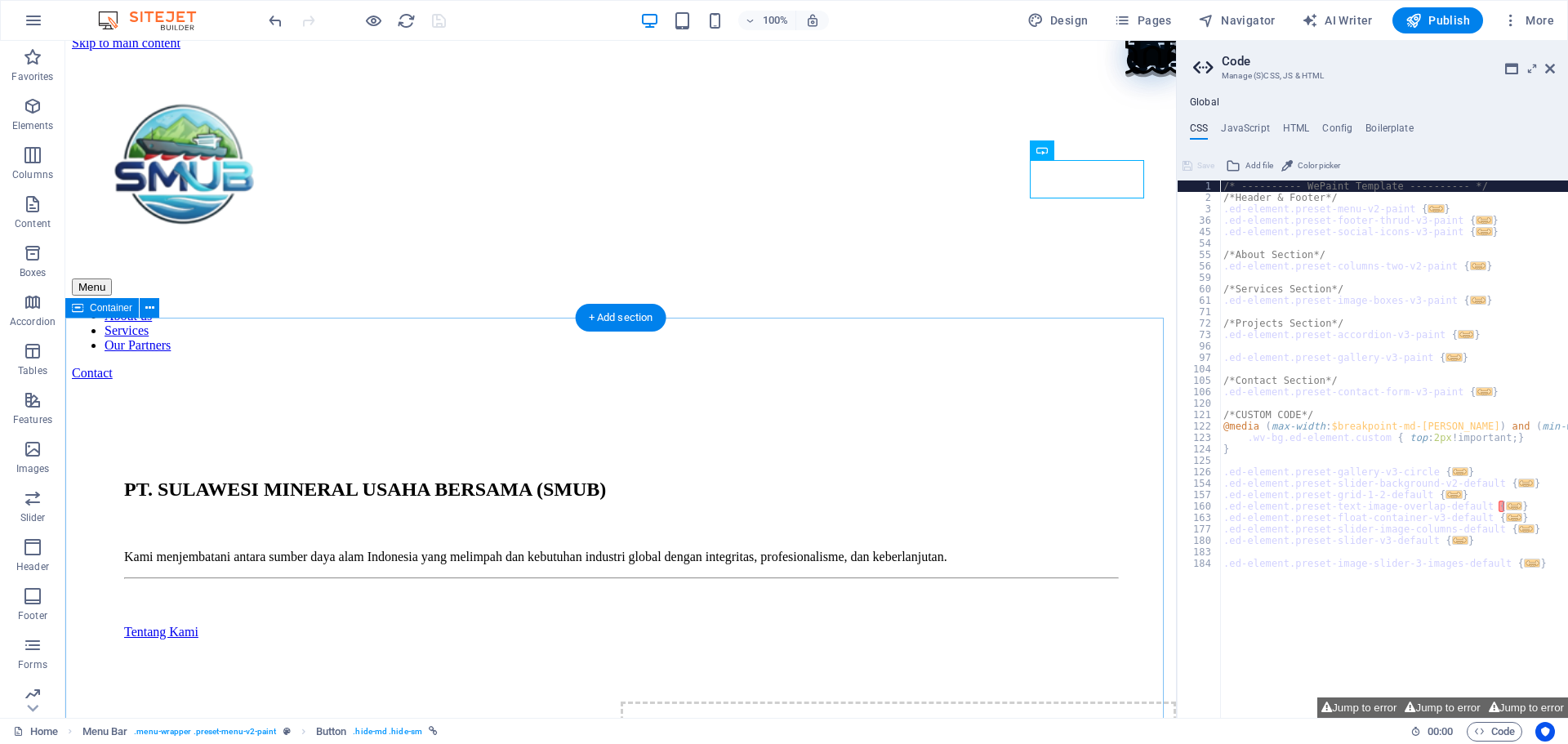
scroll to position [82, 0]
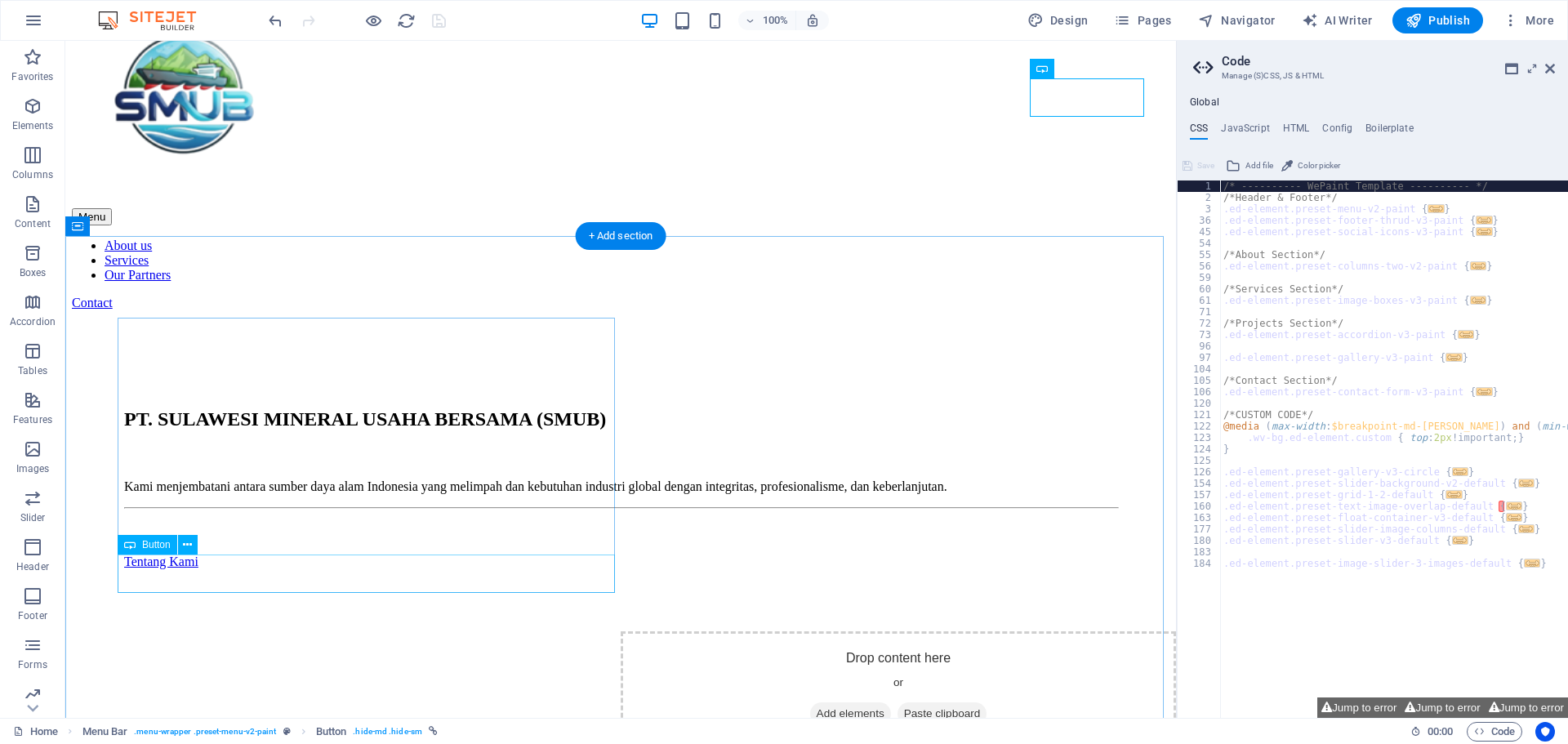
click at [233, 566] on div "Tentang Kami" at bounding box center [621, 561] width 993 height 15
click at [246, 569] on div "Tentang Kami" at bounding box center [621, 561] width 993 height 15
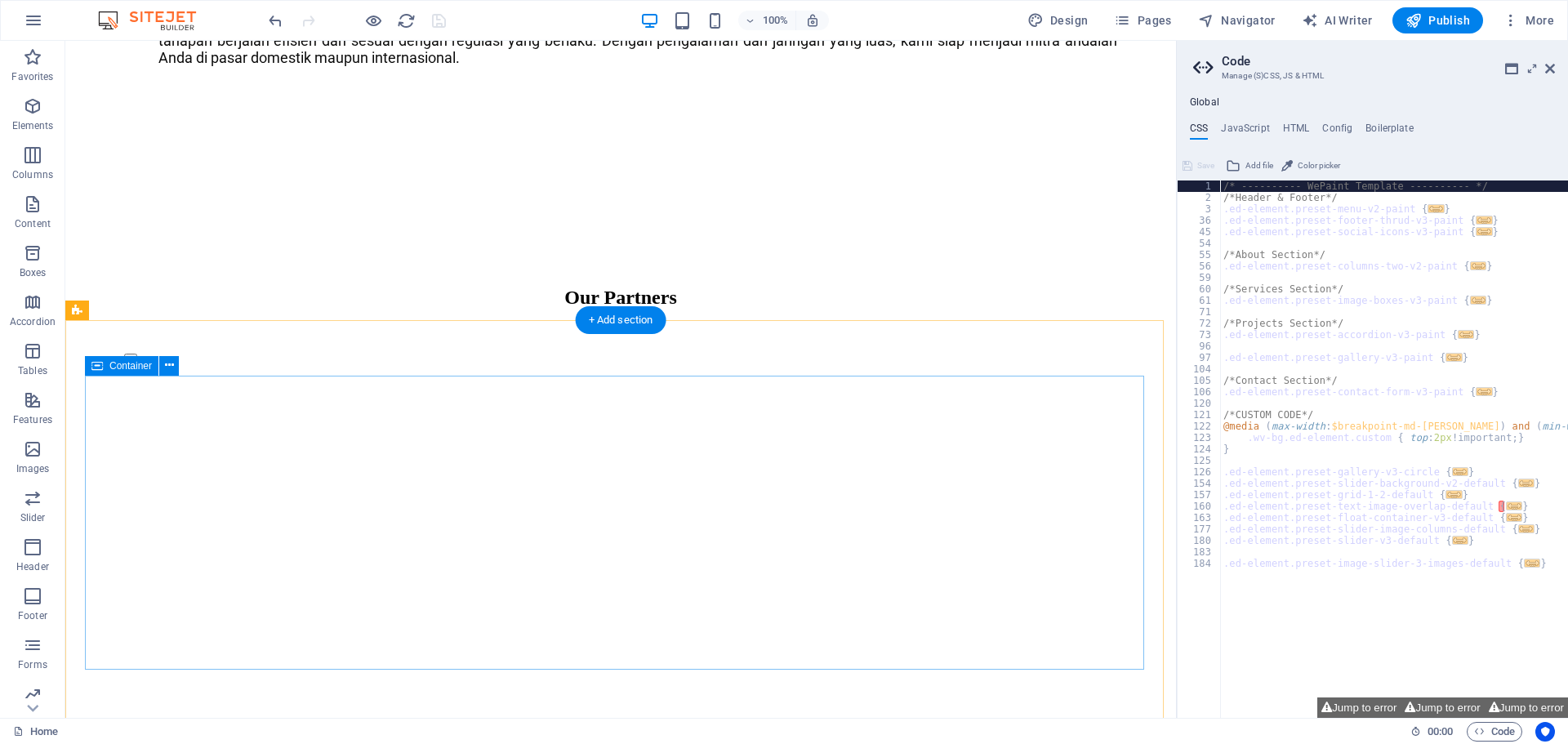
scroll to position [3573, 0]
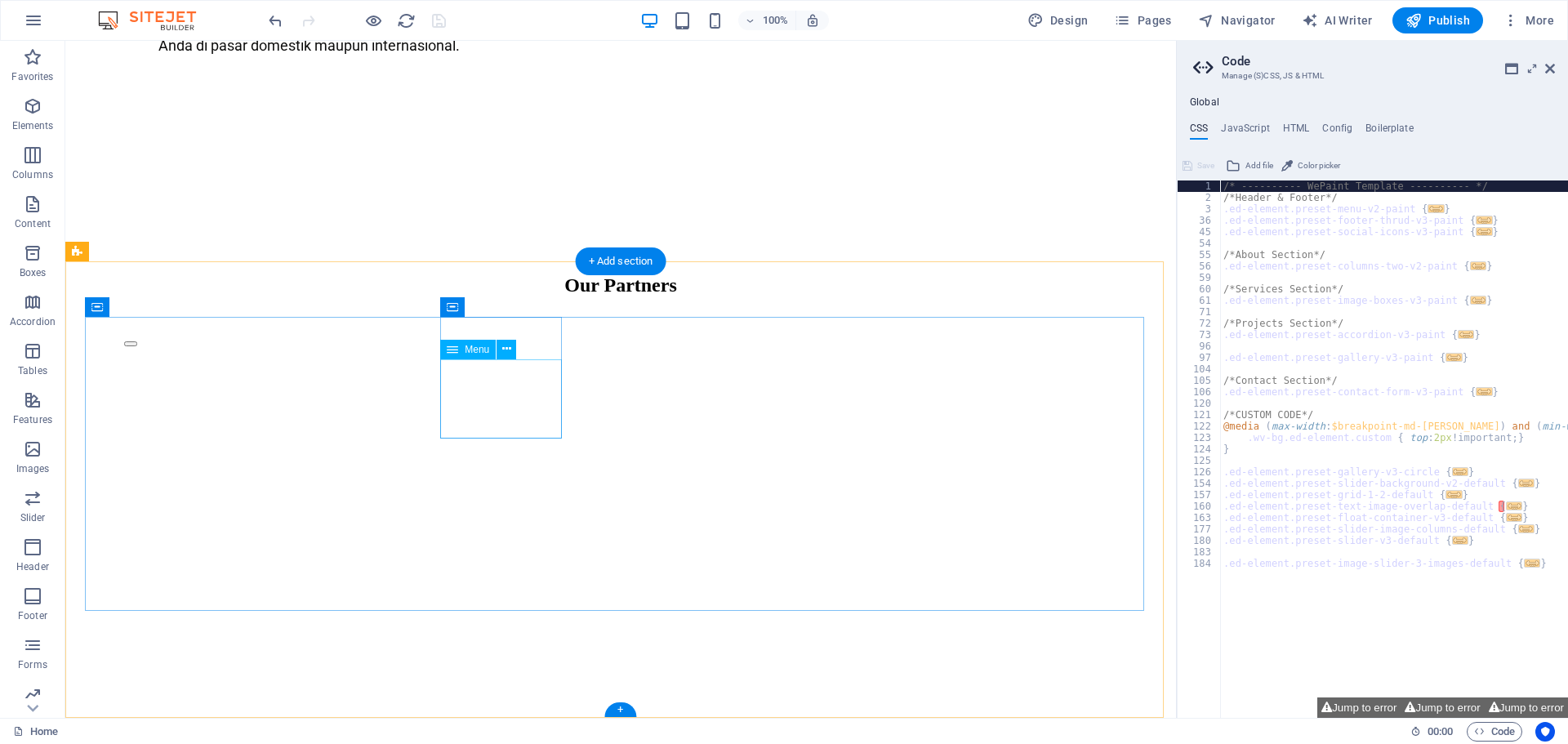
select select
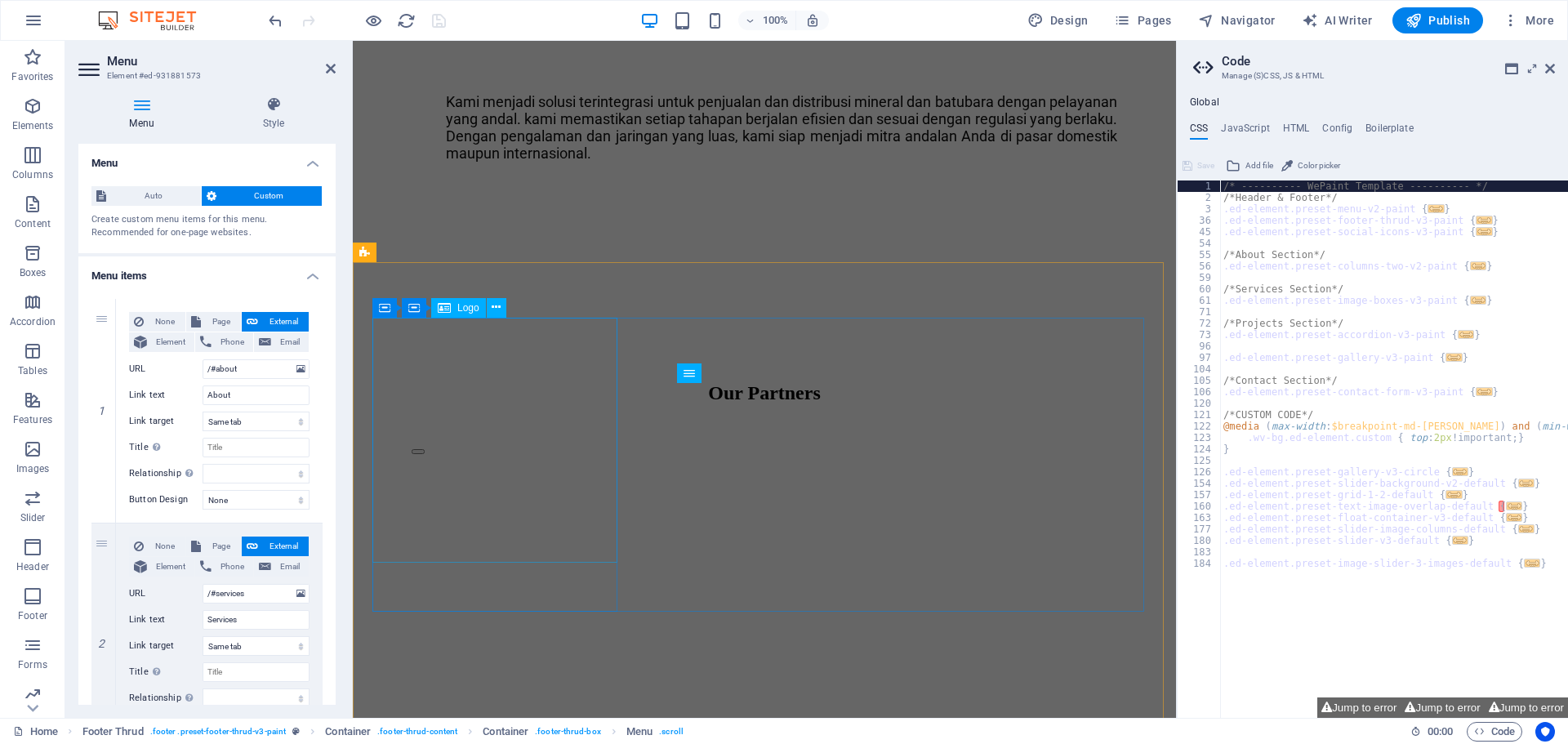
scroll to position [4164, 0]
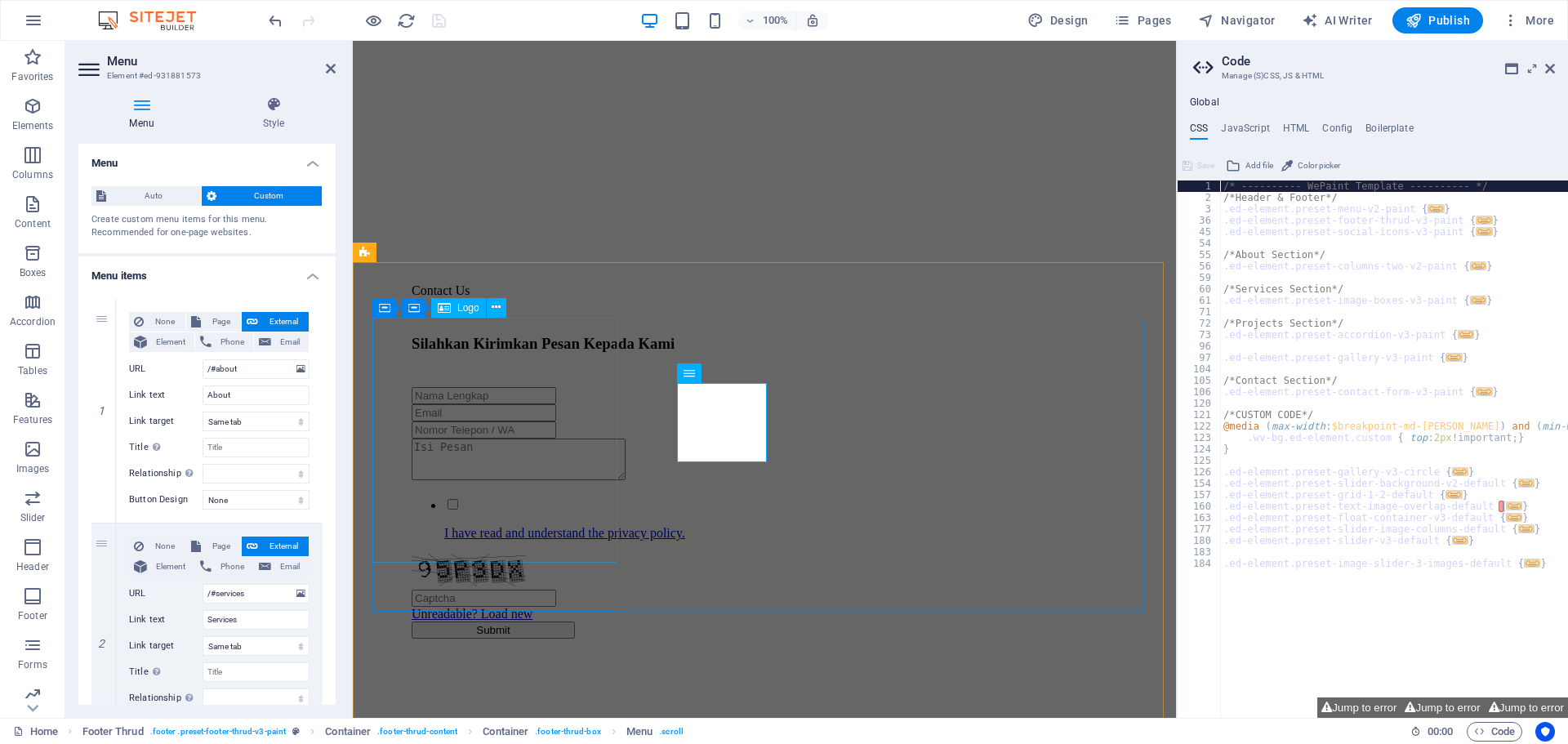
select select "px"
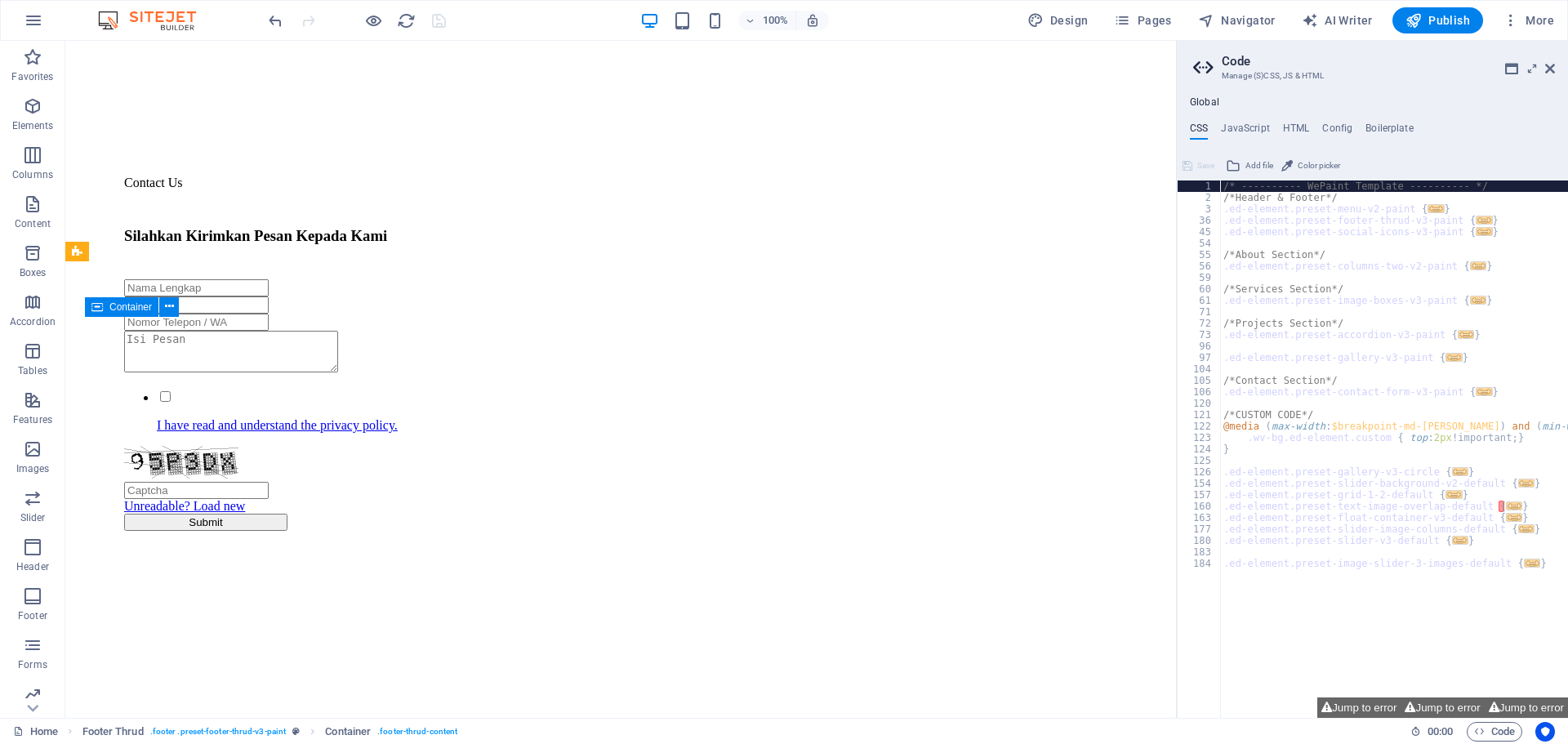
scroll to position [3573, 0]
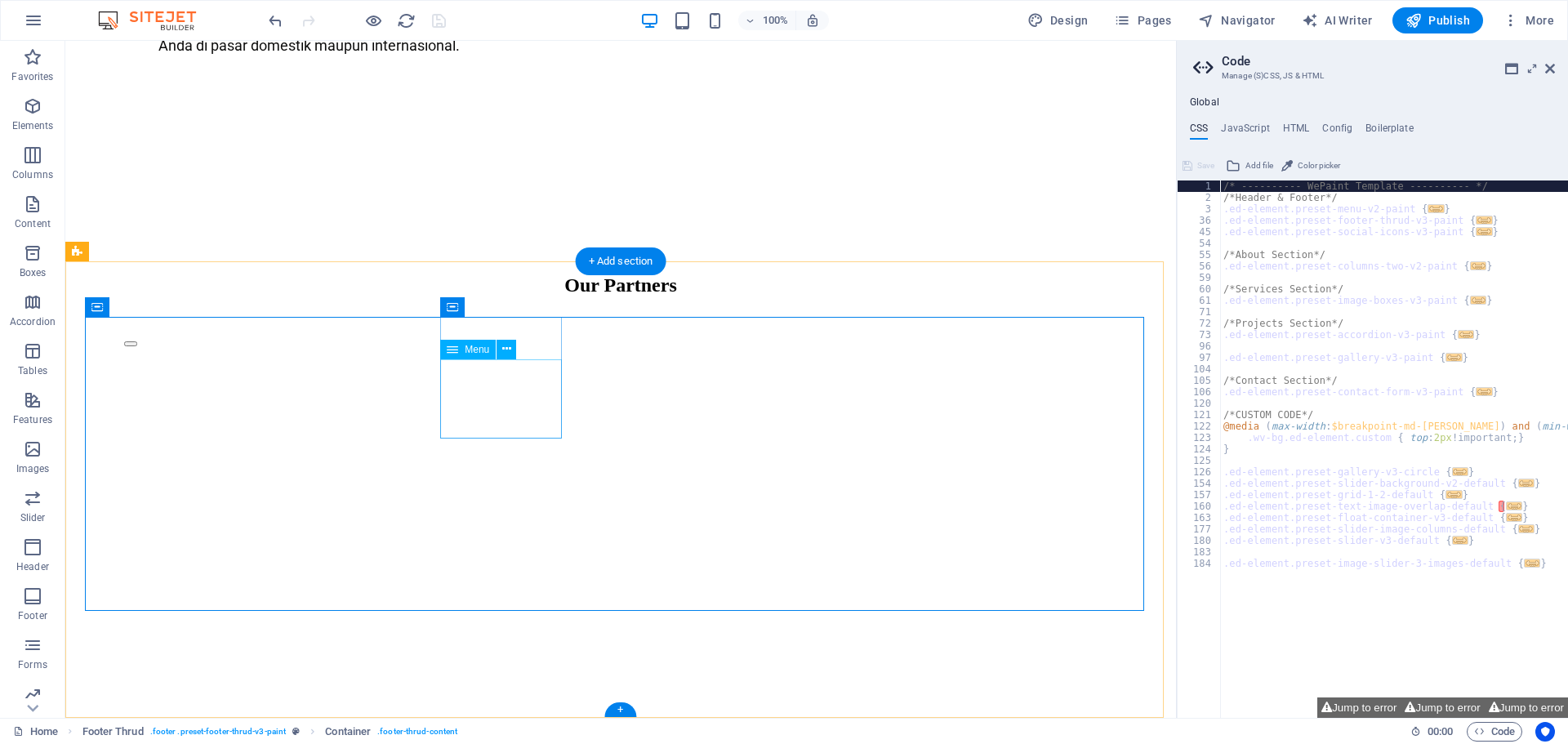
click at [475, 347] on span "Menu" at bounding box center [477, 349] width 25 height 10
click at [503, 349] on icon at bounding box center [507, 349] width 9 height 17
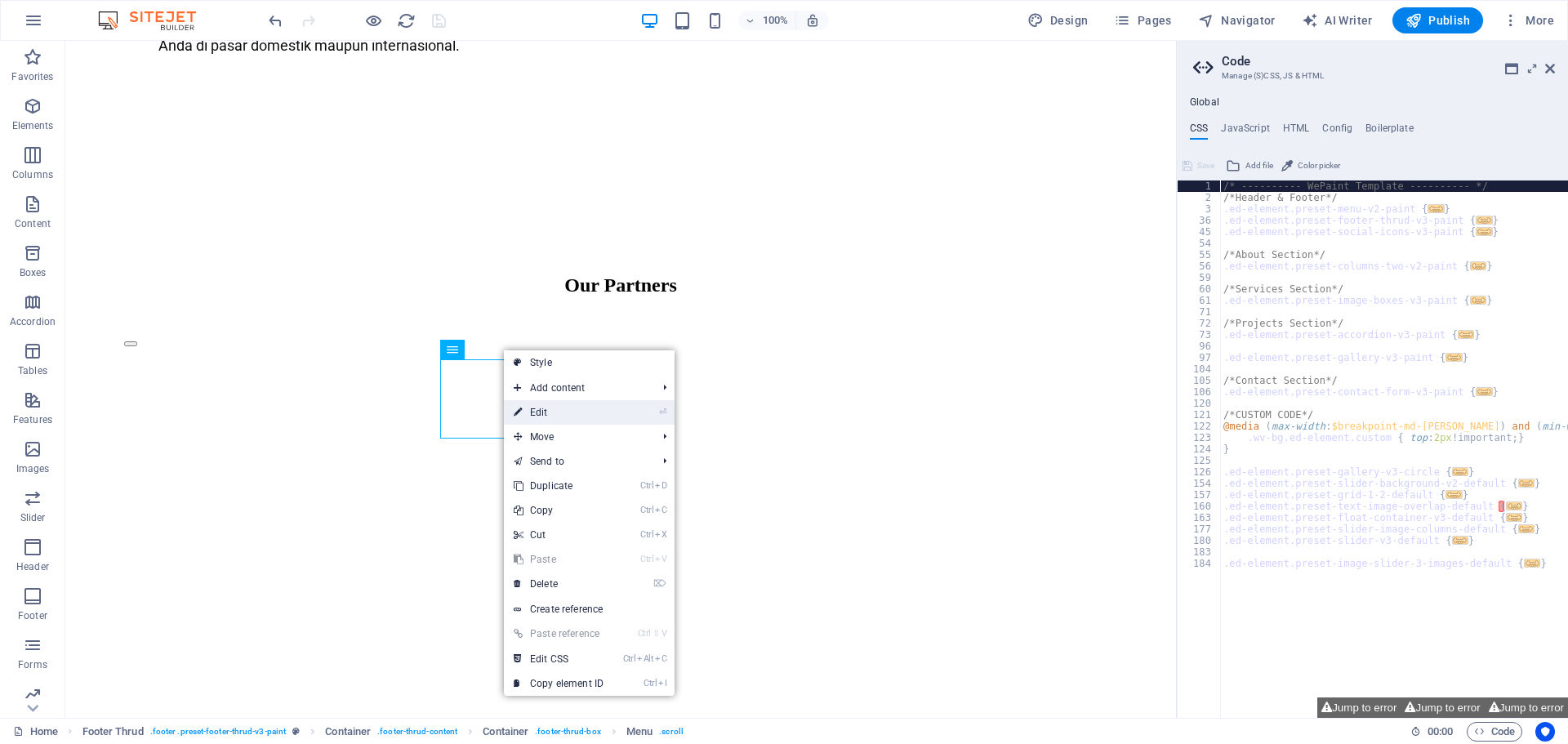
click at [540, 415] on link "⏎ Edit" at bounding box center [559, 413] width 110 height 25
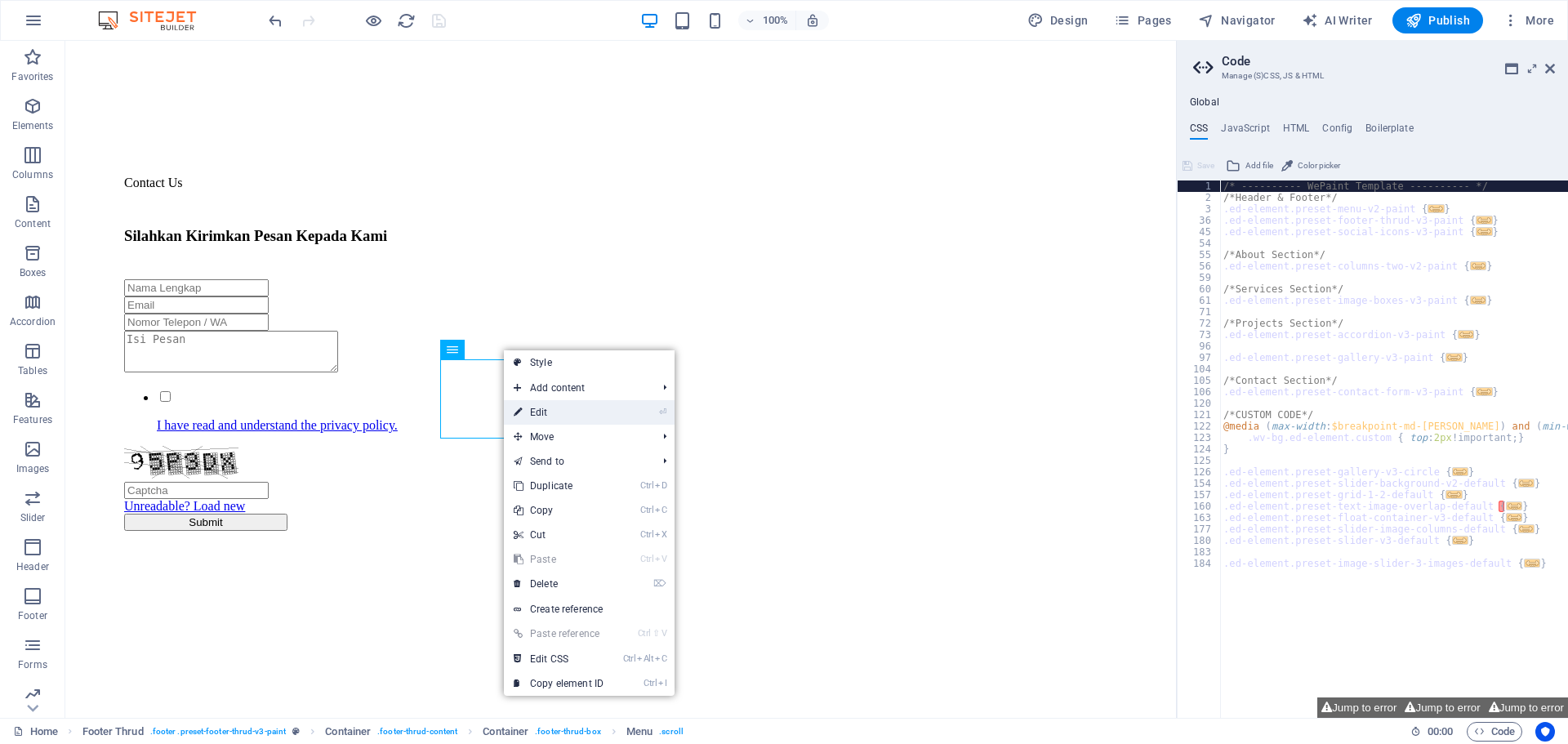
select select
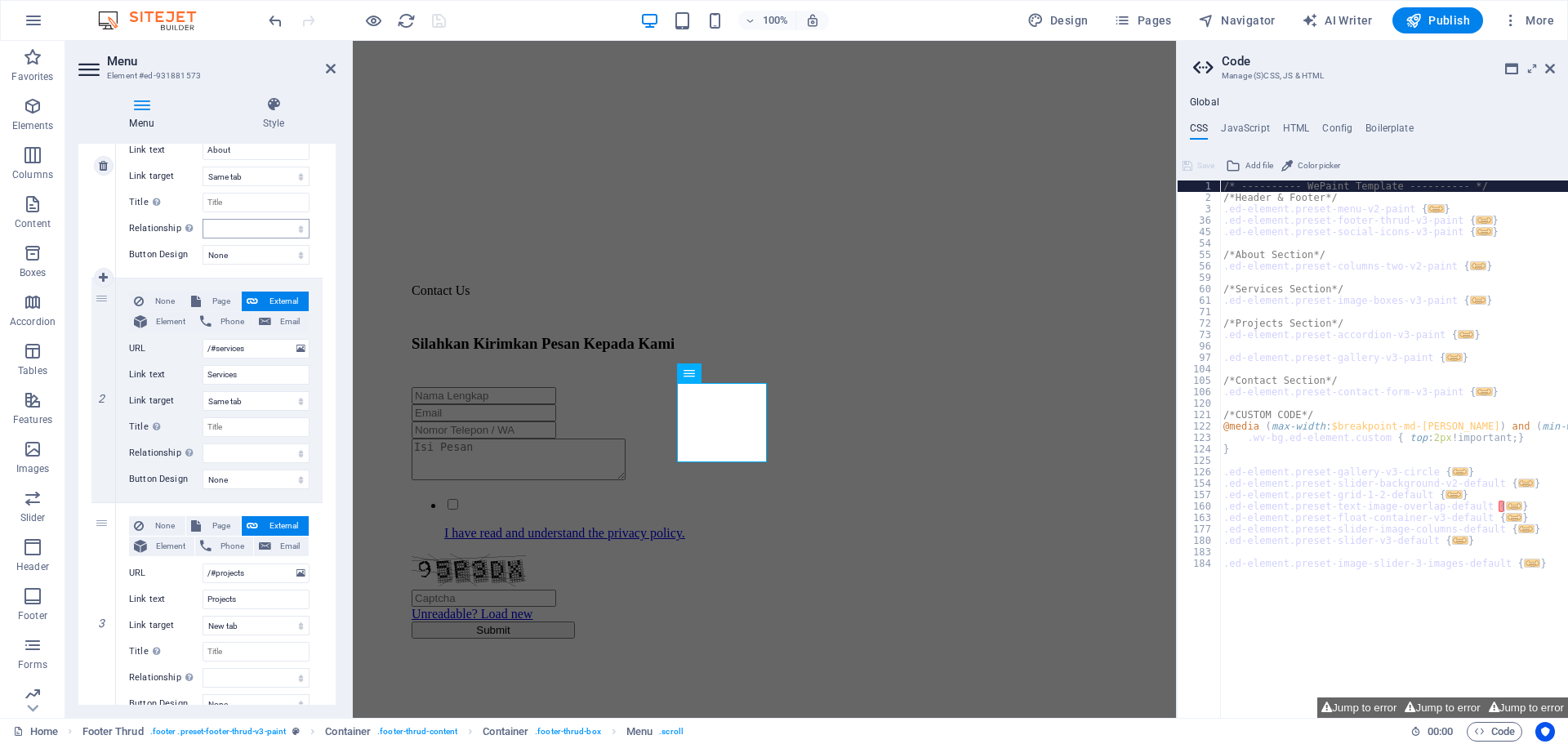
scroll to position [313, 0]
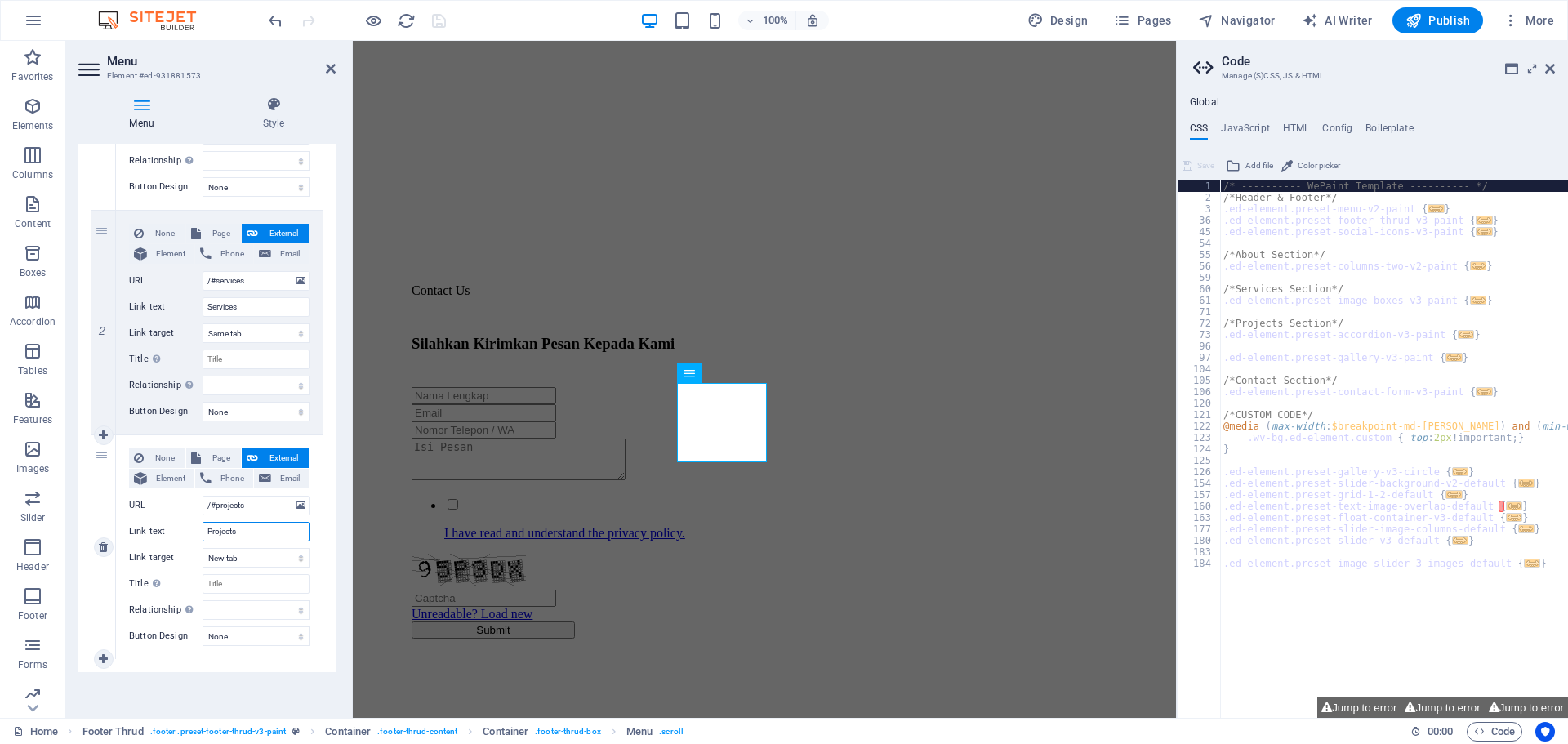
click at [242, 530] on input "Projects" at bounding box center [255, 531] width 107 height 20
type input "Our"
select select
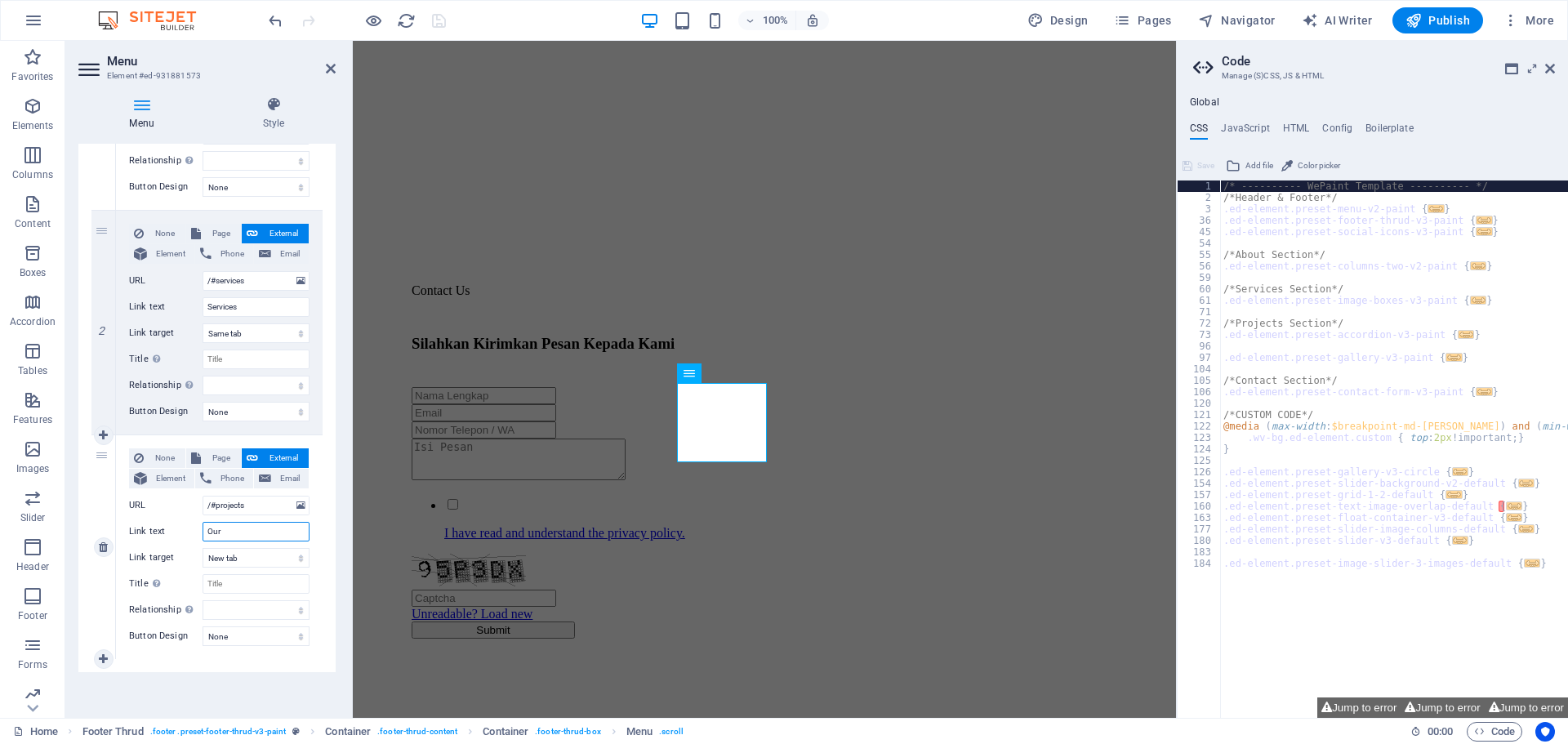
select select
type input "Our"
select select
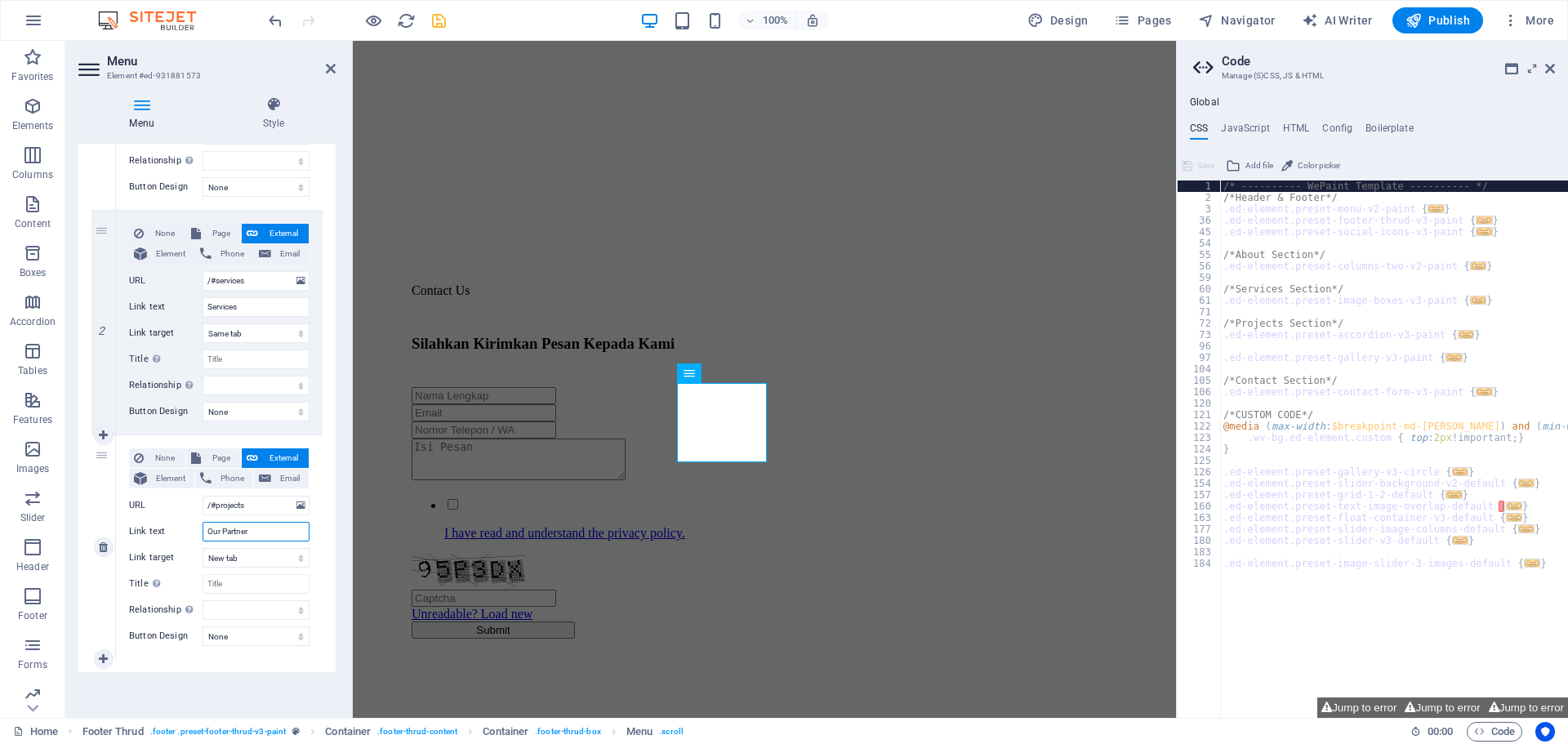
type input "Our Partners"
select select
type input "Our Partners"
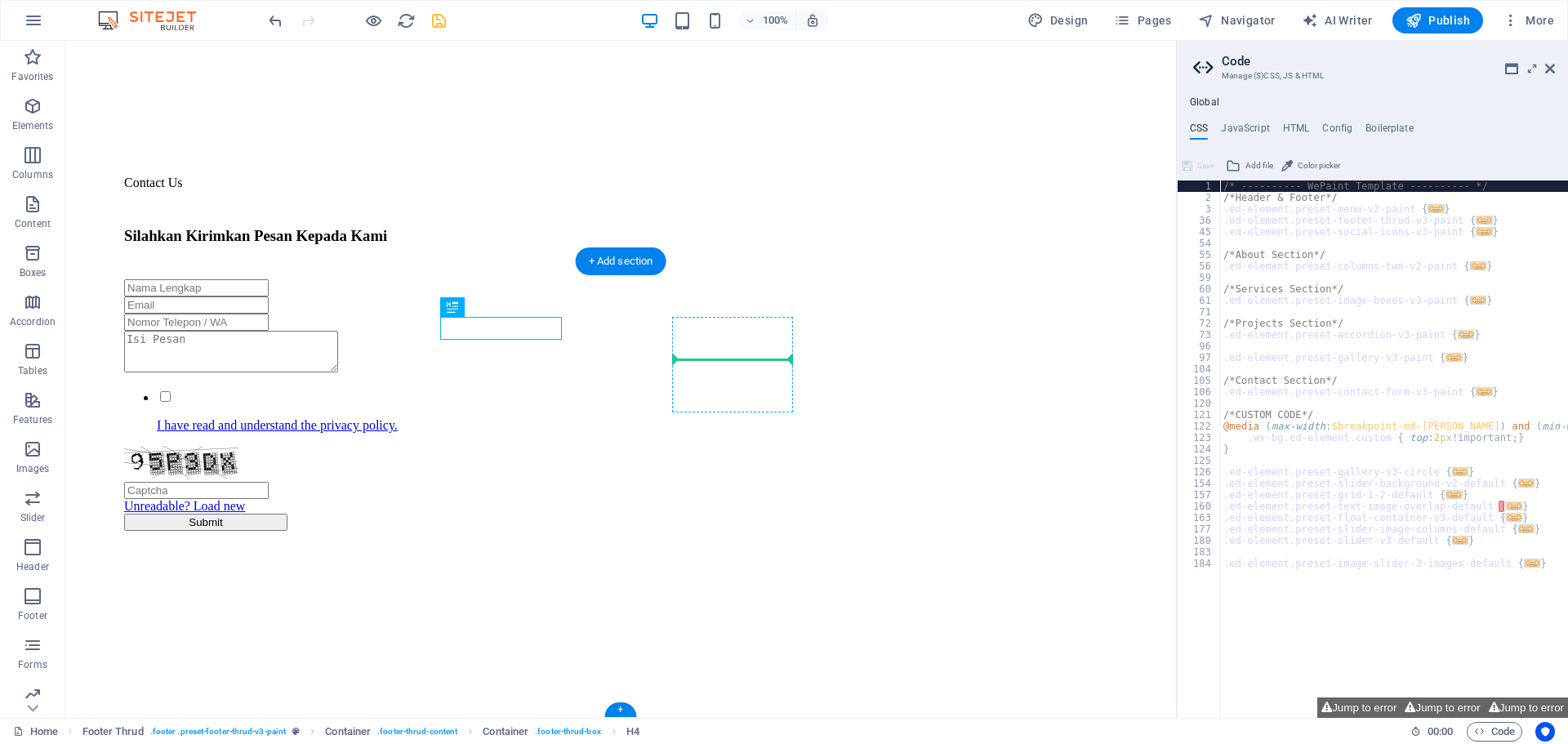
scroll to position [3573, 0]
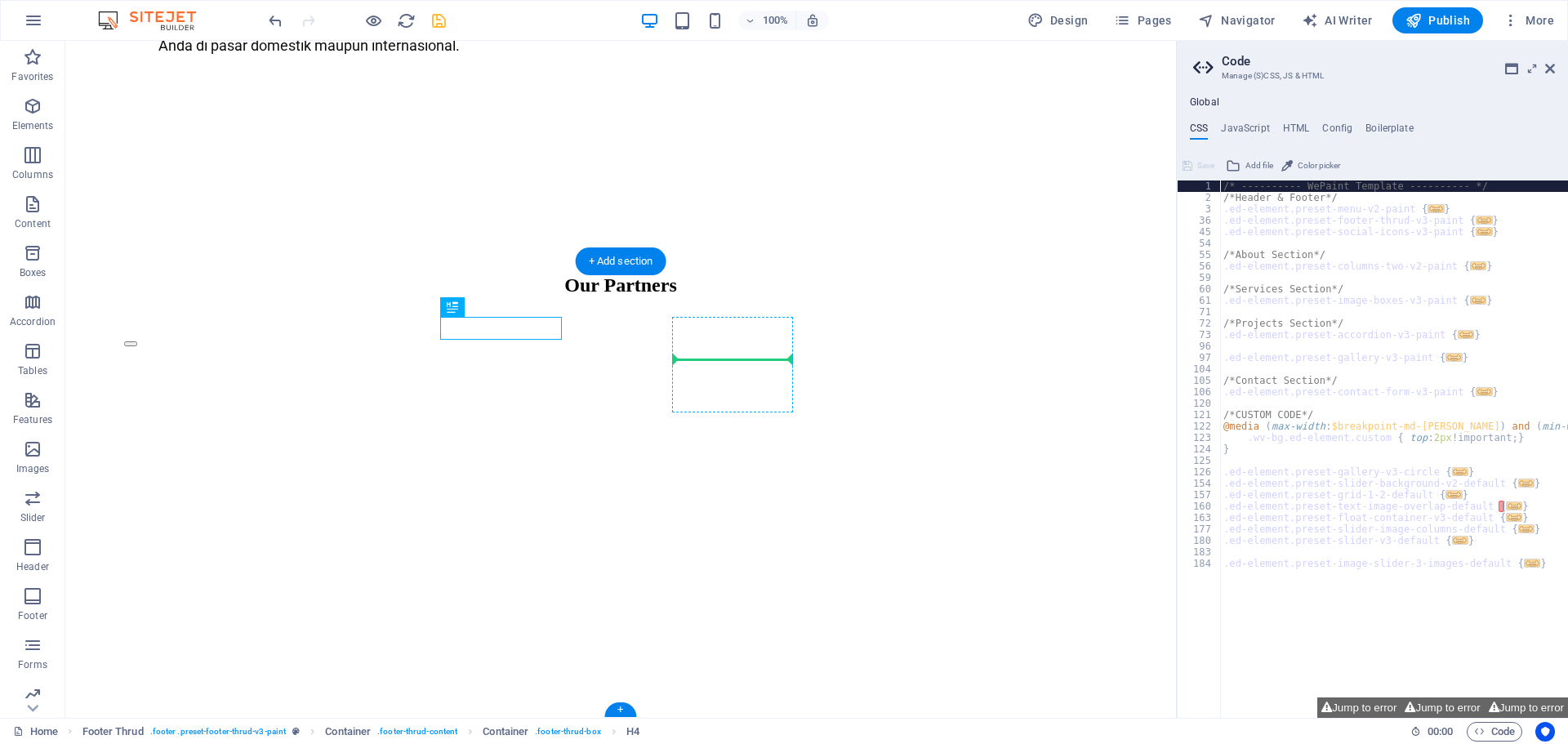
drag, startPoint x: 477, startPoint y: 359, endPoint x: 775, endPoint y: 357, distance: 298.0
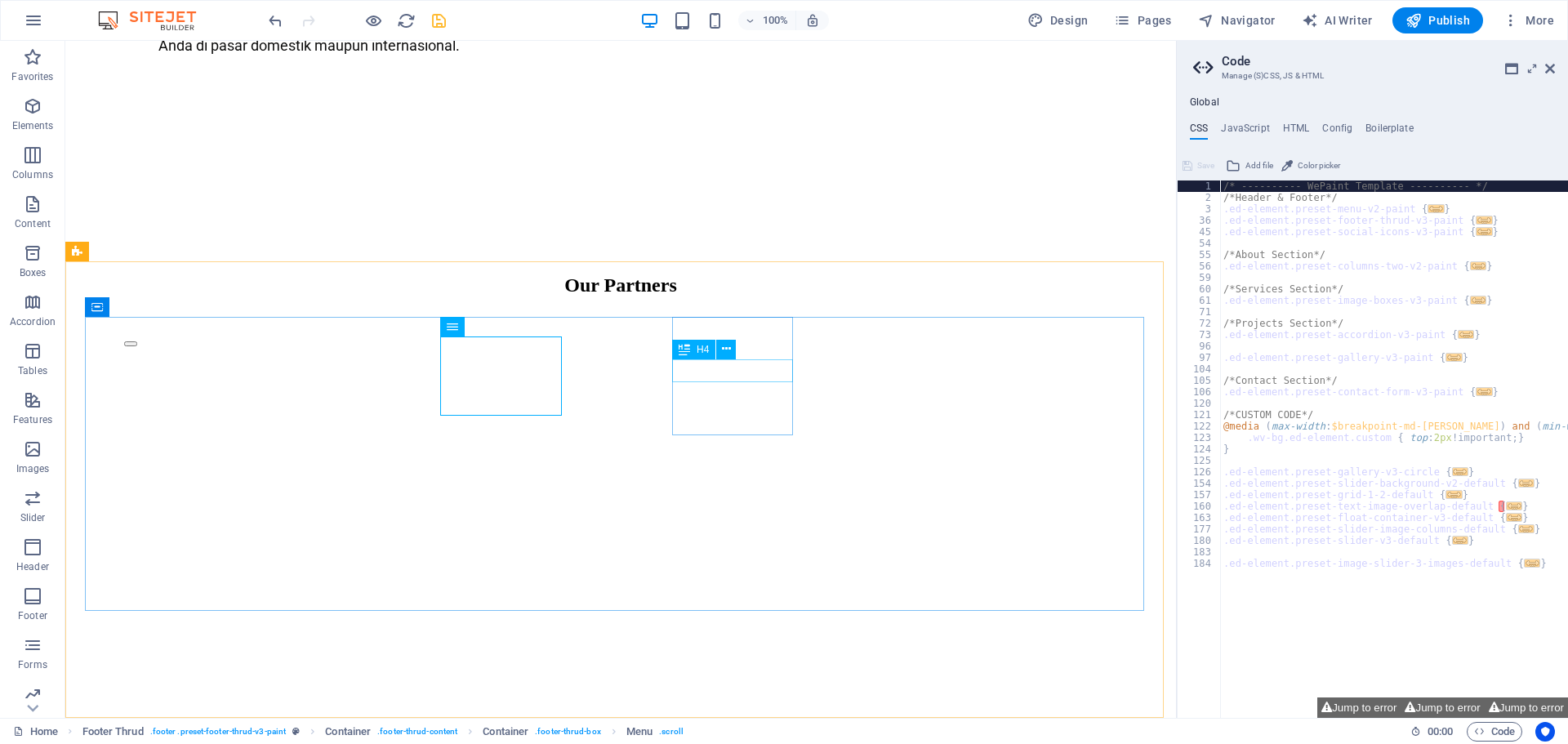
click at [685, 354] on icon at bounding box center [685, 349] width 11 height 20
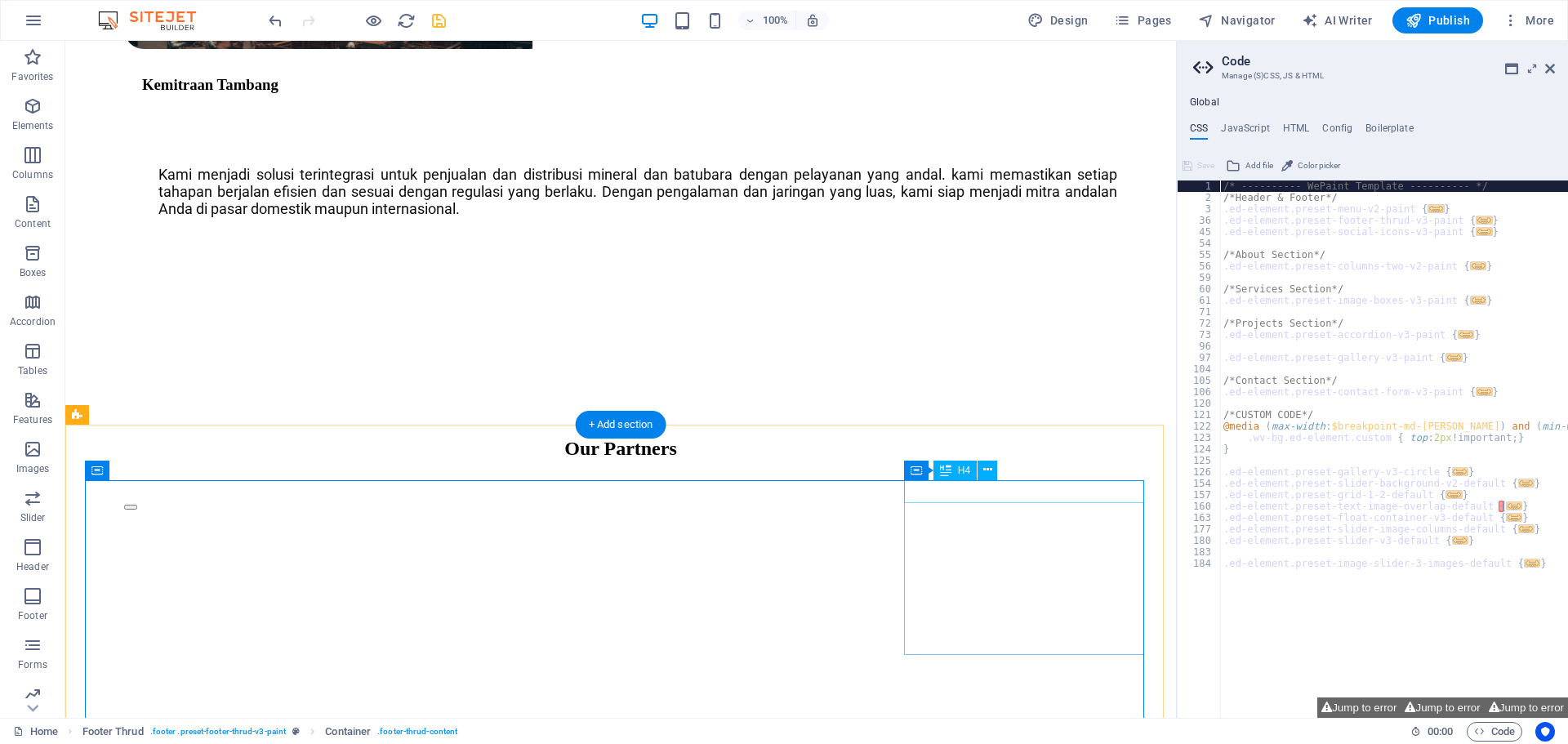
scroll to position [3329, 0]
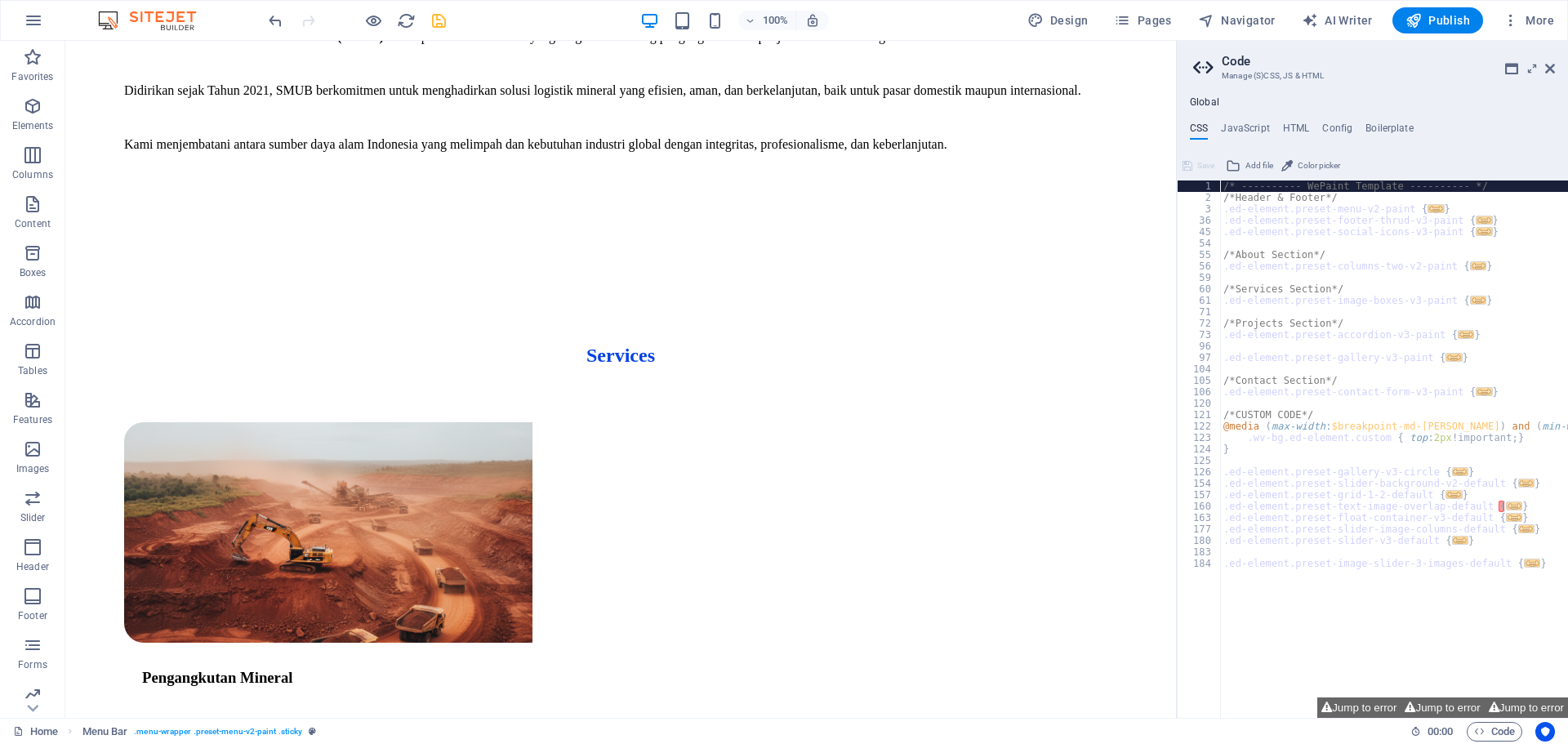
scroll to position [1576, 0]
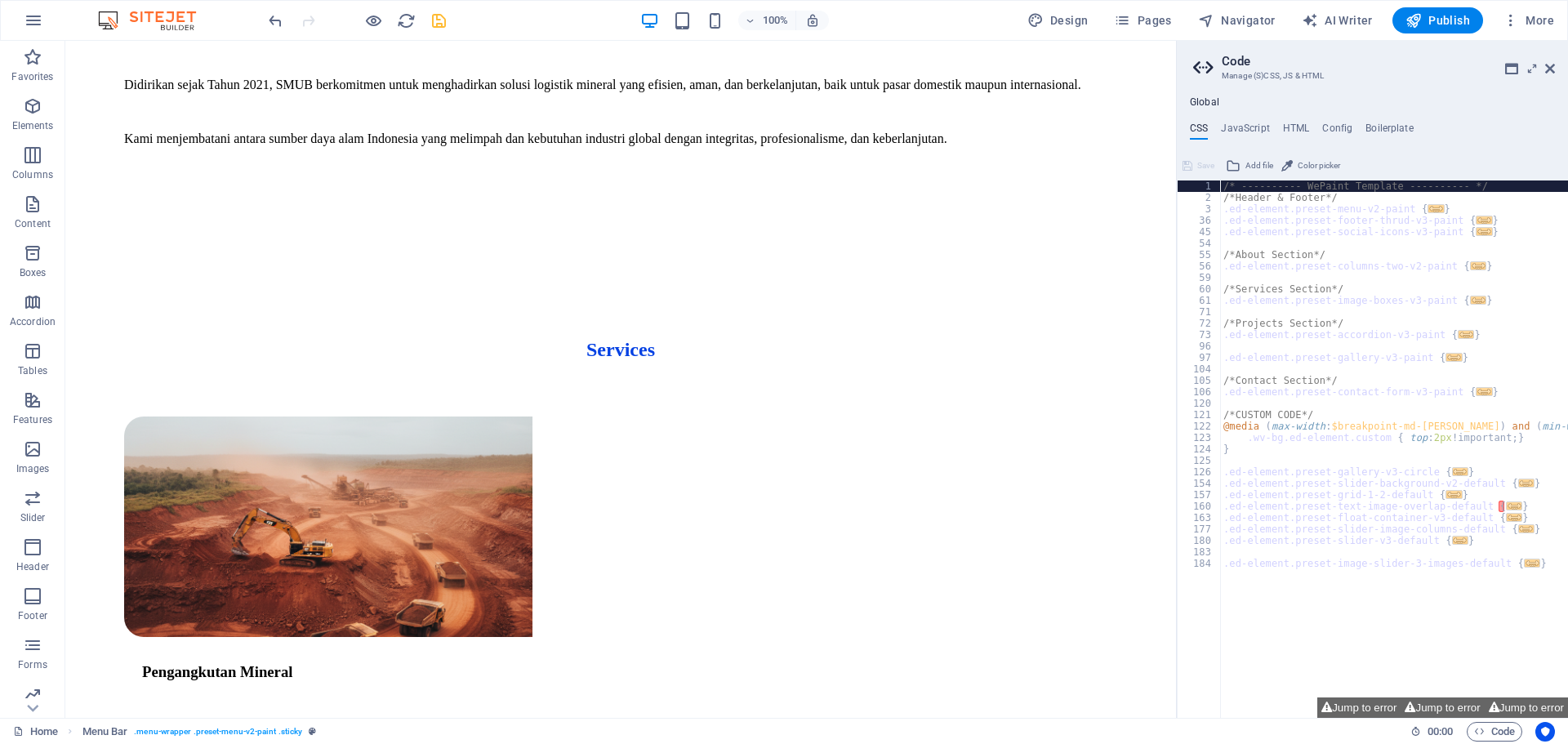
drag, startPoint x: 1172, startPoint y: 475, endPoint x: 1263, endPoint y: 399, distance: 118.6
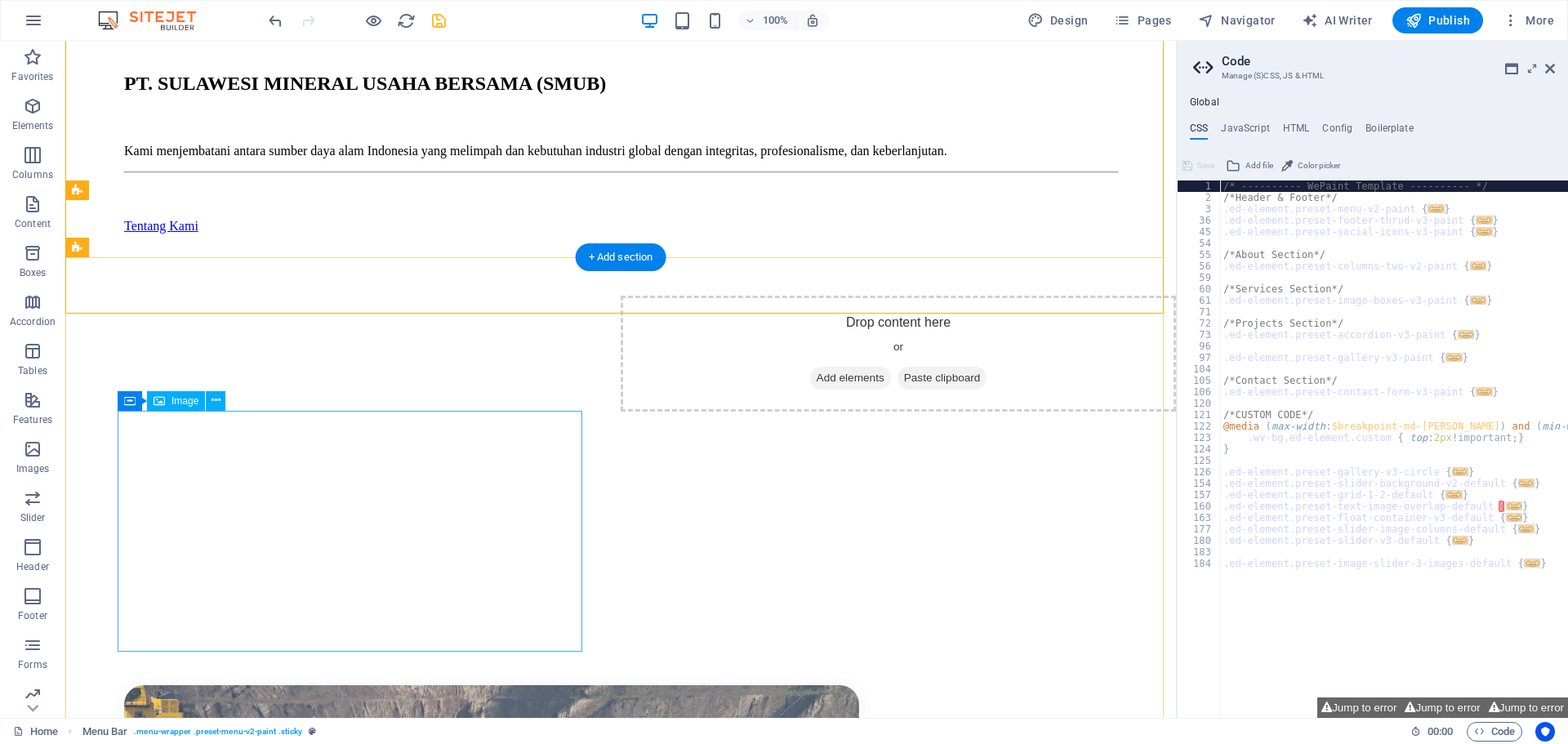
scroll to position [408, 0]
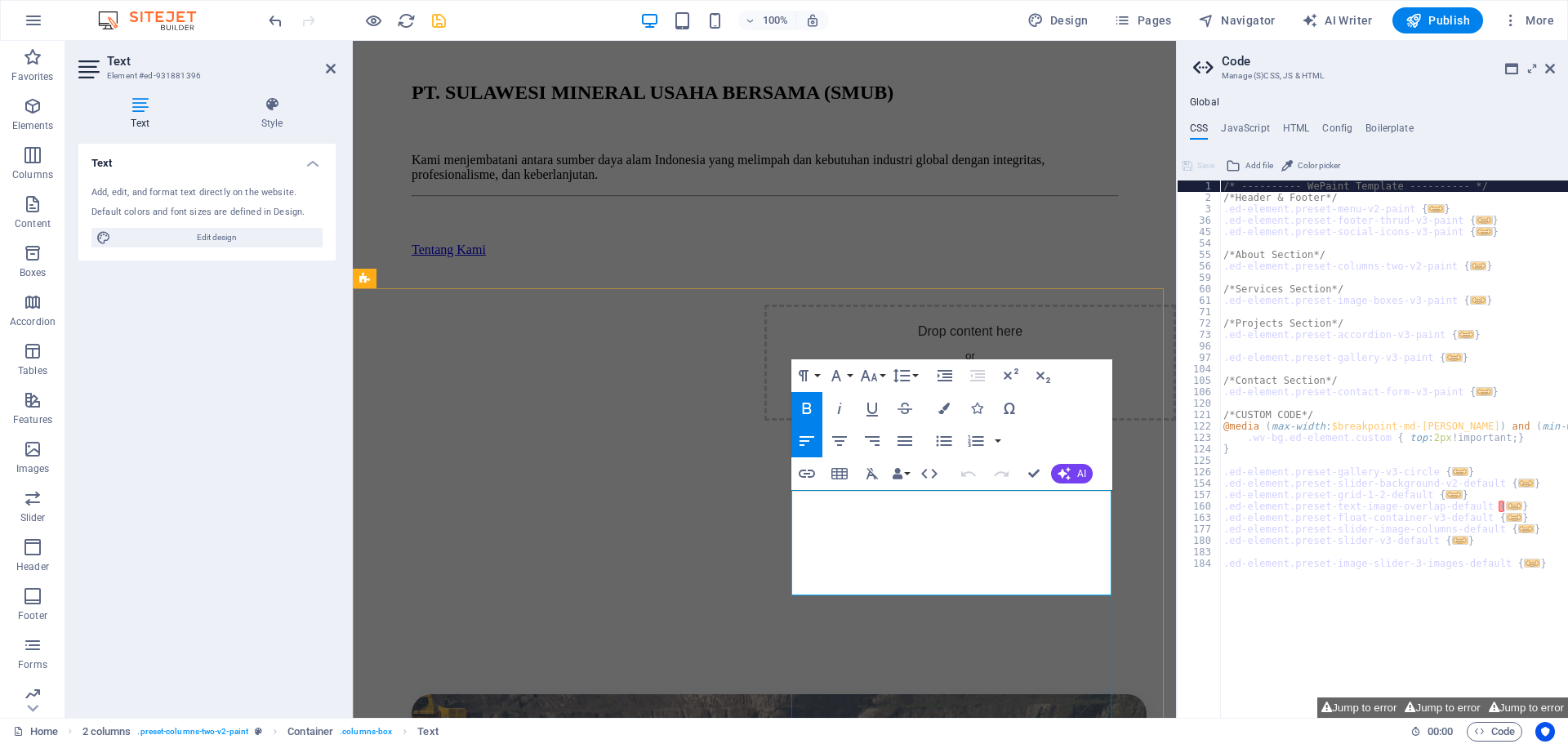
scroll to position [381, 0]
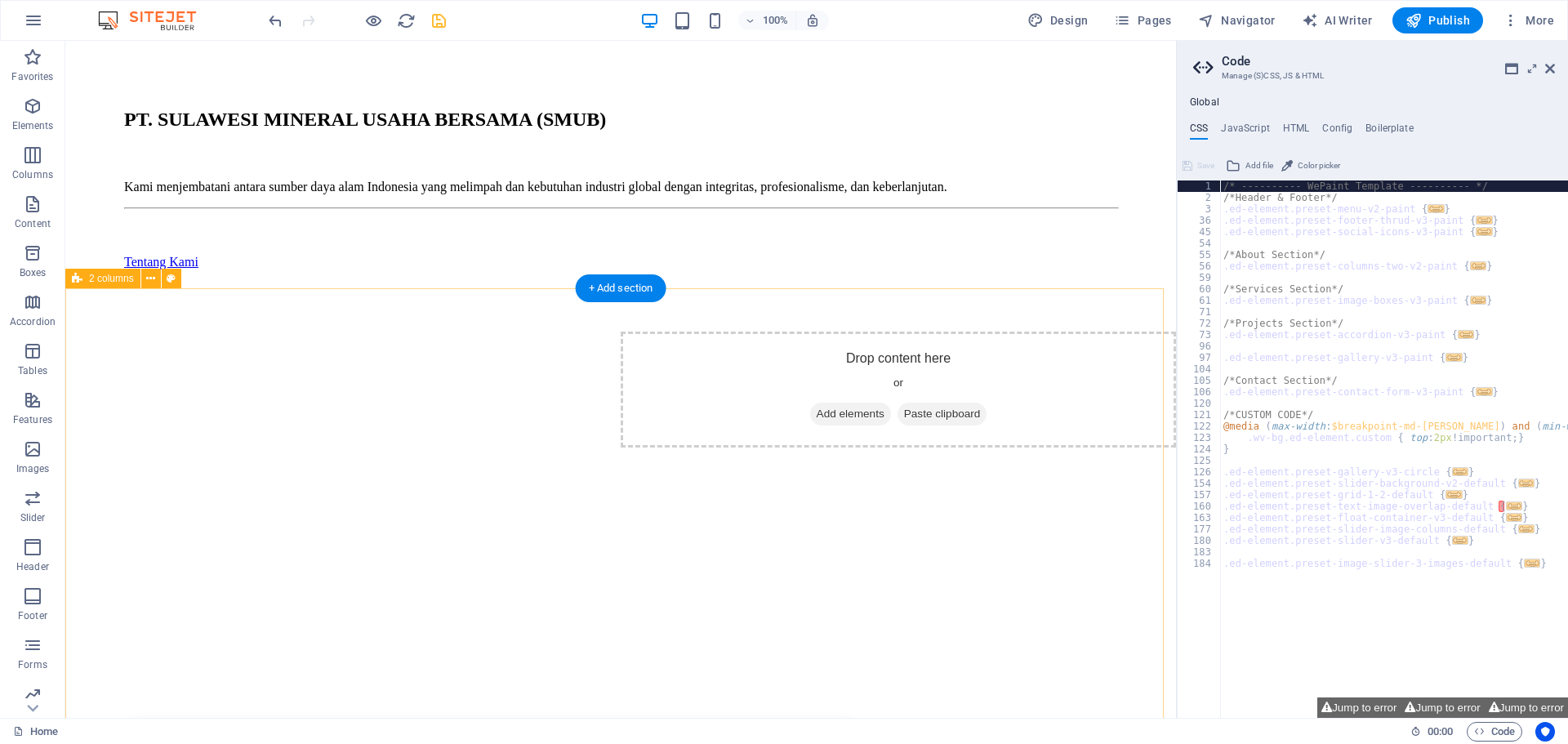
scroll to position [463, 0]
